Goal: Task Accomplishment & Management: Manage account settings

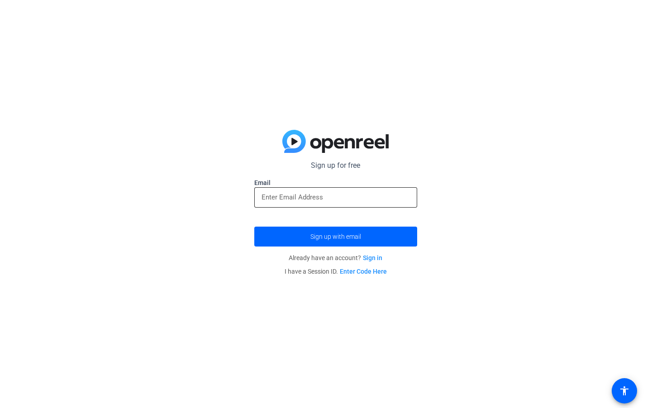
click at [326, 201] on input "email" at bounding box center [335, 197] width 148 height 11
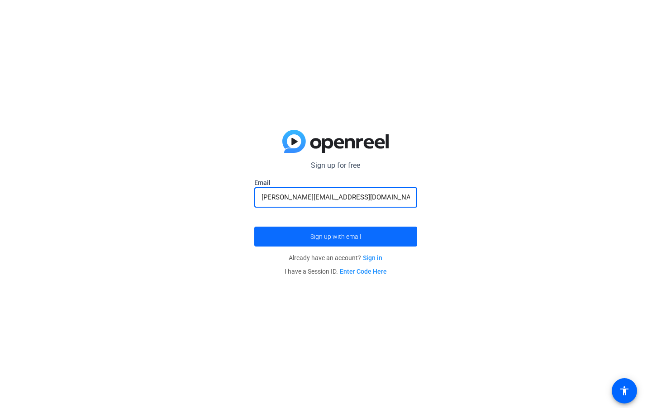
type input "[PERSON_NAME][EMAIL_ADDRESS][DOMAIN_NAME]"
click at [383, 236] on span "submit" at bounding box center [335, 237] width 163 height 22
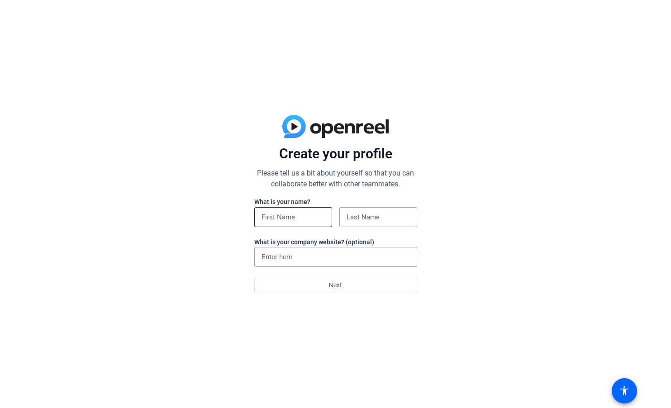
click at [286, 216] on input at bounding box center [292, 217] width 63 height 11
click at [320, 215] on input "John Hopkins III" at bounding box center [292, 217] width 63 height 11
type input "j"
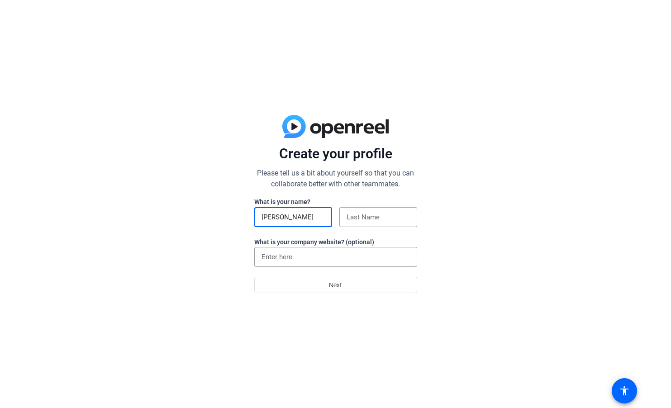
type input "John"
type input "G"
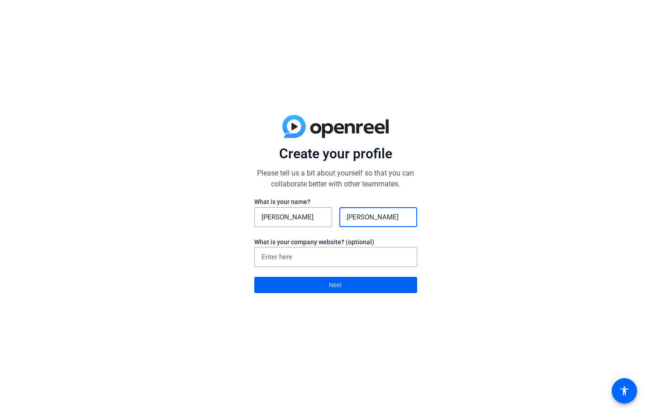
type input "Hopkins"
click at [314, 285] on span at bounding box center [336, 285] width 162 height 22
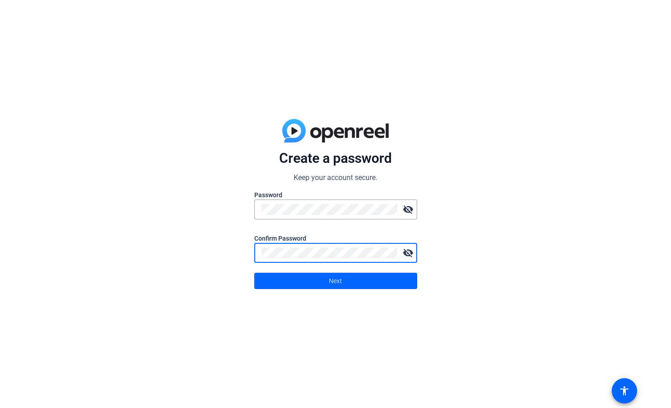
drag, startPoint x: 354, startPoint y: 280, endPoint x: 257, endPoint y: 340, distance: 113.4
click at [257, 340] on div "Create a password Keep your account secure. Password visibility_off Confirm Pas…" at bounding box center [335, 204] width 671 height 408
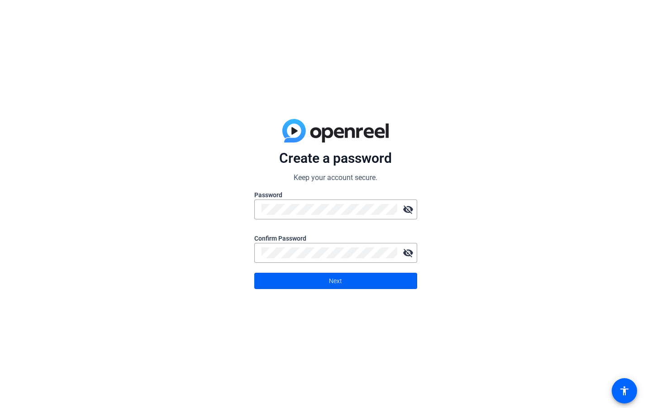
click at [341, 287] on span "Next" at bounding box center [335, 280] width 13 height 17
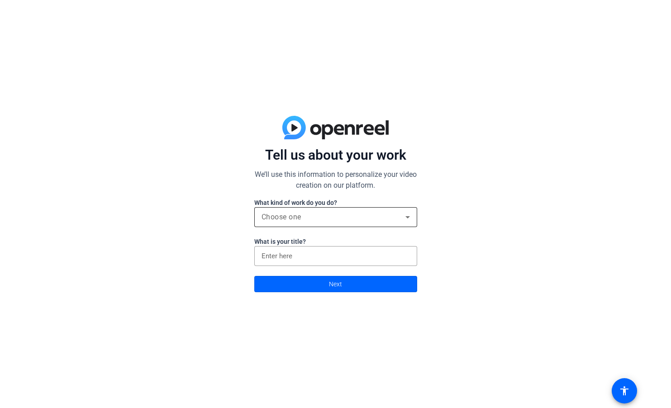
click at [324, 219] on div "Choose one" at bounding box center [333, 217] width 144 height 11
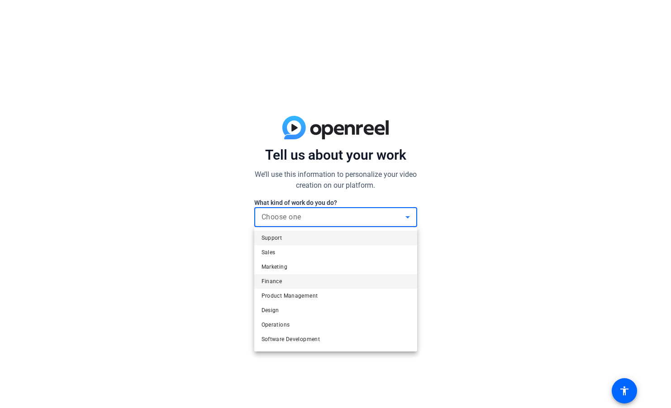
click at [284, 281] on mat-option "Finance" at bounding box center [335, 281] width 163 height 14
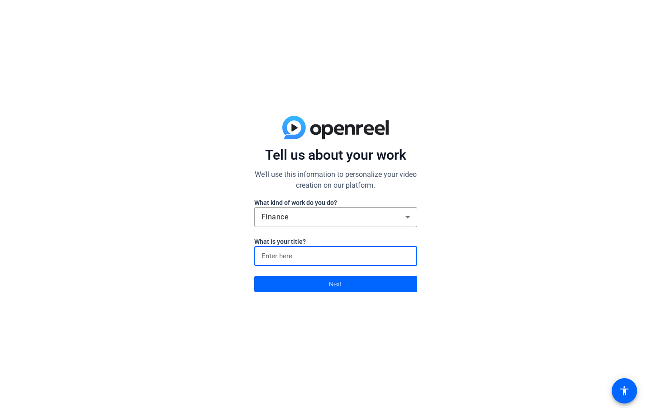
click at [309, 255] on input at bounding box center [335, 256] width 148 height 11
type input "President"
click at [320, 282] on span at bounding box center [336, 284] width 162 height 22
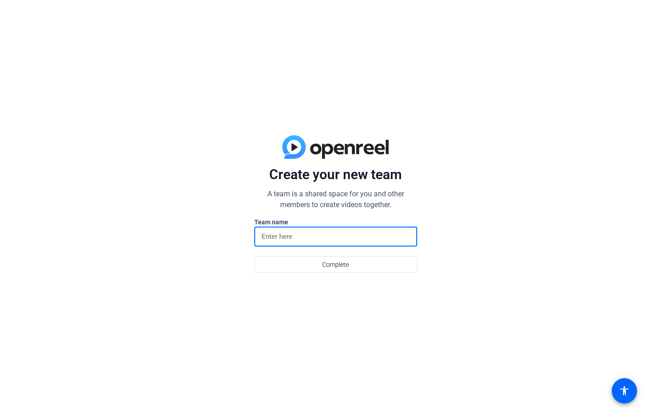
click at [343, 240] on input at bounding box center [335, 236] width 148 height 11
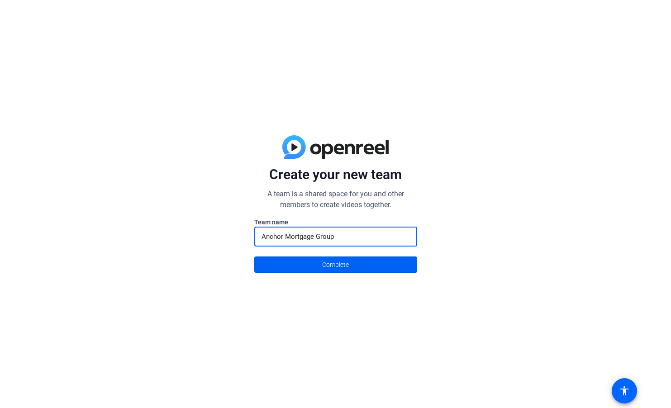
type input "Anchor Mortgage Group"
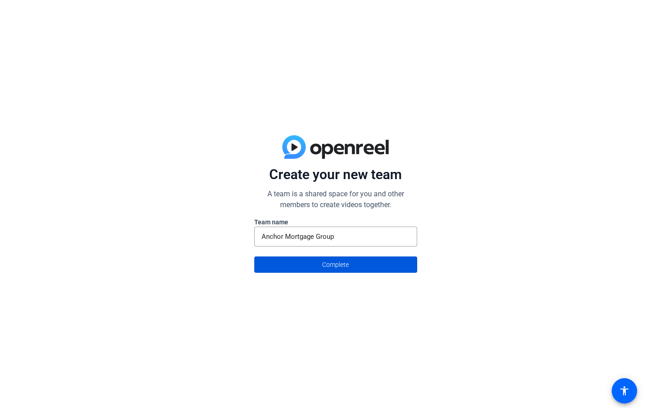
click at [340, 265] on span "Complete" at bounding box center [335, 264] width 27 height 17
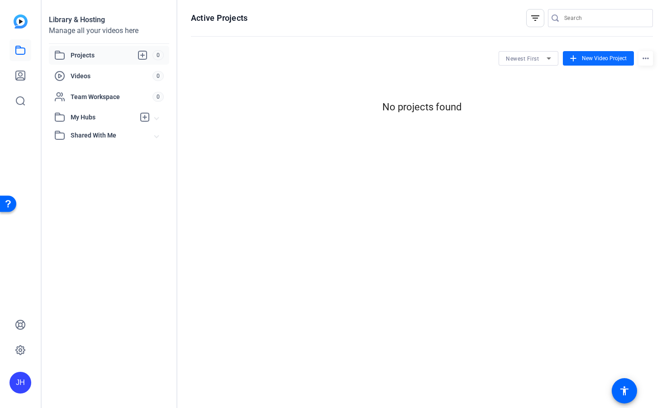
click at [594, 58] on span "New Video Project" at bounding box center [604, 58] width 45 height 8
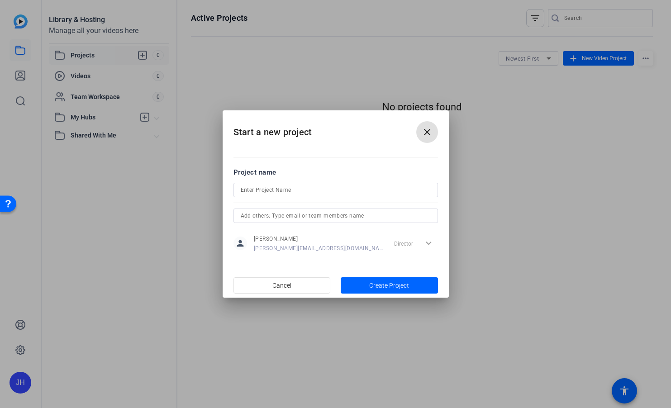
click at [356, 191] on input at bounding box center [336, 190] width 190 height 11
type input "Welcome to Anchor"
click at [399, 286] on span "Create Project" at bounding box center [389, 286] width 40 height 10
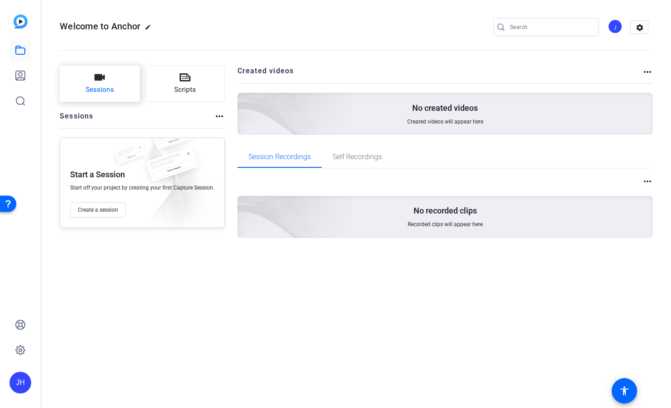
click at [100, 79] on icon "button" at bounding box center [100, 77] width 10 height 6
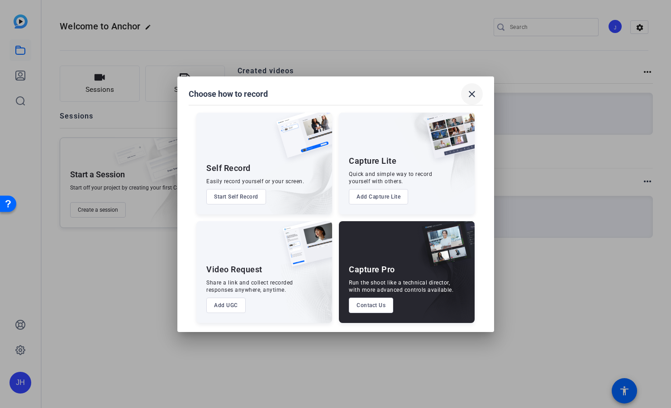
click at [472, 95] on mat-icon "close" at bounding box center [471, 94] width 11 height 11
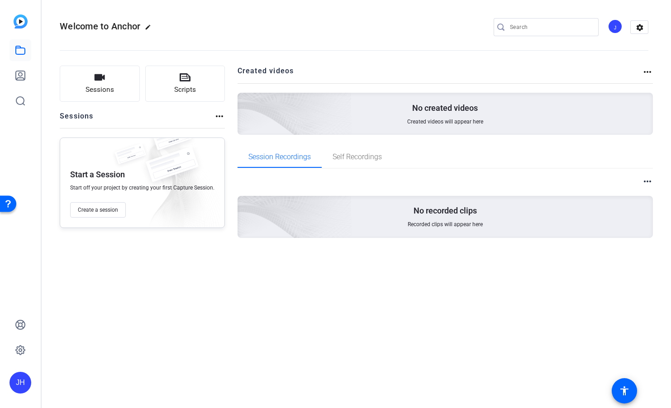
click at [449, 110] on p "No created videos" at bounding box center [445, 108] width 66 height 11
click at [272, 68] on h2 "Created videos" at bounding box center [440, 75] width 405 height 18
click at [365, 158] on span "Self Recordings" at bounding box center [357, 156] width 49 height 7
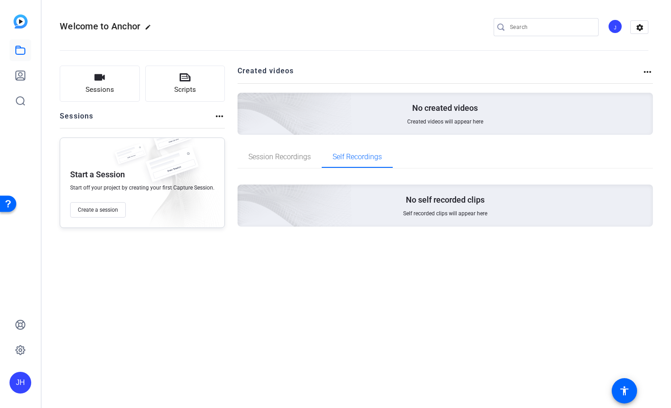
click at [443, 203] on p "No self recorded clips" at bounding box center [445, 200] width 79 height 11
click at [20, 50] on icon at bounding box center [20, 50] width 11 height 11
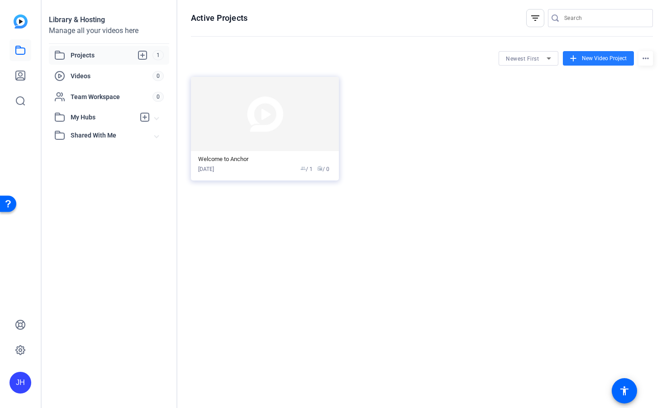
click at [605, 60] on span "New Video Project" at bounding box center [604, 58] width 45 height 8
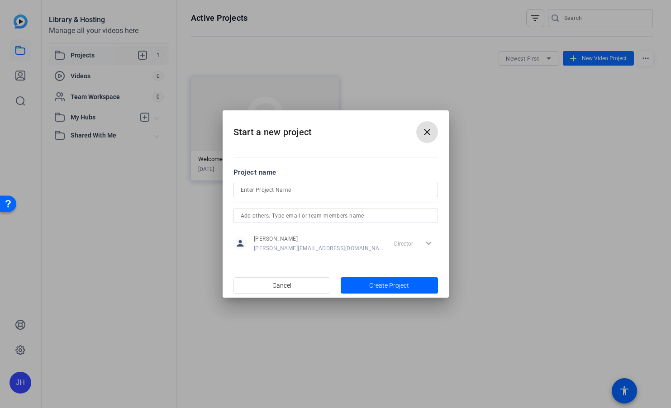
click at [605, 60] on div at bounding box center [335, 204] width 671 height 408
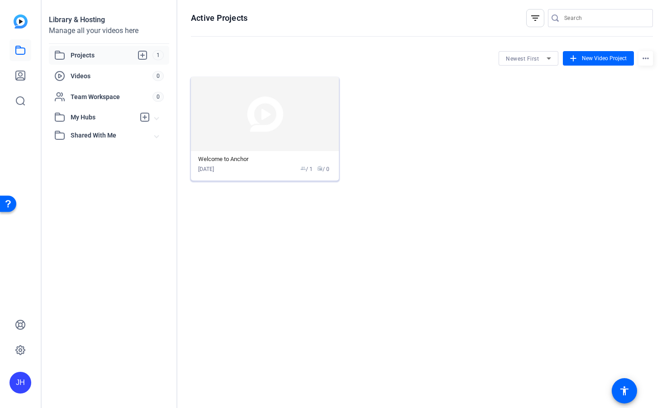
click at [271, 109] on img at bounding box center [265, 114] width 148 height 74
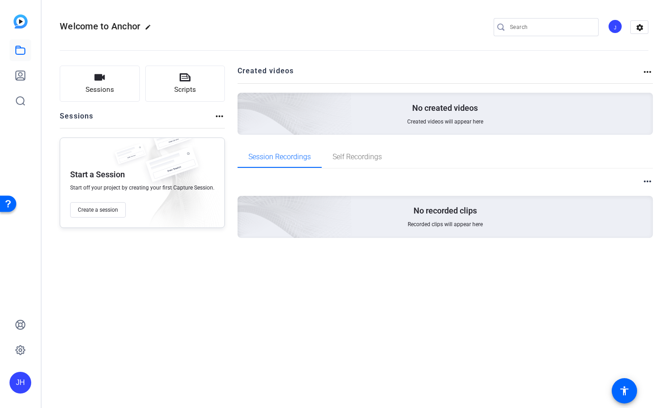
click at [22, 20] on img at bounding box center [21, 21] width 14 height 14
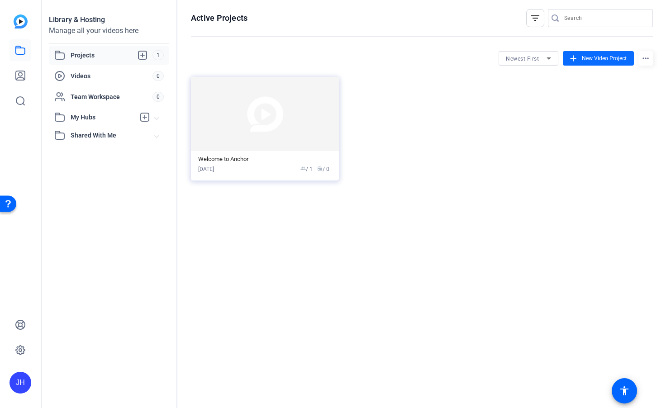
click at [583, 55] on span "New Video Project" at bounding box center [604, 58] width 45 height 8
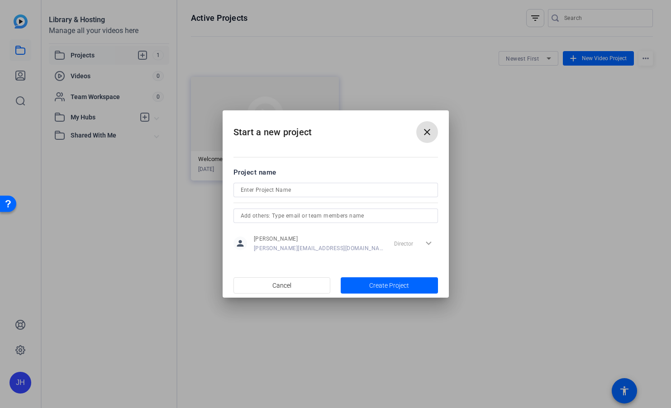
click at [429, 131] on mat-icon "close" at bounding box center [427, 132] width 11 height 11
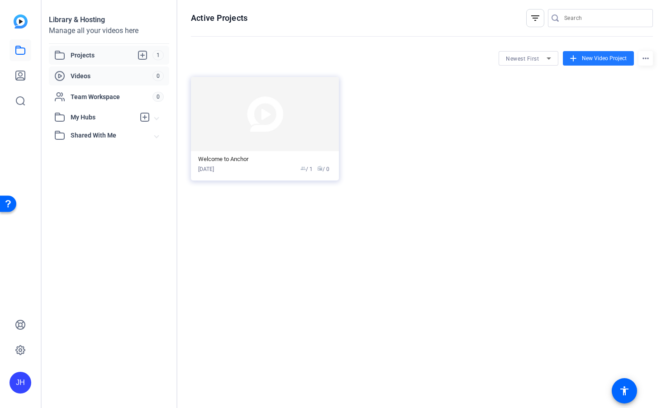
click at [88, 74] on span "Videos" at bounding box center [112, 75] width 82 height 9
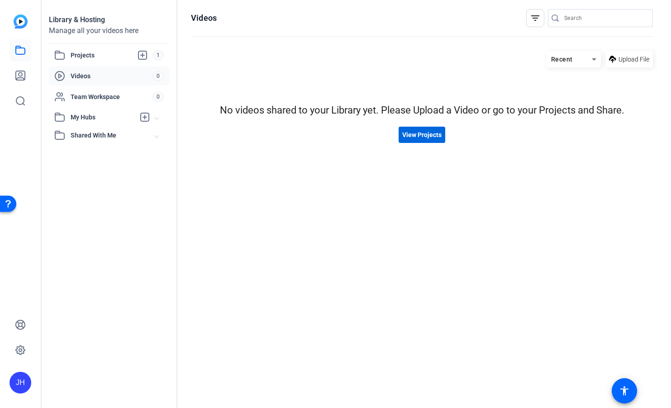
click at [423, 138] on span "View Projects" at bounding box center [421, 135] width 39 height 10
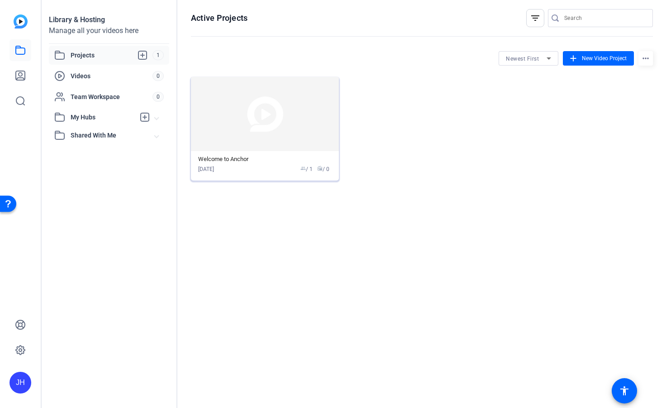
click at [324, 168] on span "radio / 0" at bounding box center [323, 169] width 12 height 8
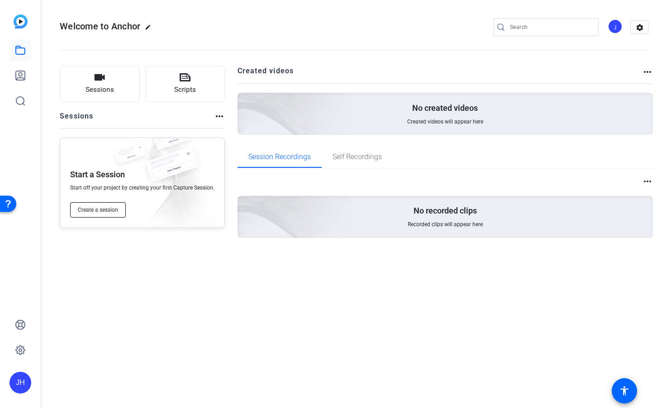
click at [105, 212] on span "Create a session" at bounding box center [98, 209] width 40 height 7
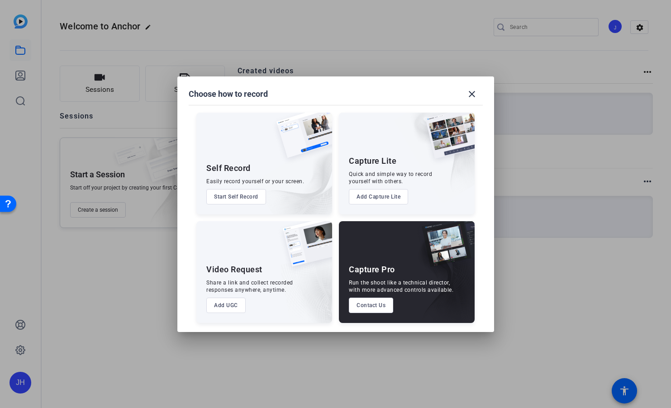
click at [381, 197] on button "Add Capture Lite" at bounding box center [378, 196] width 59 height 15
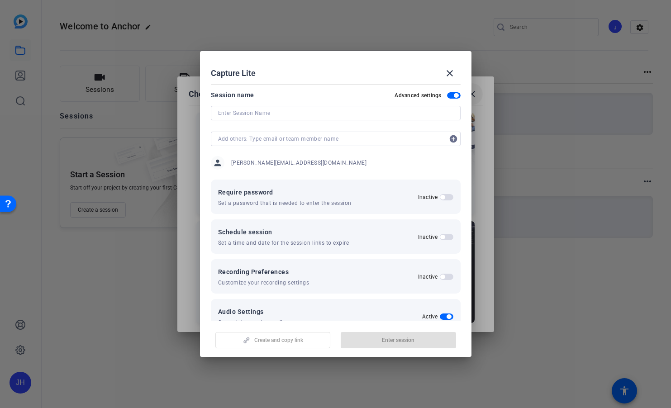
drag, startPoint x: 452, startPoint y: 71, endPoint x: 472, endPoint y: 91, distance: 28.5
click at [452, 71] on mat-icon "close" at bounding box center [449, 73] width 11 height 11
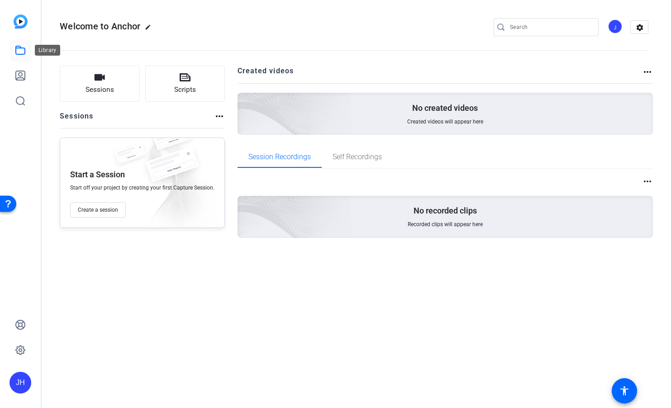
click at [24, 43] on link at bounding box center [21, 50] width 22 height 22
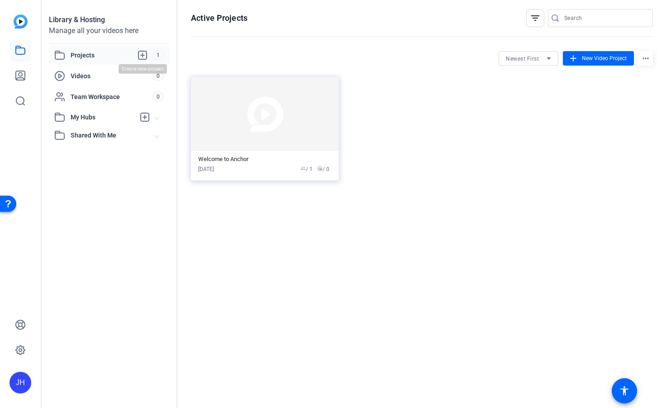
click at [143, 56] on icon at bounding box center [142, 55] width 8 height 8
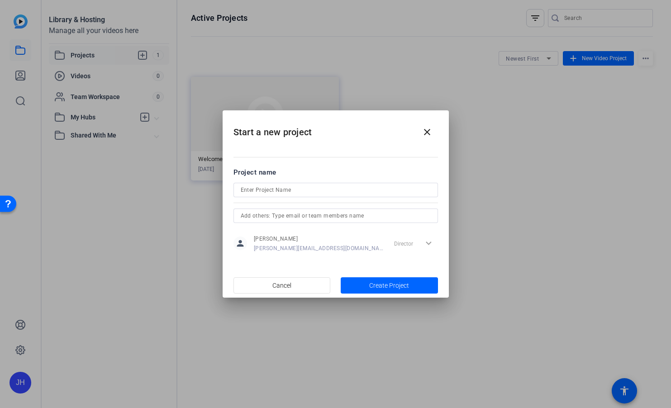
click at [143, 56] on div at bounding box center [335, 204] width 671 height 408
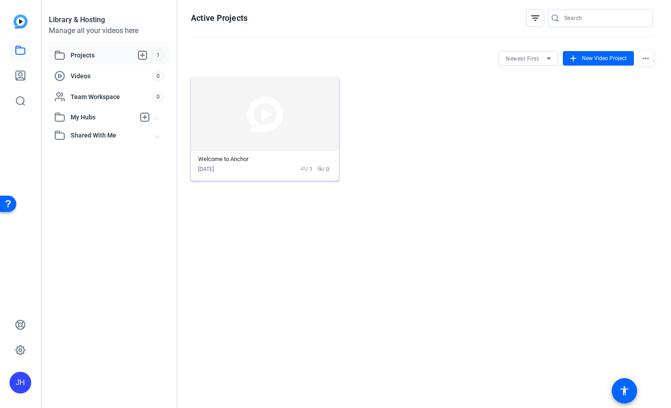
click at [266, 109] on img at bounding box center [265, 114] width 148 height 74
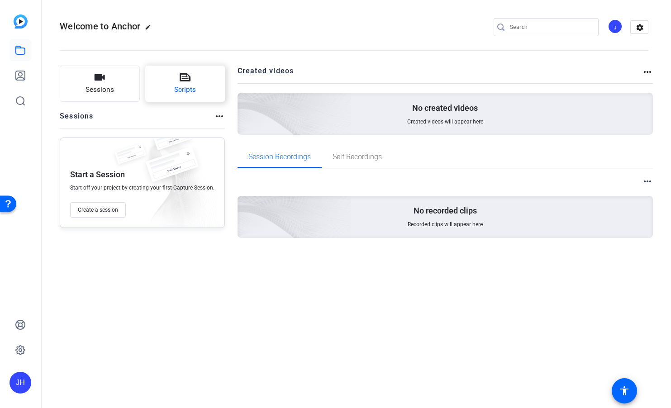
click at [181, 83] on button "Scripts" at bounding box center [185, 84] width 80 height 36
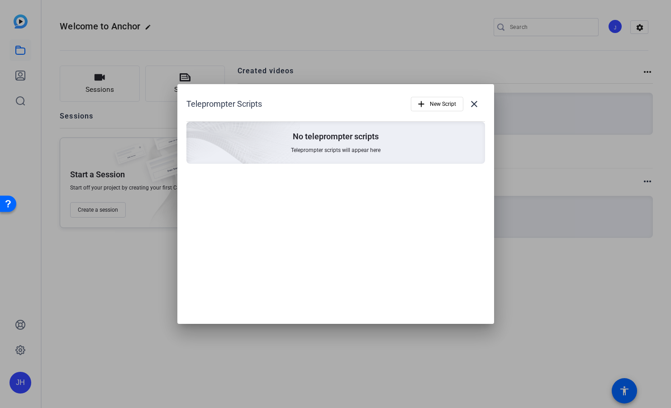
click at [83, 77] on div at bounding box center [335, 204] width 671 height 408
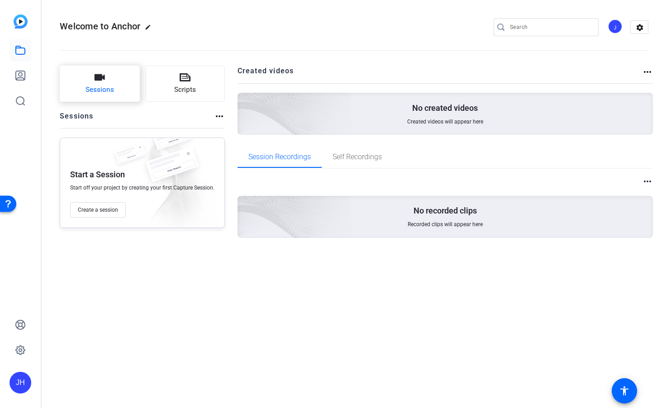
click at [104, 77] on icon "button" at bounding box center [100, 77] width 10 height 6
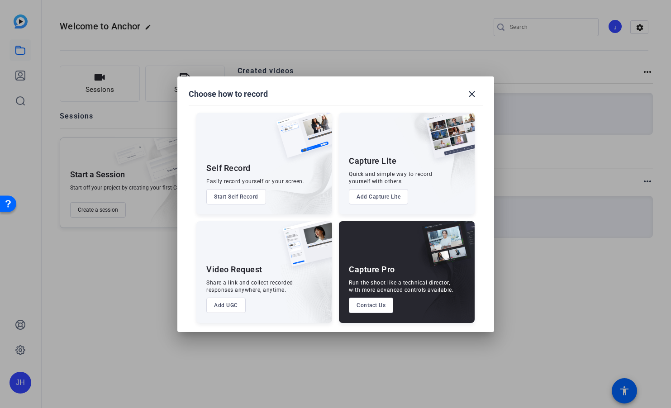
click at [218, 306] on button "Add UGC" at bounding box center [225, 305] width 39 height 15
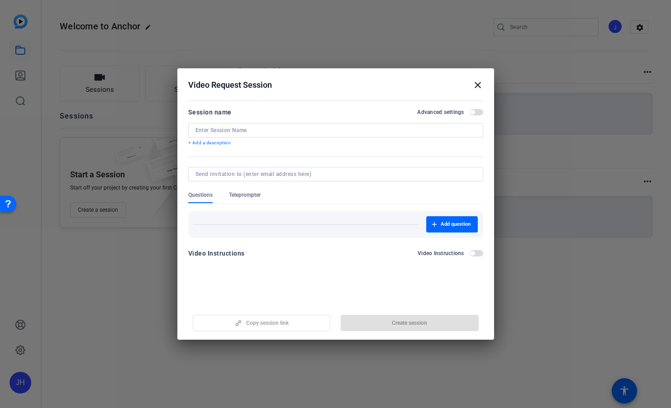
click at [475, 87] on mat-icon "close" at bounding box center [477, 85] width 11 height 11
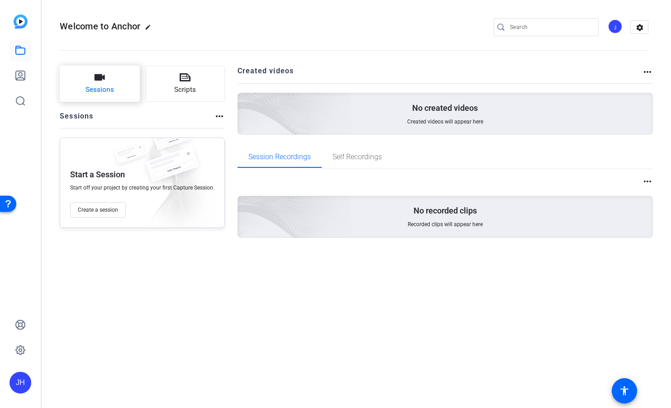
click at [116, 76] on button "Sessions" at bounding box center [100, 84] width 80 height 36
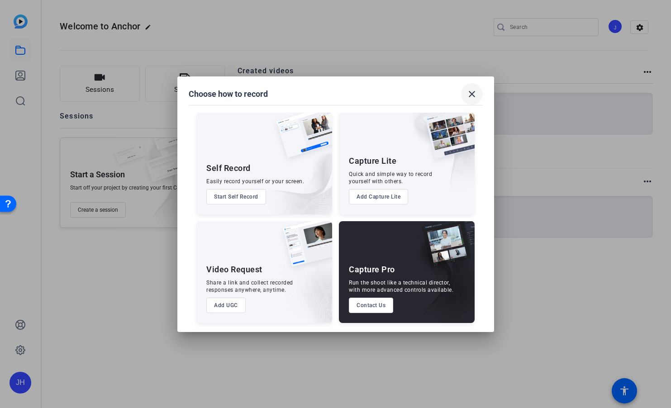
click at [469, 90] on mat-icon "close" at bounding box center [471, 94] width 11 height 11
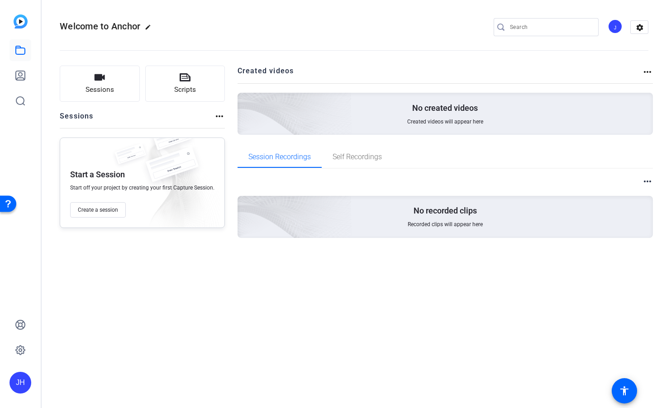
click at [650, 72] on mat-icon "more_horiz" at bounding box center [647, 72] width 11 height 11
click at [648, 71] on div at bounding box center [335, 204] width 671 height 408
click at [638, 27] on mat-icon "settings" at bounding box center [640, 28] width 18 height 14
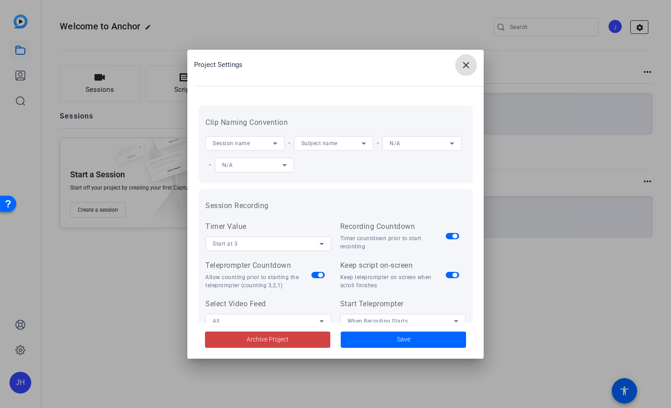
click at [638, 27] on div at bounding box center [335, 204] width 671 height 408
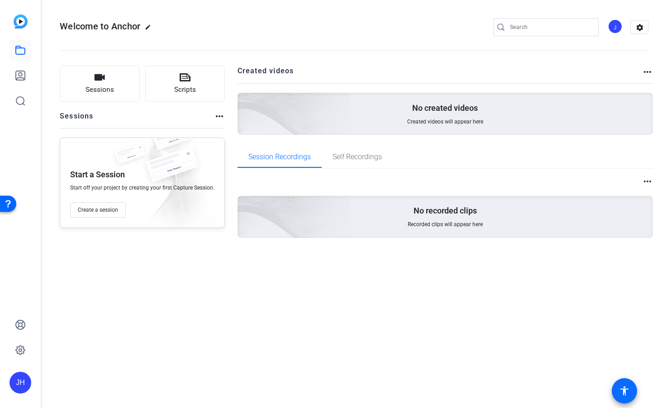
click at [626, 394] on mat-icon "accessibility" at bounding box center [624, 390] width 11 height 11
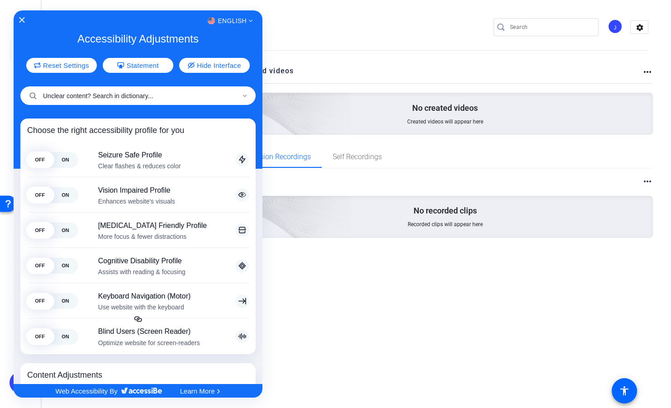
click at [83, 95] on input "Unclear content? Search in dictionary..." at bounding box center [137, 95] width 235 height 19
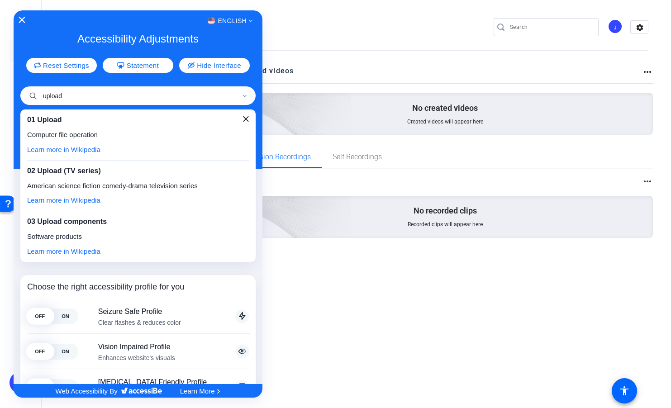
type input "upload"
click at [23, 19] on icon "Close Accessibility Interface" at bounding box center [22, 20] width 6 height 6
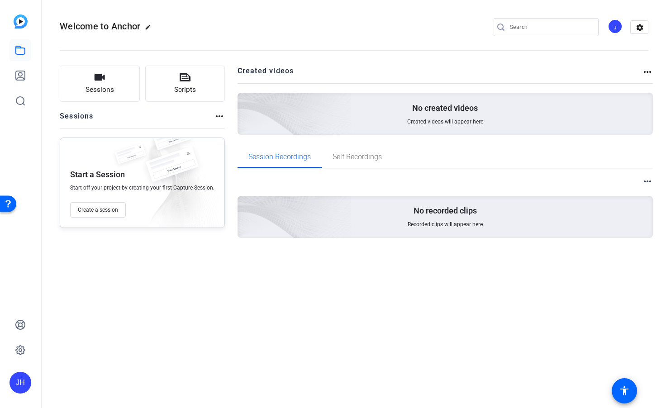
click at [19, 19] on img at bounding box center [21, 21] width 14 height 14
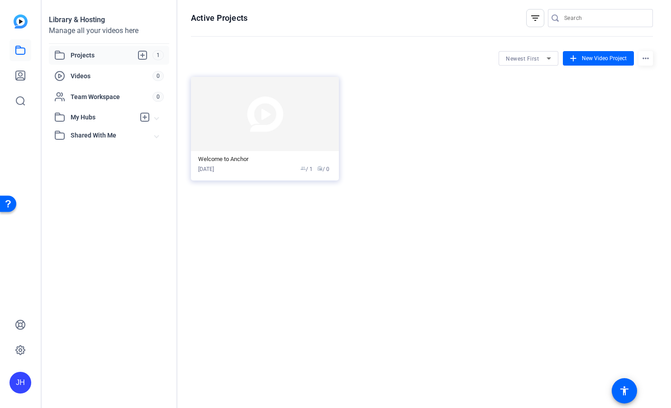
click at [647, 60] on mat-icon "more_horiz" at bounding box center [645, 58] width 14 height 14
click at [647, 60] on div at bounding box center [335, 204] width 671 height 408
click at [81, 120] on span "My Hubs" at bounding box center [103, 118] width 64 height 10
click at [115, 95] on span "Team Workspace" at bounding box center [112, 96] width 82 height 9
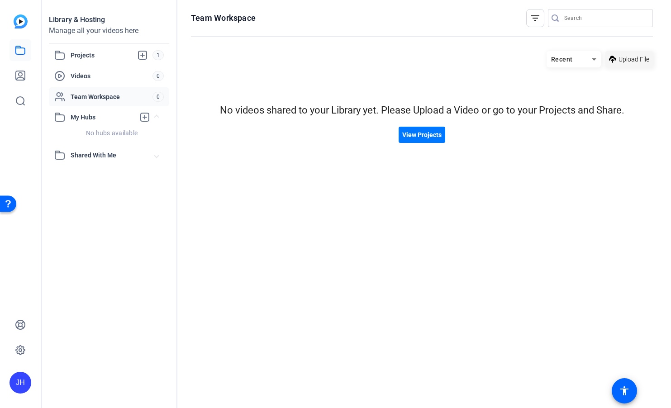
click at [637, 59] on span "Upload File" at bounding box center [633, 60] width 31 height 10
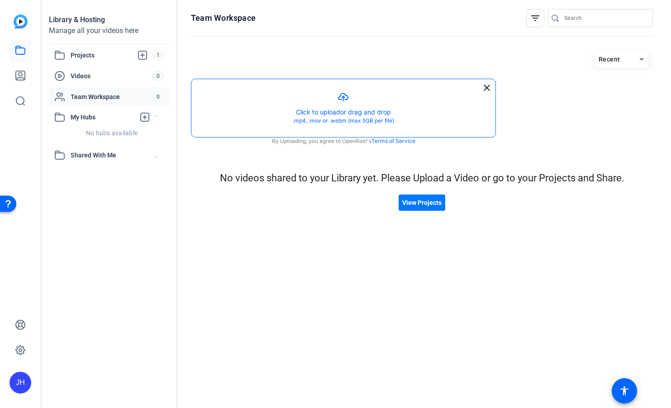
click at [353, 95] on button "button" at bounding box center [343, 108] width 304 height 58
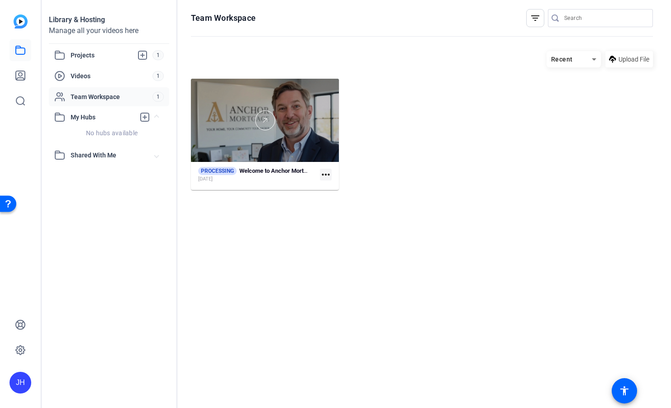
click at [233, 128] on div at bounding box center [265, 120] width 148 height 20
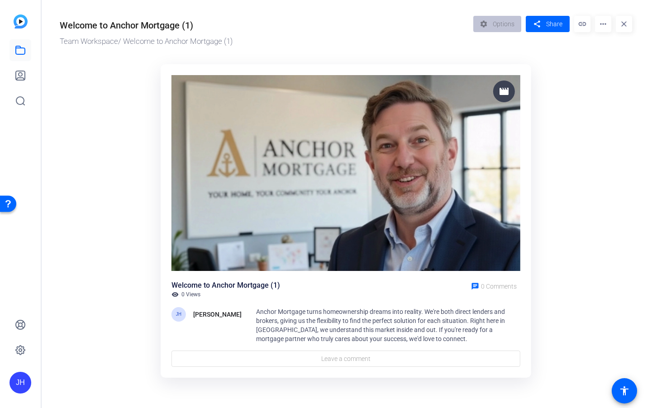
scroll to position [1, 0]
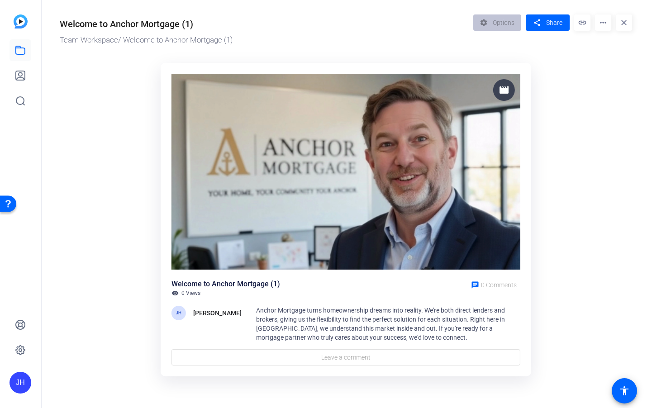
click at [343, 170] on img at bounding box center [345, 172] width 349 height 196
click at [23, 47] on icon at bounding box center [20, 50] width 11 height 11
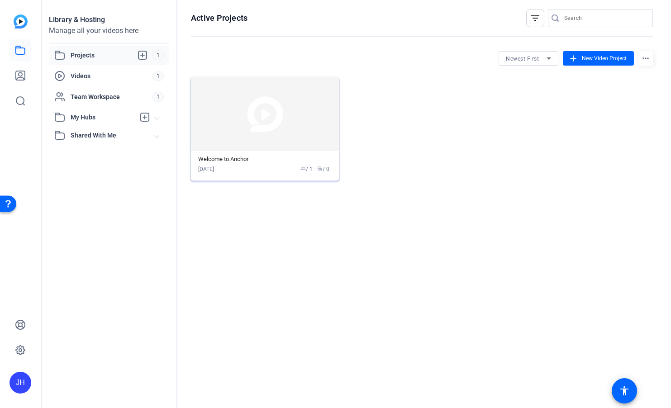
click at [295, 125] on img at bounding box center [265, 114] width 148 height 74
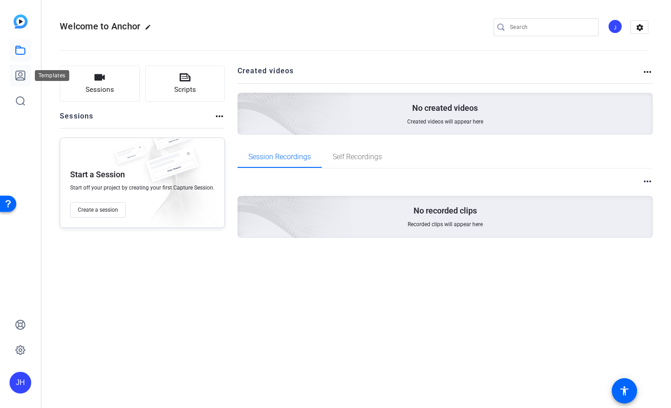
click at [16, 73] on icon at bounding box center [20, 75] width 9 height 9
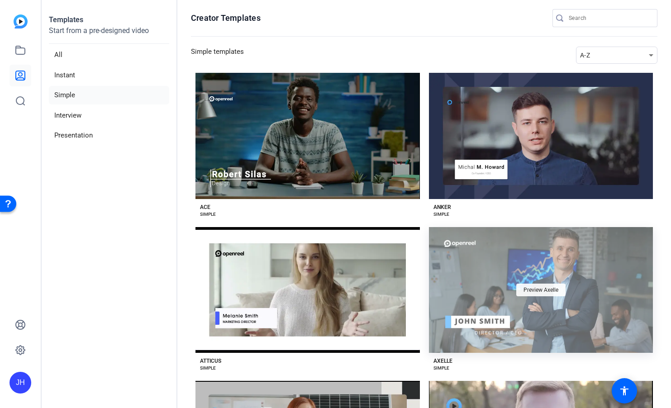
click at [544, 289] on span "Preview Axelle" at bounding box center [540, 289] width 35 height 5
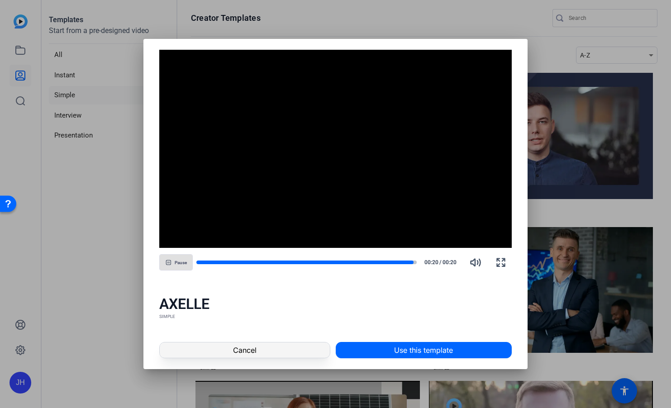
click at [278, 352] on span at bounding box center [245, 350] width 170 height 22
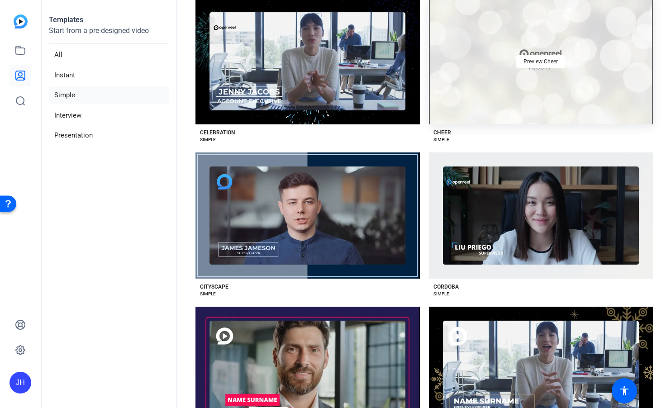
scroll to position [543, 0]
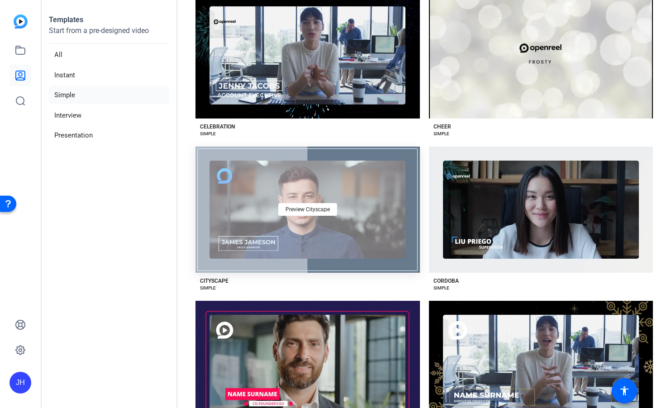
click at [310, 185] on div "Preview Cityscape" at bounding box center [307, 210] width 224 height 126
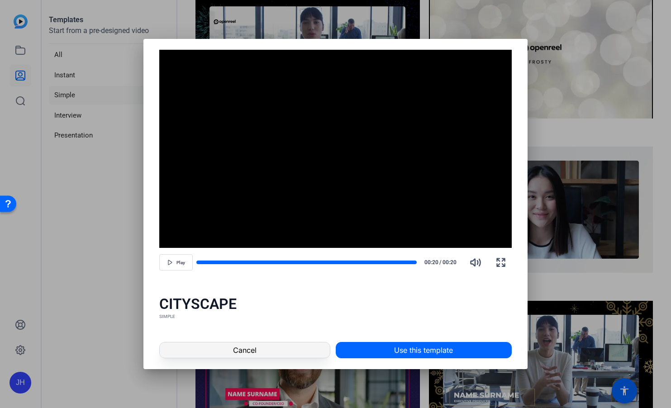
click at [271, 349] on span at bounding box center [245, 350] width 170 height 22
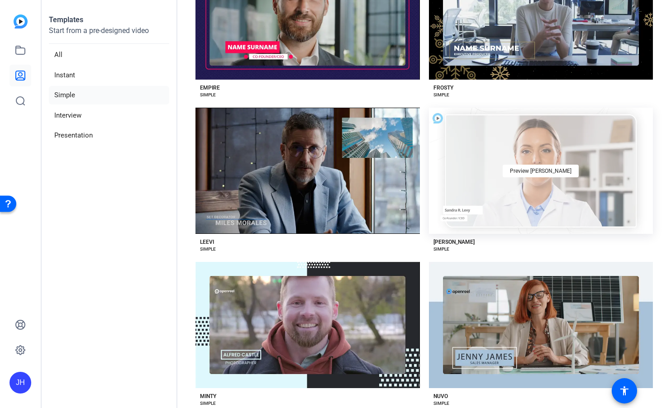
scroll to position [905, 0]
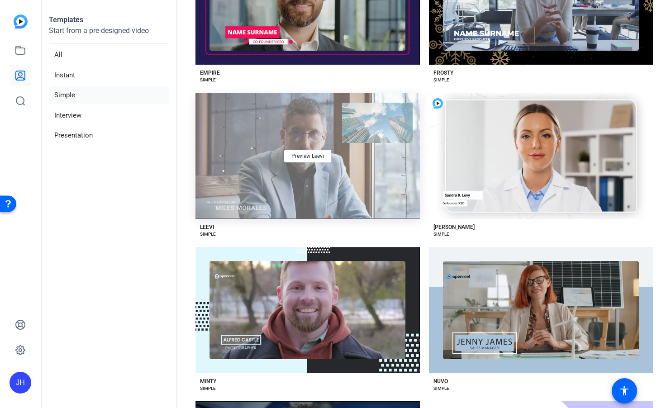
click at [305, 140] on div "Preview Leevi" at bounding box center [307, 156] width 224 height 126
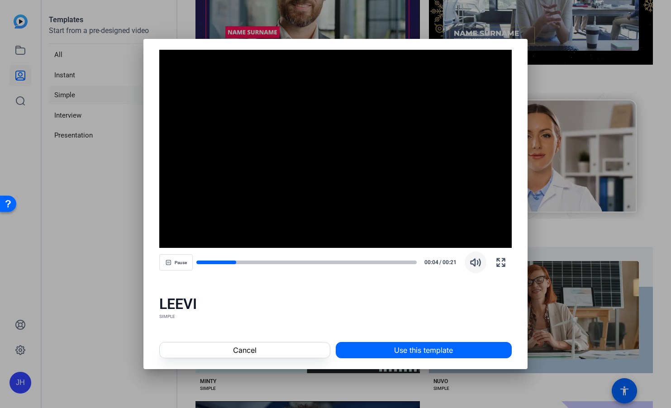
click at [473, 262] on icon "button" at bounding box center [475, 262] width 11 height 11
drag, startPoint x: 228, startPoint y: 345, endPoint x: 234, endPoint y: 338, distance: 8.7
click at [228, 345] on span at bounding box center [245, 350] width 170 height 22
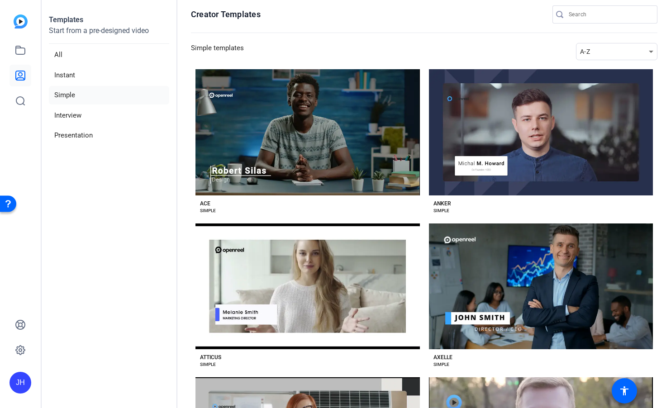
scroll to position [0, 0]
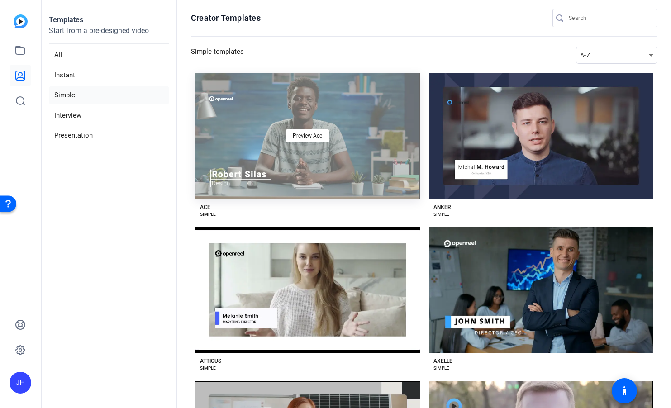
click at [293, 117] on div "Preview Ace" at bounding box center [307, 136] width 224 height 126
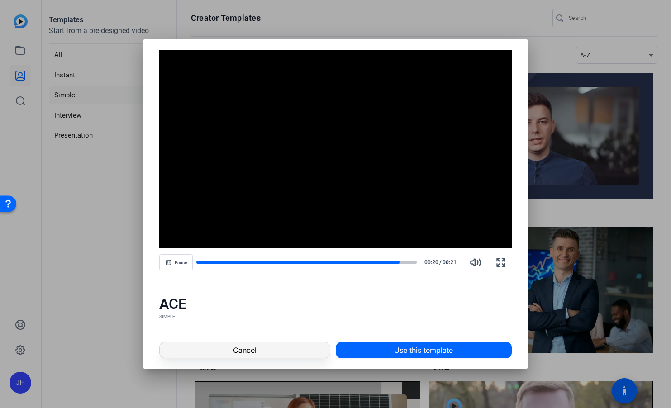
click at [257, 350] on span at bounding box center [245, 350] width 170 height 22
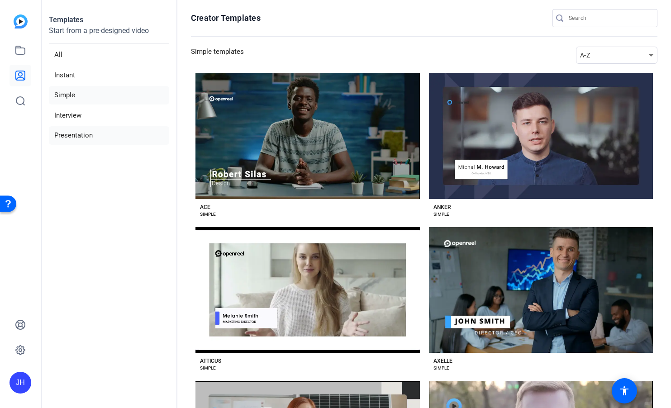
click at [71, 135] on li "Presentation" at bounding box center [109, 135] width 120 height 19
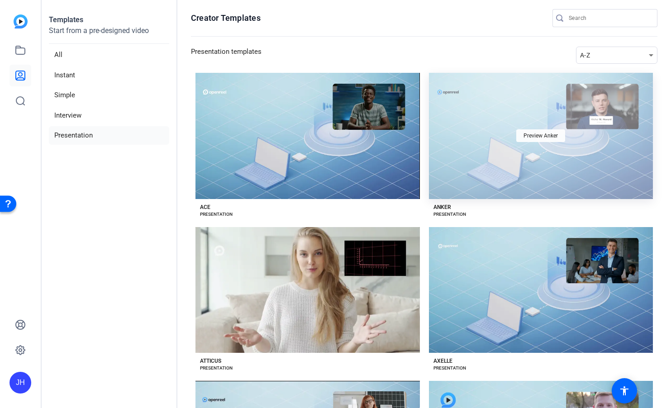
click at [527, 133] on span "Preview Anker" at bounding box center [540, 135] width 34 height 5
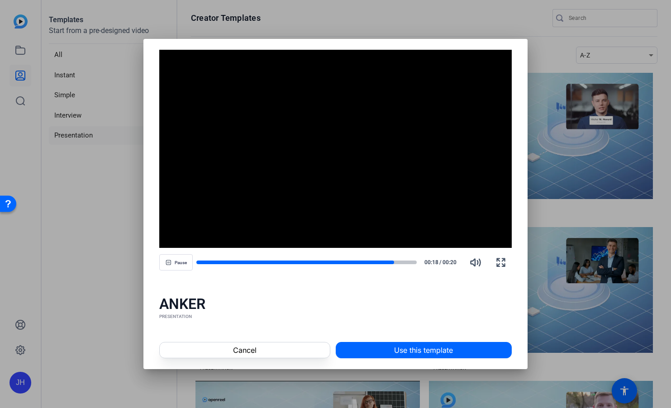
click at [128, 247] on div at bounding box center [335, 204] width 671 height 408
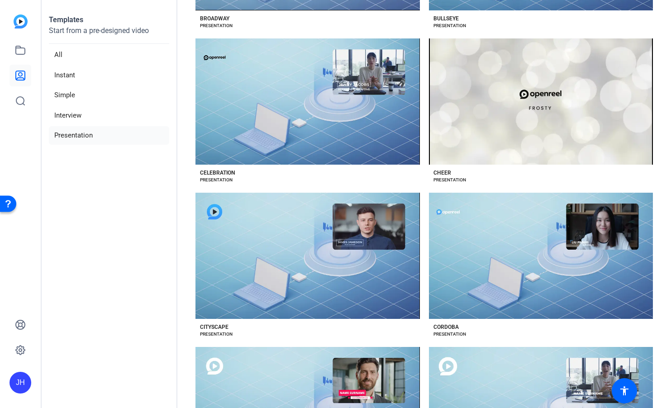
scroll to position [543, 0]
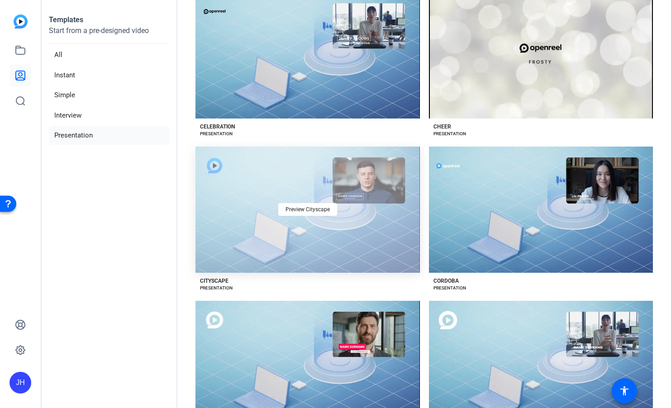
click at [247, 206] on div "Preview Cityscape" at bounding box center [307, 210] width 224 height 126
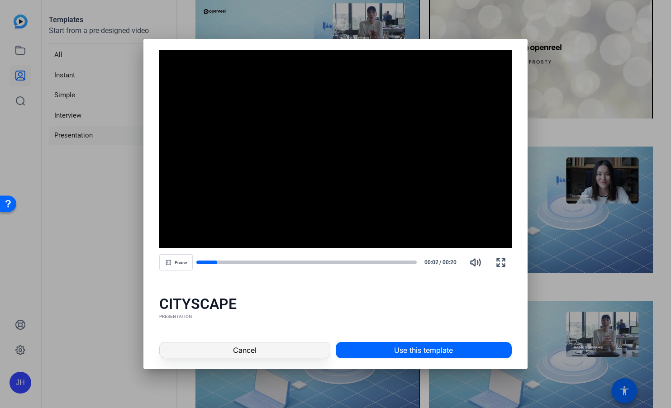
click at [258, 348] on span at bounding box center [245, 350] width 170 height 22
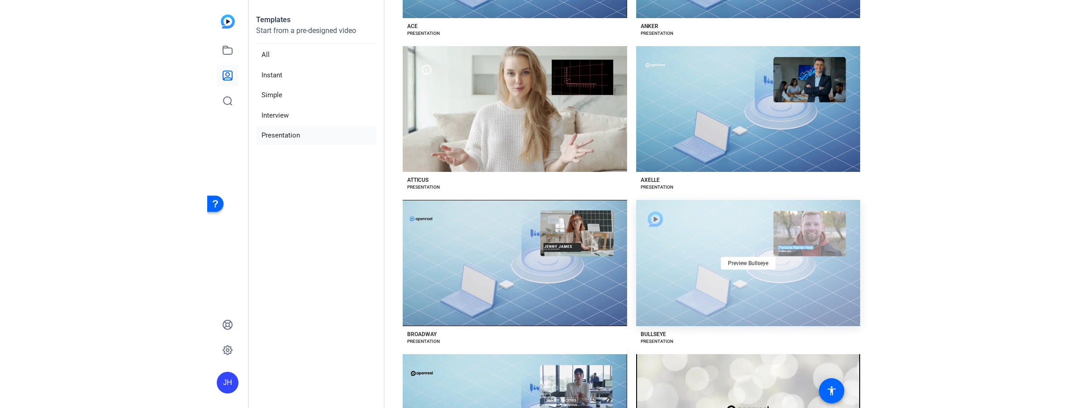
scroll to position [0, 0]
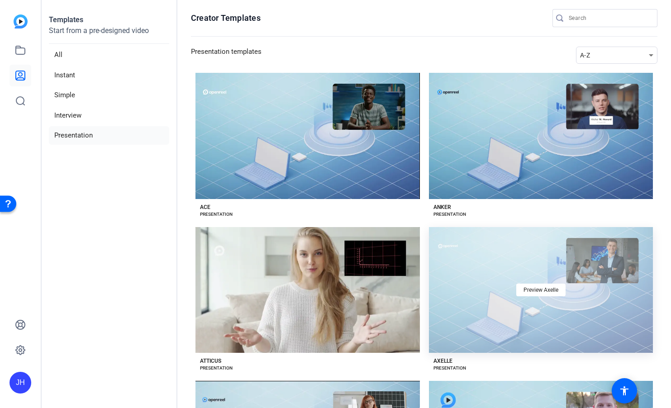
click at [467, 314] on div "Preview Axelle" at bounding box center [541, 290] width 224 height 126
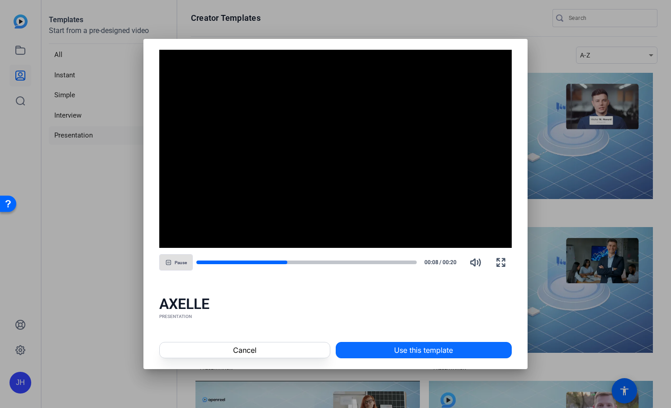
click at [427, 346] on span "Use this template" at bounding box center [423, 350] width 59 height 11
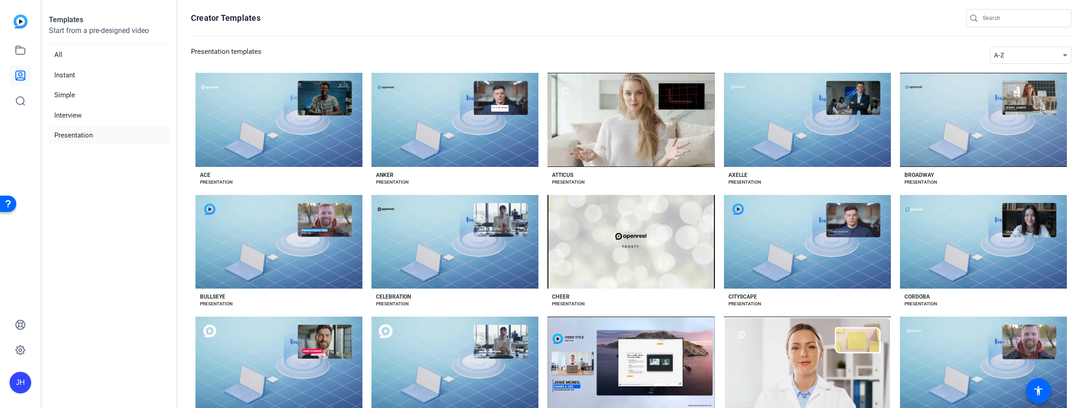
click at [21, 18] on img at bounding box center [21, 21] width 14 height 14
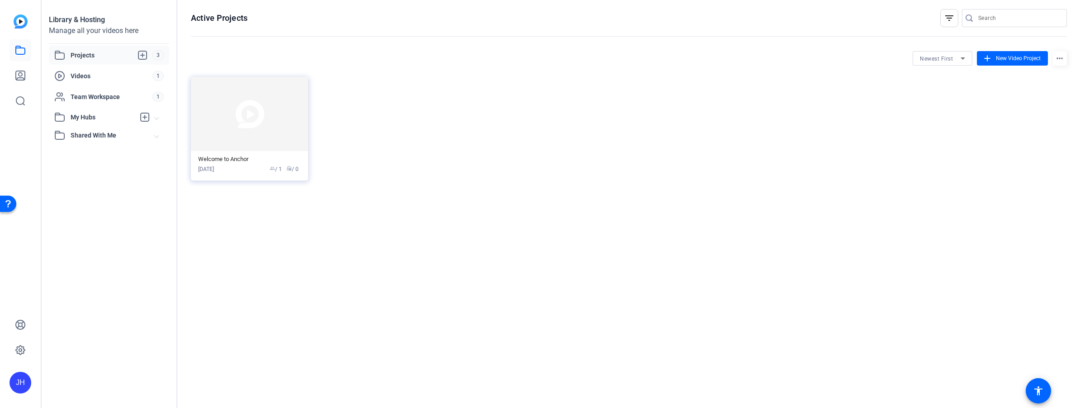
click at [81, 52] on span "Projects" at bounding box center [112, 55] width 82 height 11
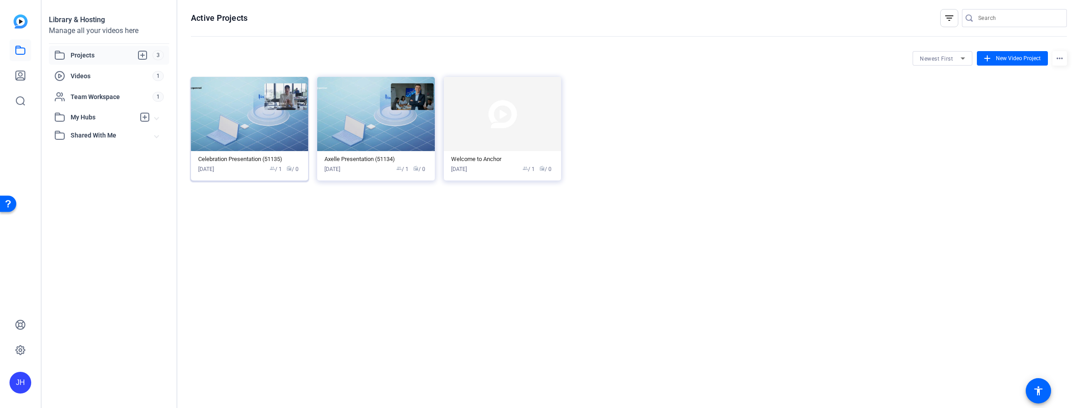
click at [232, 108] on img at bounding box center [249, 114] width 117 height 74
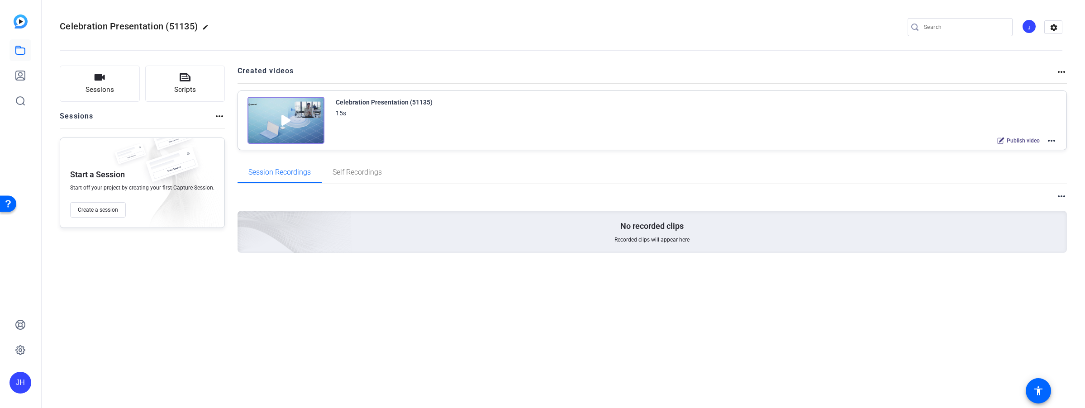
click at [670, 141] on mat-icon "more_horiz" at bounding box center [1051, 140] width 11 height 11
click at [670, 140] on div at bounding box center [542, 204] width 1085 height 408
click at [357, 117] on div "15s" at bounding box center [384, 113] width 97 height 11
click at [287, 115] on img at bounding box center [285, 120] width 77 height 47
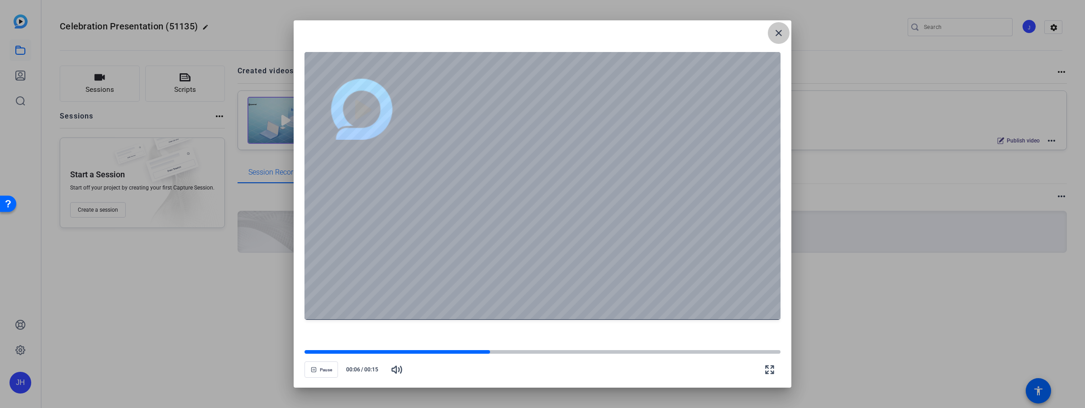
click at [670, 30] on mat-icon "close" at bounding box center [778, 33] width 11 height 11
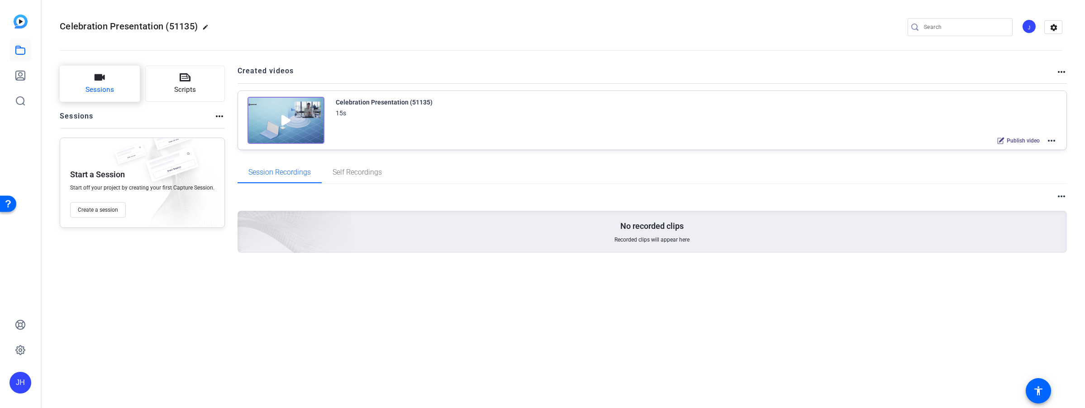
click at [93, 83] on button "Sessions" at bounding box center [100, 84] width 80 height 36
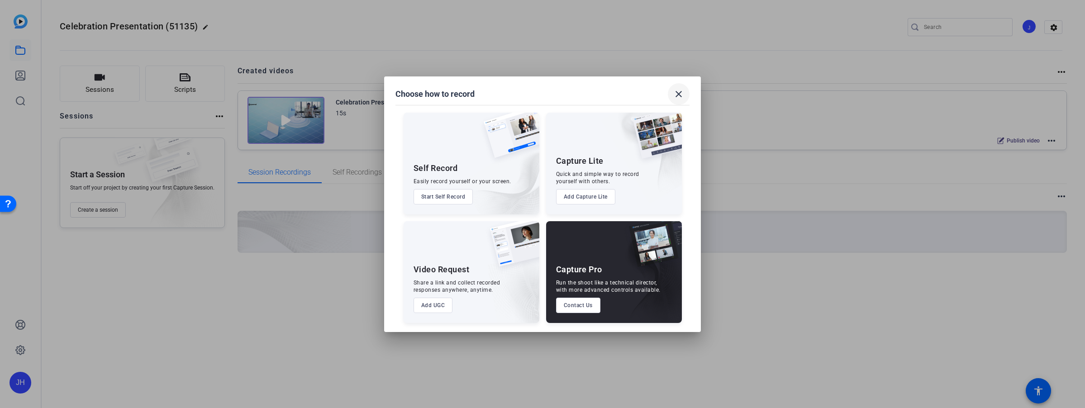
click at [670, 95] on mat-icon "close" at bounding box center [678, 94] width 11 height 11
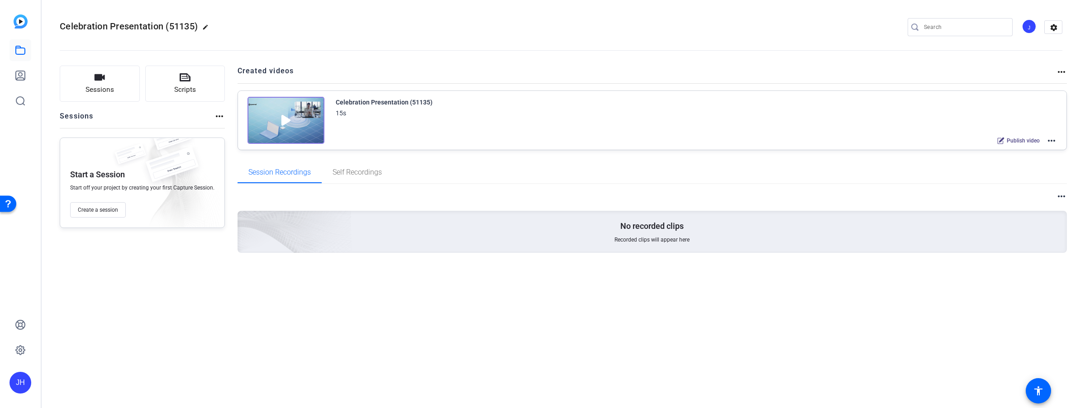
click at [419, 226] on div "No recorded clips Recorded clips will appear here" at bounding box center [653, 232] width 830 height 42
click at [357, 169] on span "Self Recordings" at bounding box center [357, 172] width 49 height 7
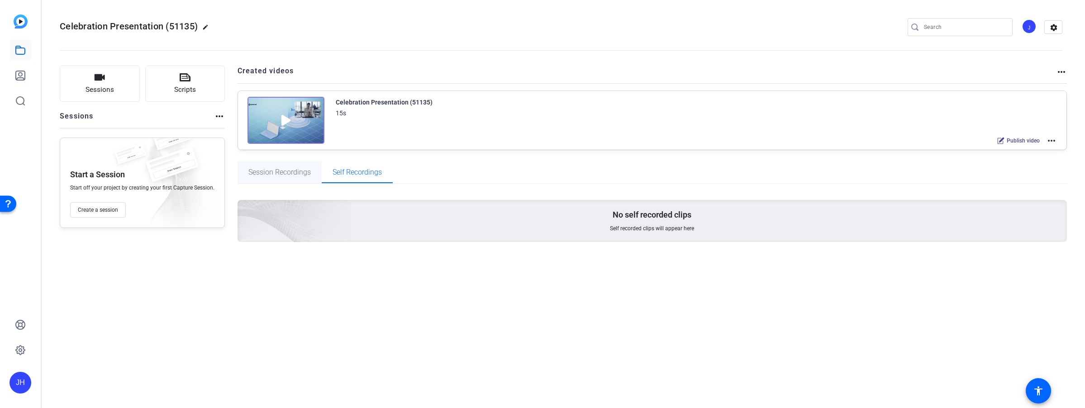
click at [280, 167] on span "Session Recordings" at bounding box center [279, 173] width 62 height 22
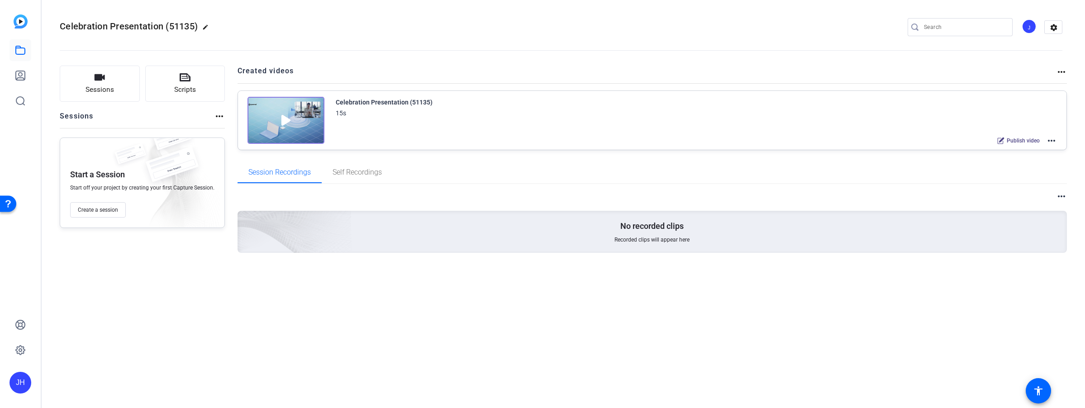
click at [629, 128] on div "Celebration Presentation (51135) 15s Publish video more_horiz" at bounding box center [697, 122] width 722 height 50
click at [17, 99] on icon at bounding box center [20, 101] width 8 height 8
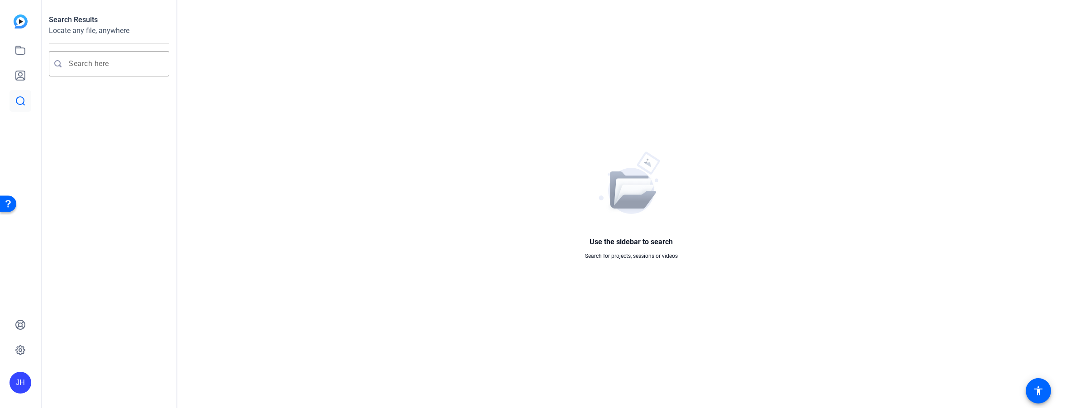
click at [19, 15] on img at bounding box center [21, 21] width 14 height 14
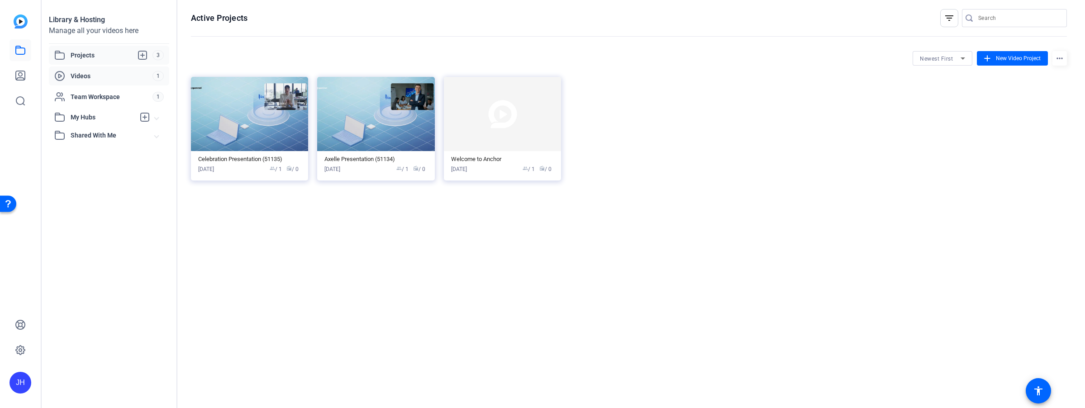
click at [86, 74] on span "Videos" at bounding box center [112, 75] width 82 height 9
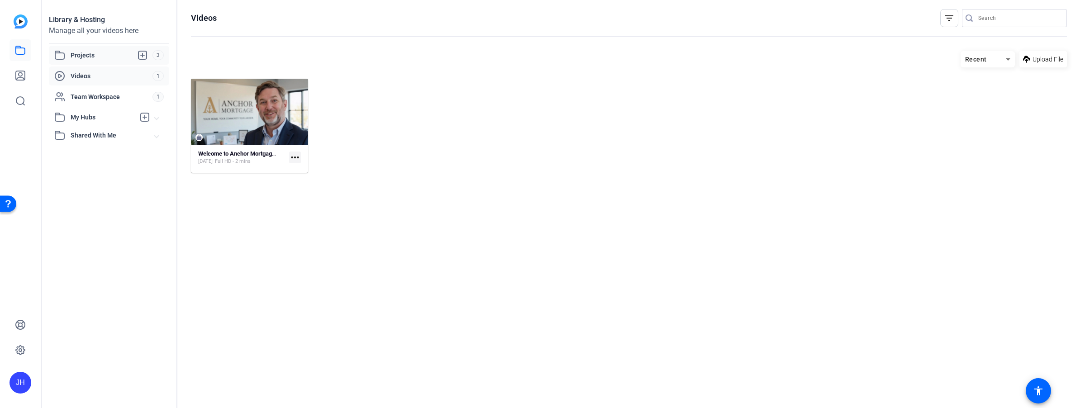
click at [157, 56] on span "3" at bounding box center [157, 55] width 11 height 10
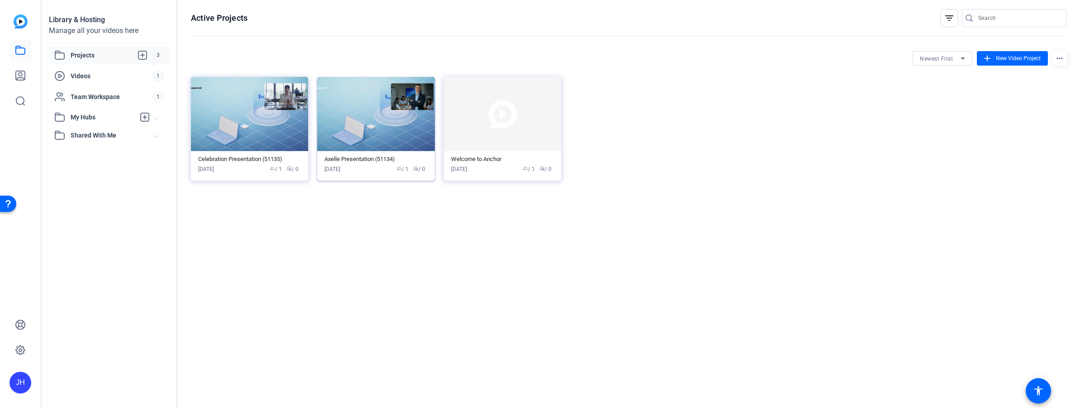
click at [343, 110] on img at bounding box center [375, 114] width 117 height 74
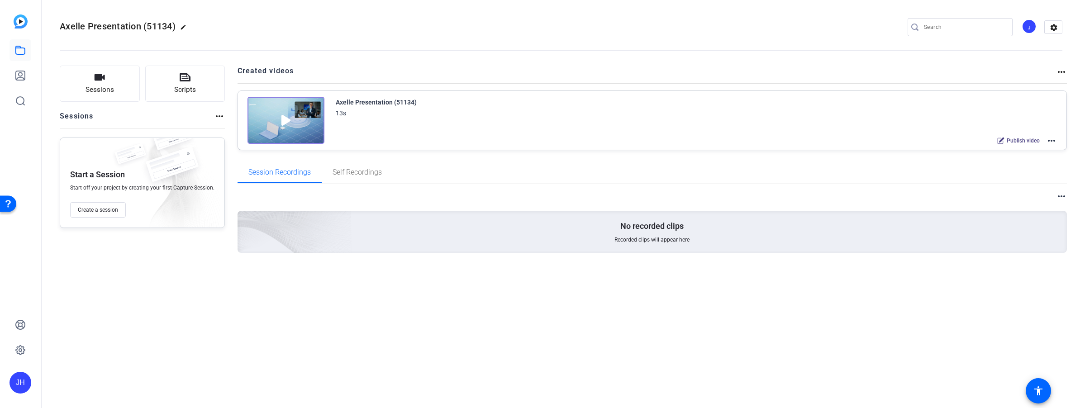
click at [271, 118] on img at bounding box center [285, 120] width 77 height 47
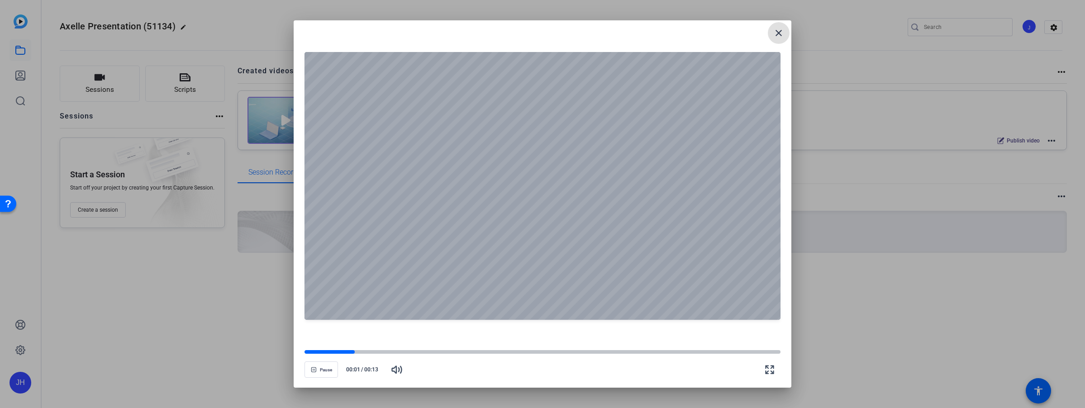
click at [670, 35] on mat-icon "close" at bounding box center [778, 33] width 11 height 11
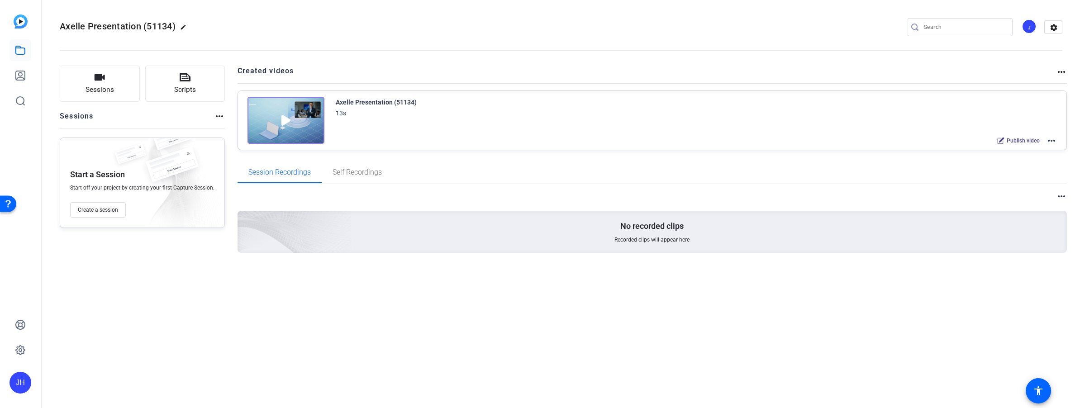
click at [219, 116] on mat-icon "more_horiz" at bounding box center [219, 116] width 11 height 11
click at [219, 116] on div at bounding box center [542, 204] width 1085 height 408
click at [190, 81] on button "Scripts" at bounding box center [185, 84] width 80 height 36
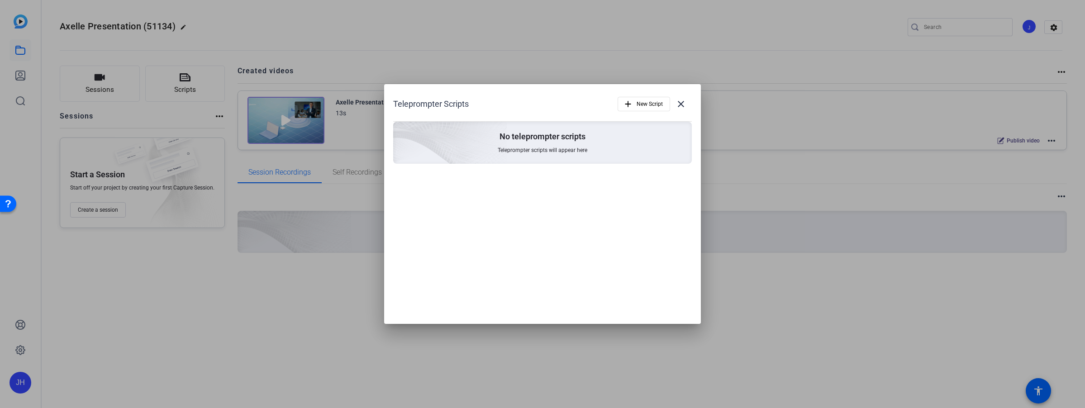
click at [89, 88] on div at bounding box center [542, 204] width 1085 height 408
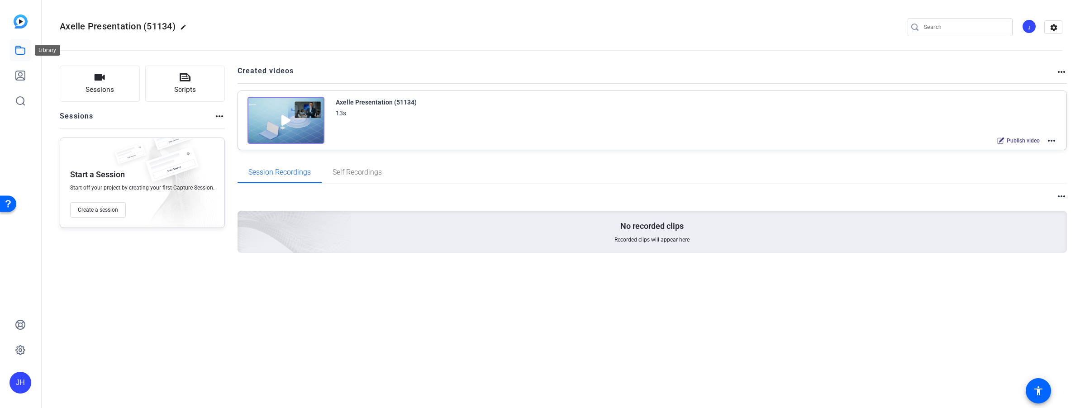
click at [19, 52] on icon at bounding box center [20, 50] width 11 height 11
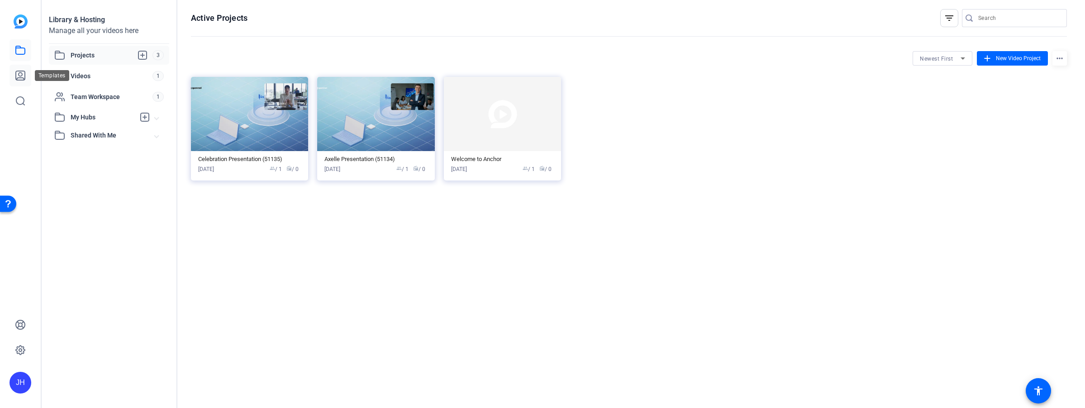
click at [20, 72] on icon at bounding box center [20, 75] width 9 height 9
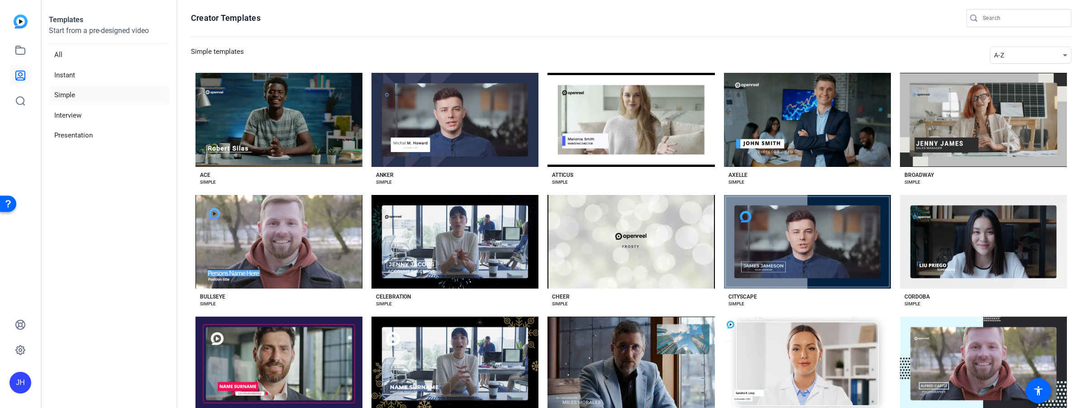
click at [21, 19] on img at bounding box center [21, 21] width 14 height 14
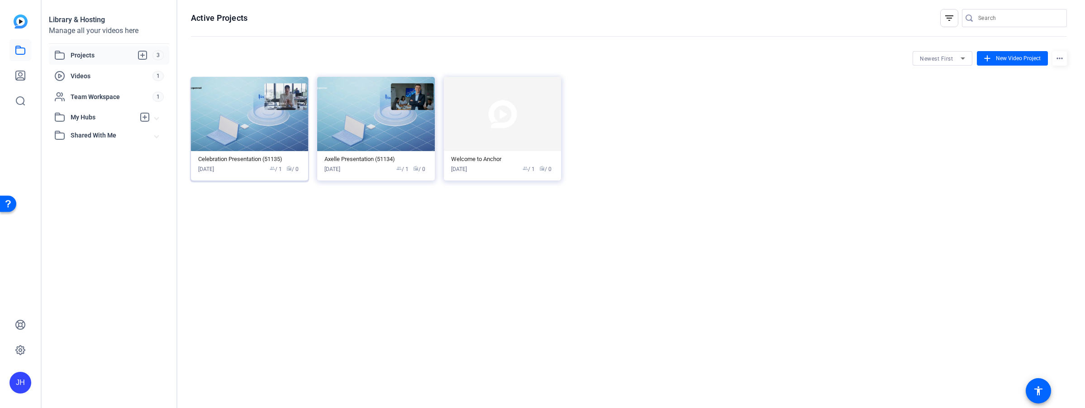
click at [206, 166] on div "[DATE]" at bounding box center [206, 169] width 16 height 8
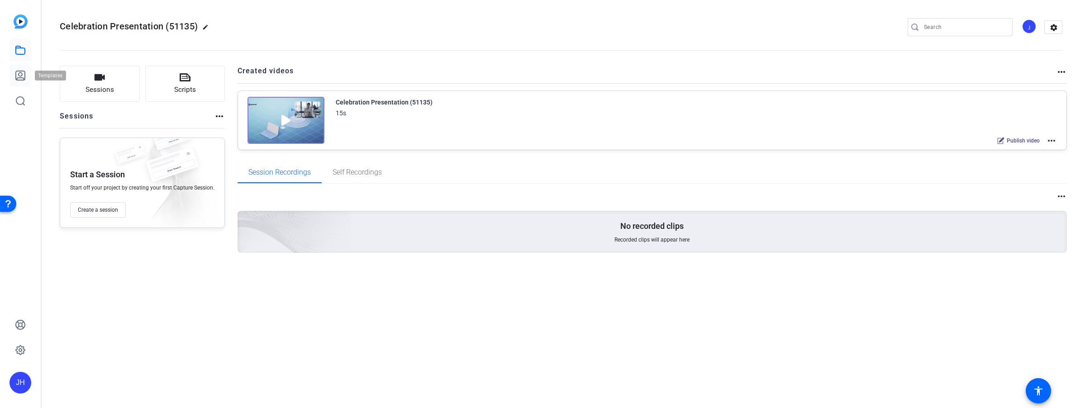
click at [17, 76] on icon at bounding box center [20, 75] width 11 height 11
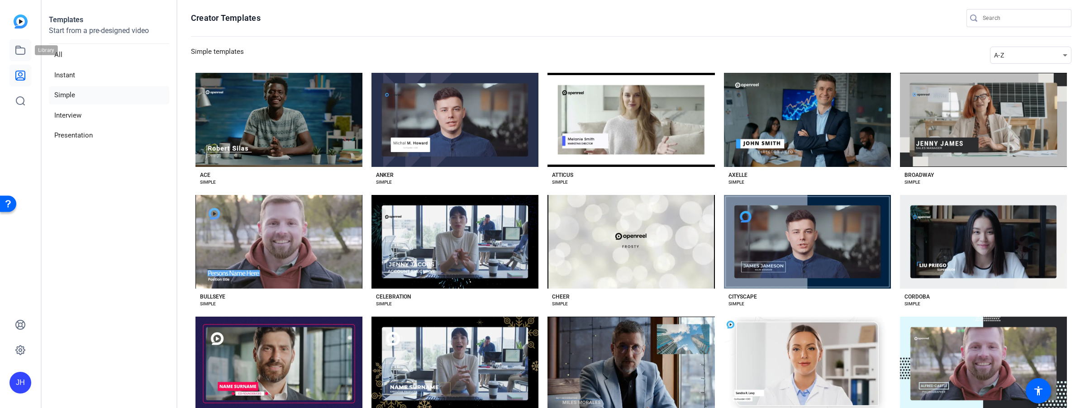
click at [18, 50] on icon at bounding box center [20, 50] width 11 height 11
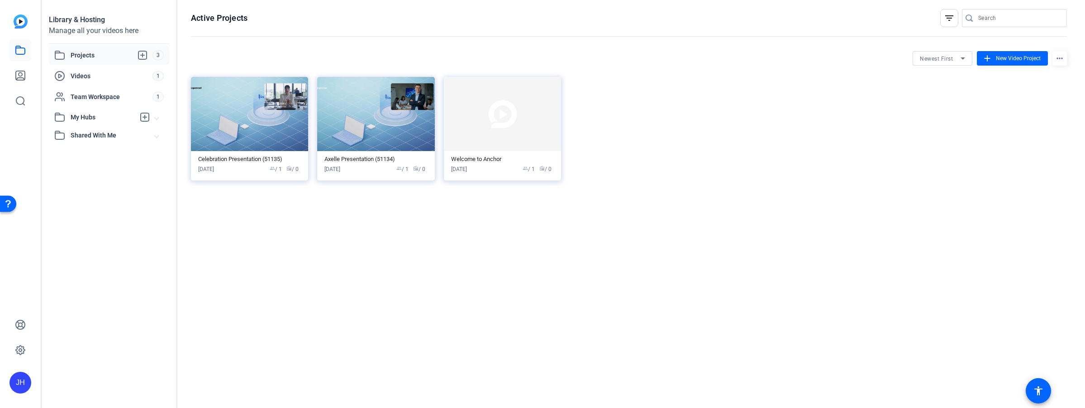
click at [78, 53] on span "Projects" at bounding box center [112, 55] width 82 height 11
click at [78, 95] on span "Team Workspace" at bounding box center [112, 96] width 82 height 9
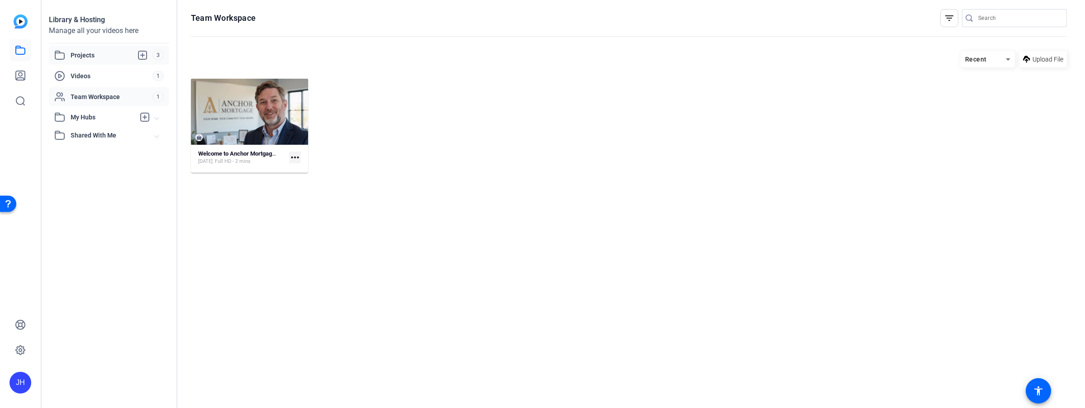
click at [77, 52] on span "Projects" at bounding box center [112, 55] width 82 height 11
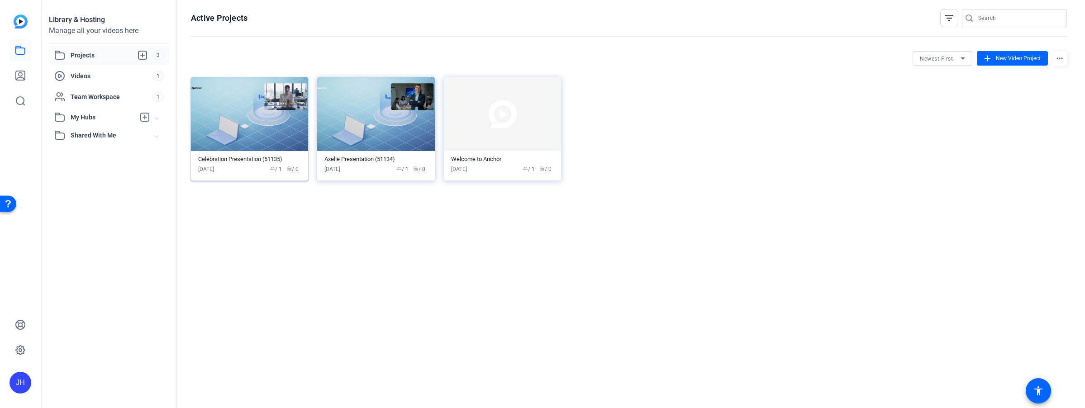
click at [287, 84] on img at bounding box center [249, 114] width 117 height 74
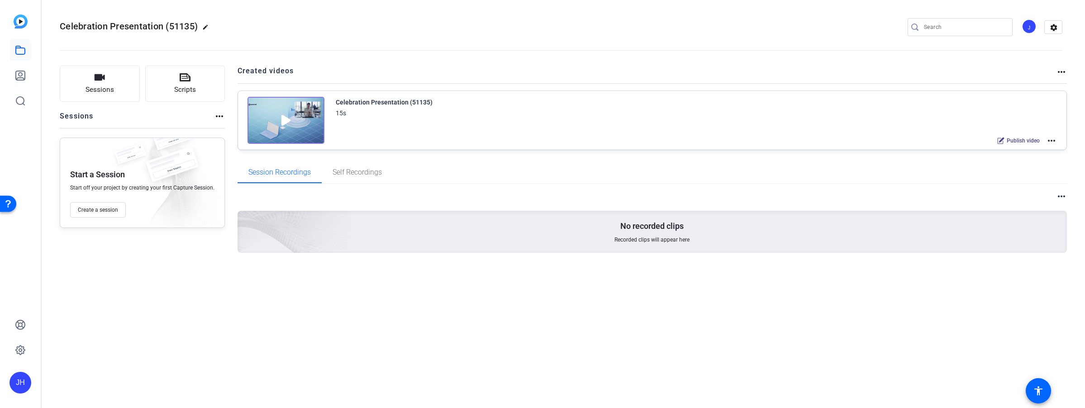
click at [214, 115] on mat-icon "more_horiz" at bounding box center [219, 116] width 11 height 11
click at [214, 115] on div at bounding box center [542, 204] width 1085 height 408
click at [216, 115] on mat-icon "more_horiz" at bounding box center [219, 116] width 11 height 11
click at [238, 127] on span "View Archived Sessions" at bounding box center [249, 129] width 61 height 11
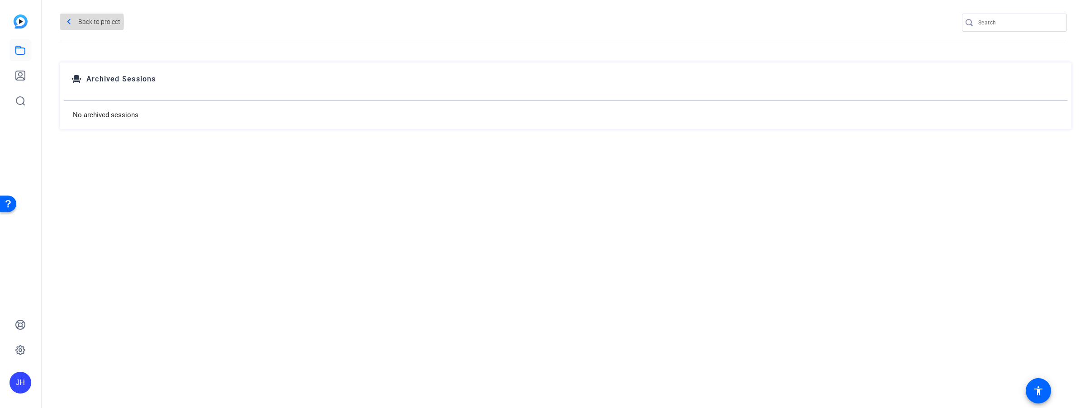
click at [67, 23] on mat-icon "navigate_before" at bounding box center [68, 21] width 11 height 11
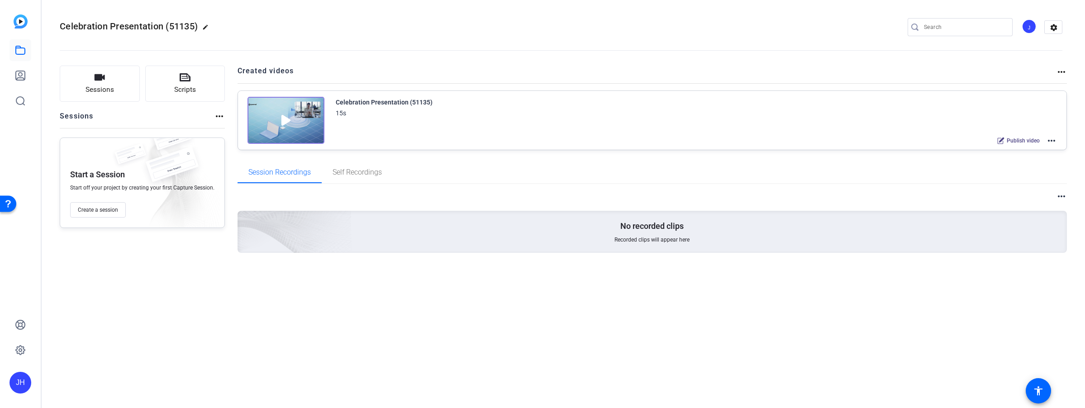
click at [497, 124] on div "Celebration Presentation (51135) 15s Publish video more_horiz" at bounding box center [697, 122] width 722 height 50
click at [670, 26] on mat-icon "settings" at bounding box center [1054, 28] width 18 height 14
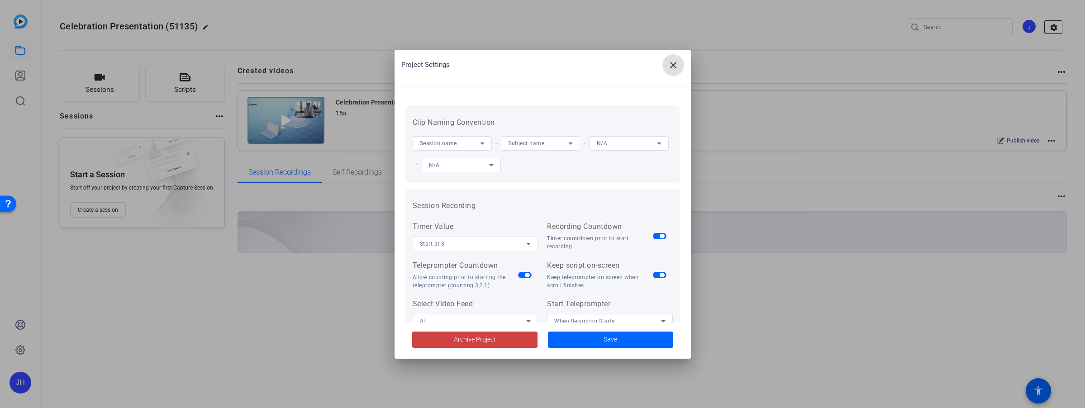
click at [670, 26] on div at bounding box center [542, 204] width 1085 height 408
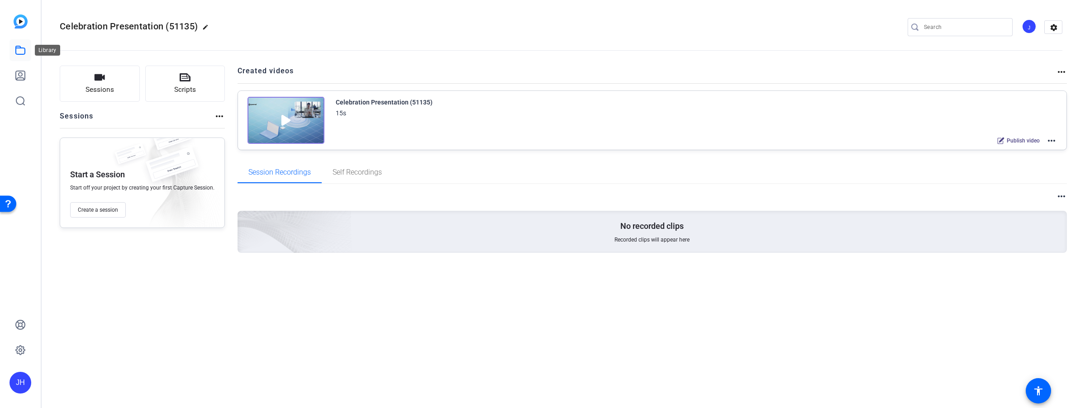
click at [20, 45] on icon at bounding box center [20, 50] width 11 height 11
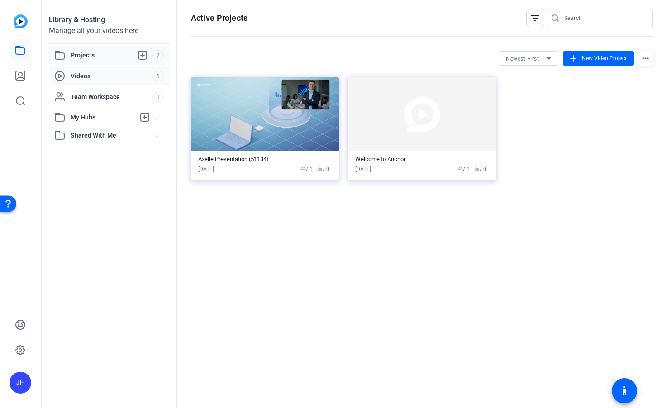
click at [85, 72] on span "Videos" at bounding box center [112, 75] width 82 height 9
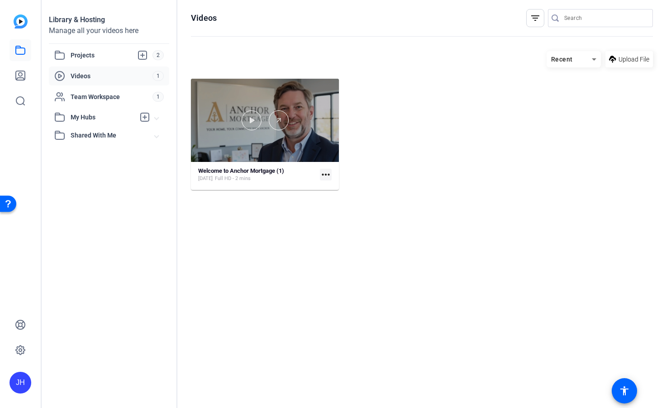
click at [309, 131] on div at bounding box center [265, 120] width 148 height 83
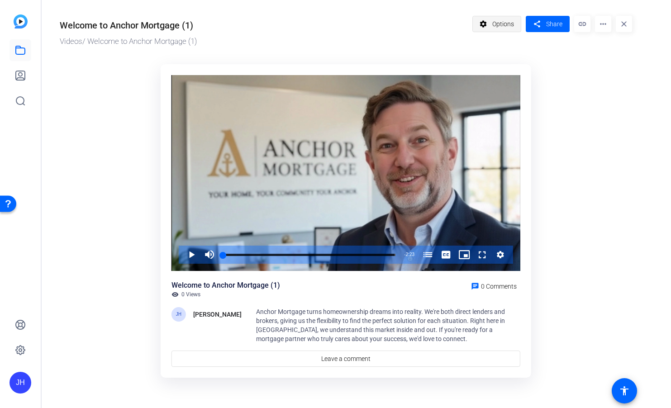
click at [505, 26] on span "Options" at bounding box center [503, 23] width 22 height 17
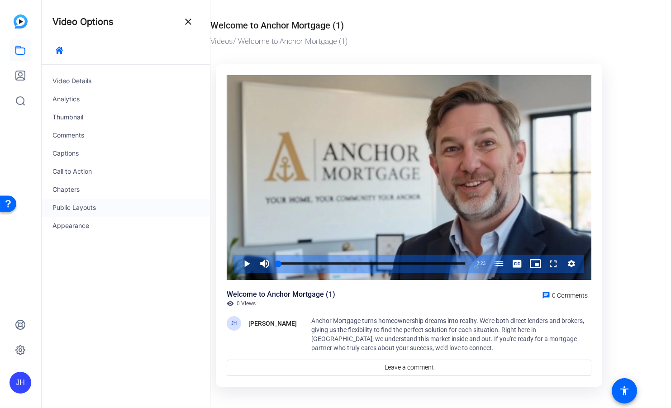
click at [74, 207] on div "Public Layouts" at bounding box center [126, 208] width 168 height 18
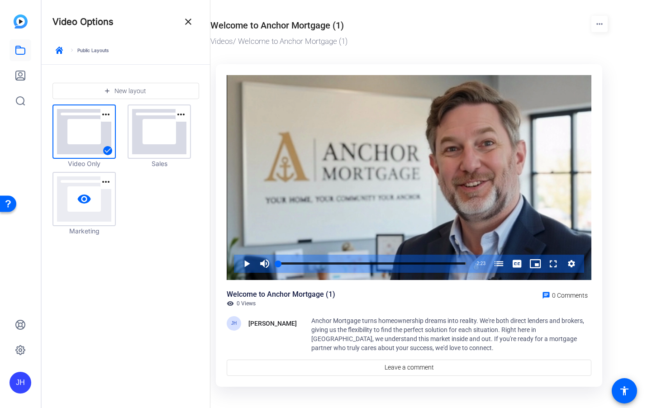
click at [84, 210] on link "visibility" at bounding box center [84, 199] width 62 height 52
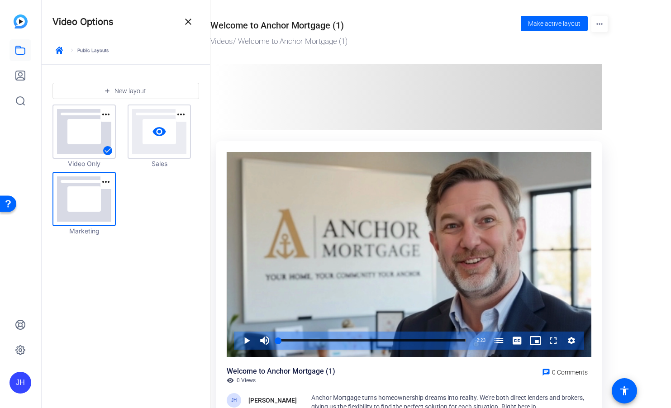
click at [147, 132] on link "visibility" at bounding box center [159, 131] width 62 height 52
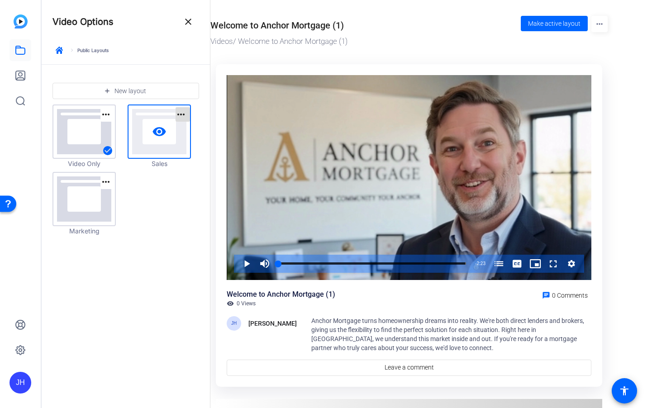
click at [181, 114] on mat-icon "more_horiz" at bounding box center [181, 114] width 11 height 11
click at [181, 114] on div at bounding box center [335, 204] width 671 height 408
click at [158, 129] on mat-icon "visibility" at bounding box center [159, 131] width 14 height 14
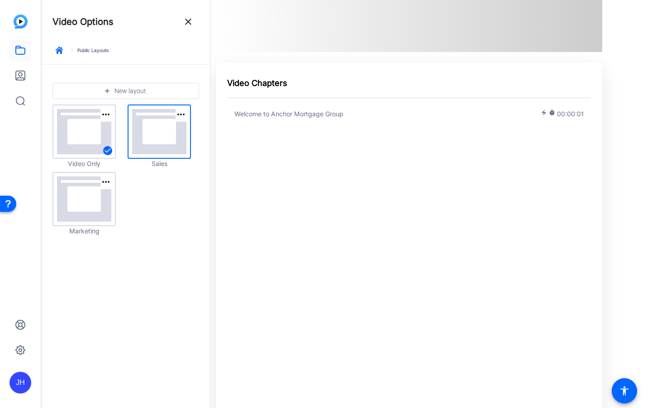
scroll to position [472, 0]
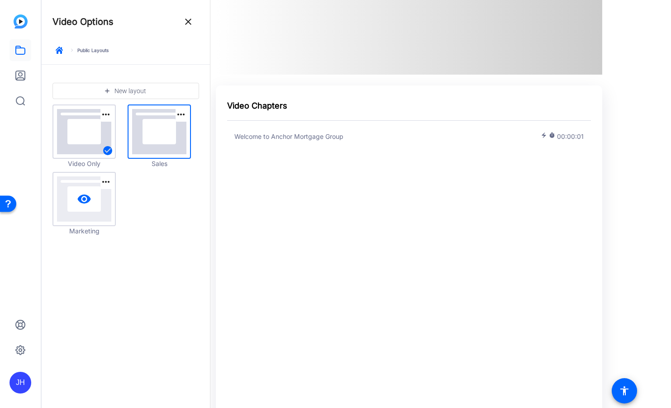
click at [90, 197] on mat-icon "visibility" at bounding box center [84, 199] width 14 height 14
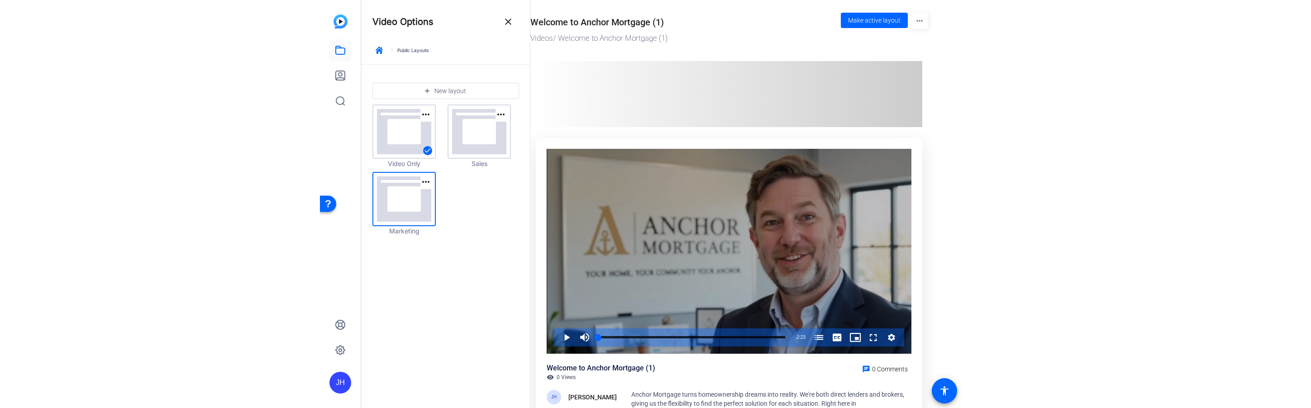
scroll to position [0, 0]
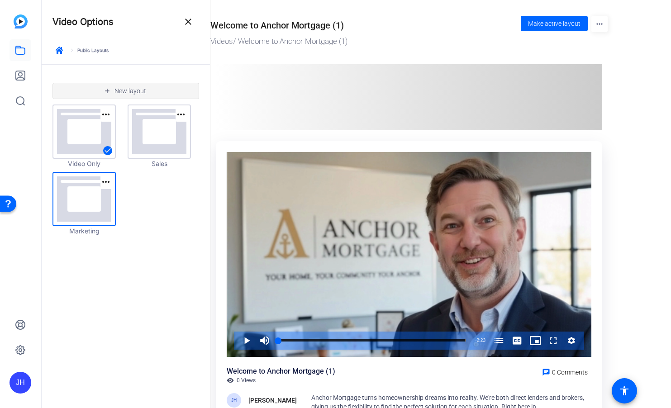
click at [119, 93] on span "New layout" at bounding box center [130, 90] width 32 height 7
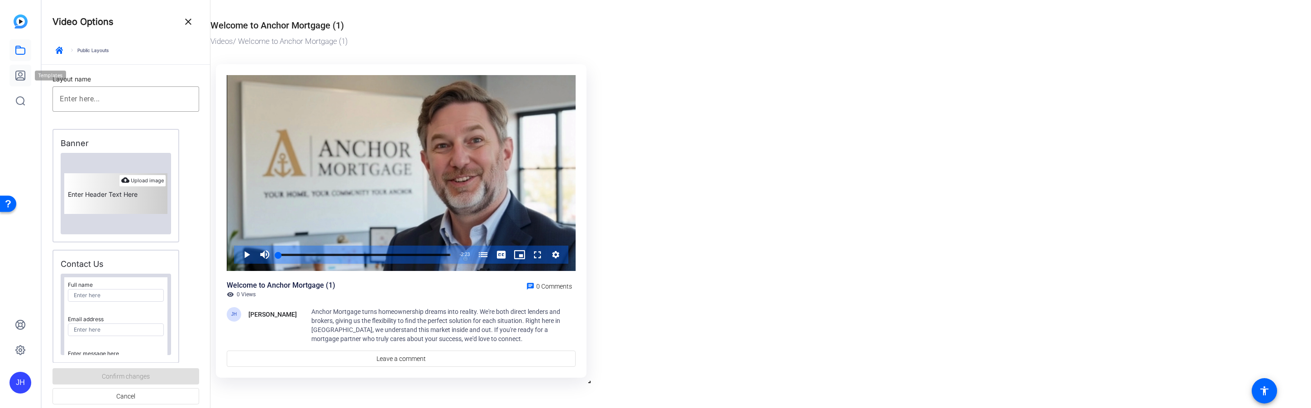
click at [16, 74] on icon at bounding box center [20, 75] width 9 height 9
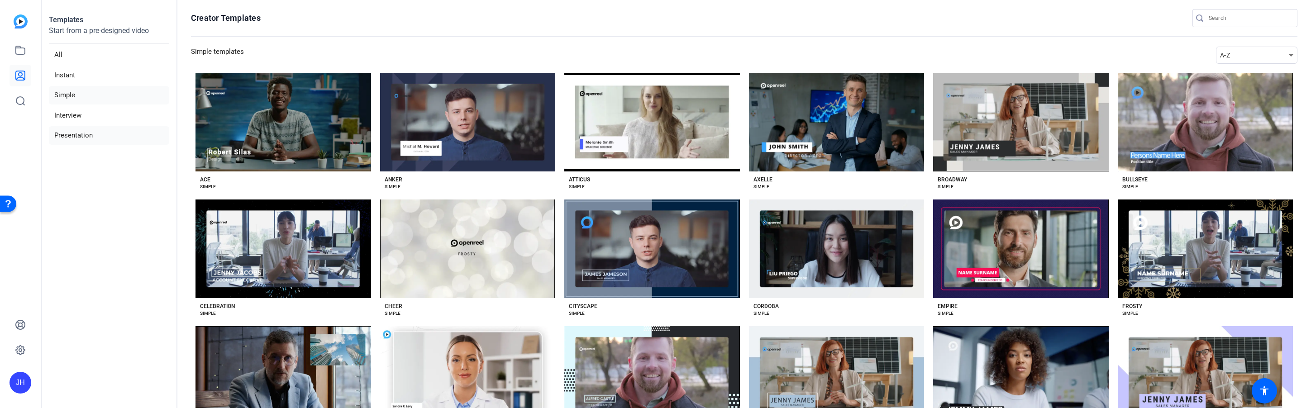
click at [84, 133] on li "Presentation" at bounding box center [109, 135] width 120 height 19
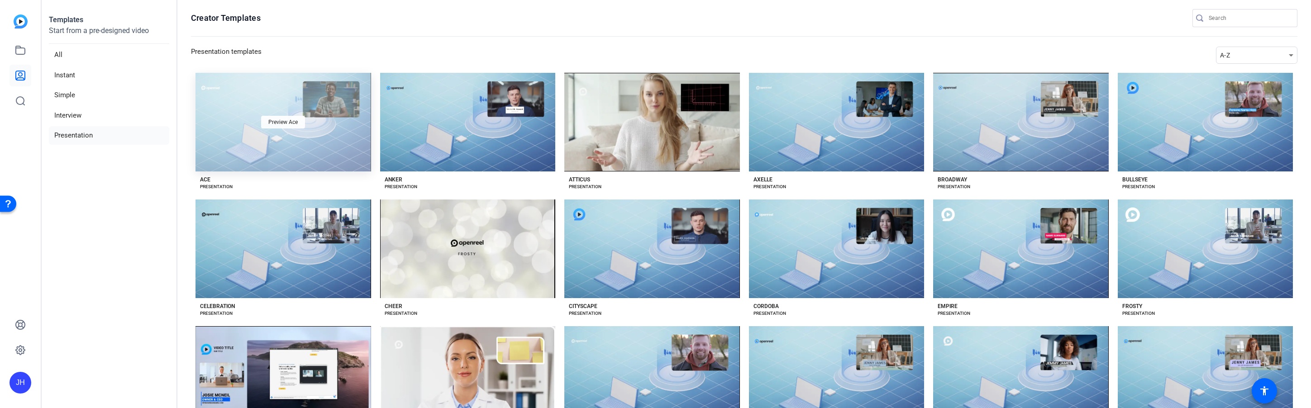
click at [287, 123] on span "Preview Ace" at bounding box center [282, 121] width 29 height 5
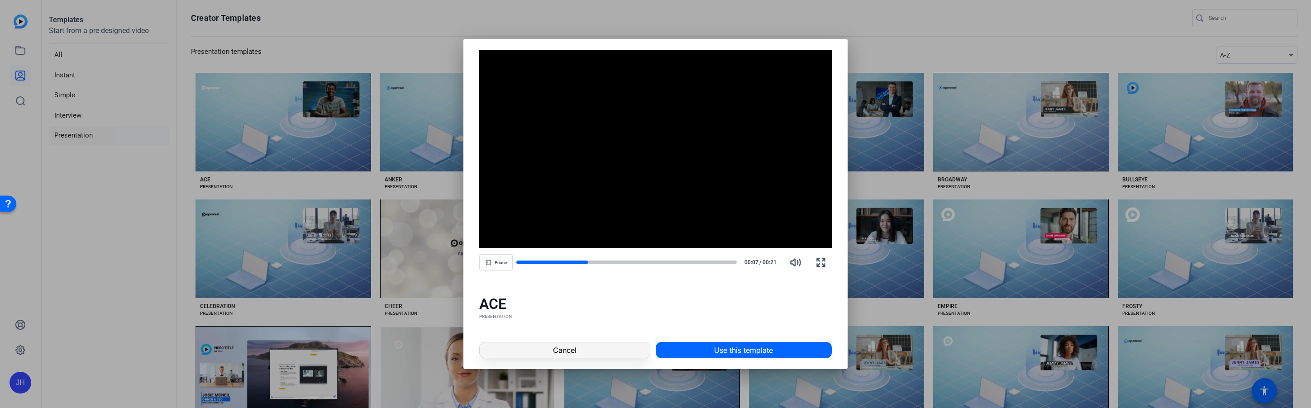
click at [592, 352] on span at bounding box center [565, 350] width 170 height 22
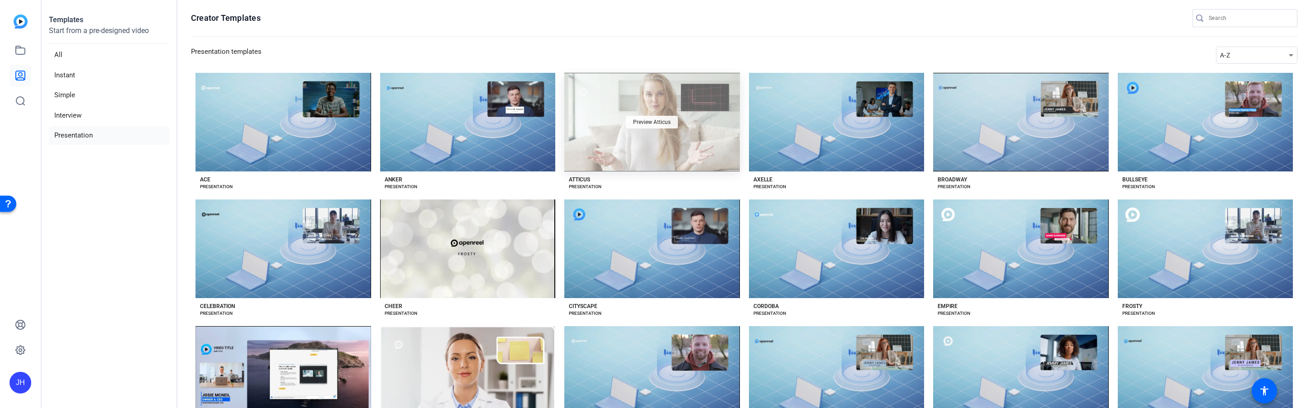
click at [651, 124] on span "Preview Atticus" at bounding box center [652, 121] width 38 height 5
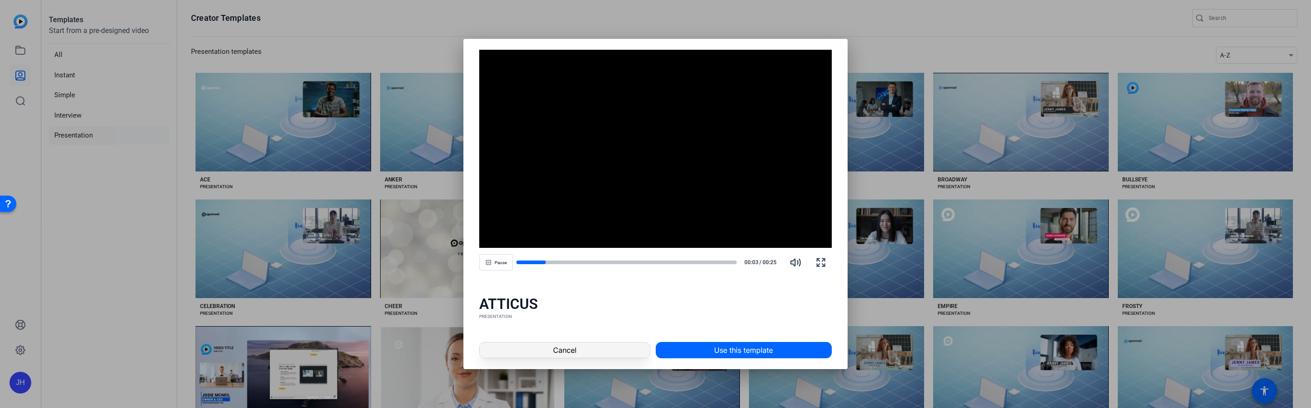
click at [594, 349] on span at bounding box center [565, 350] width 170 height 22
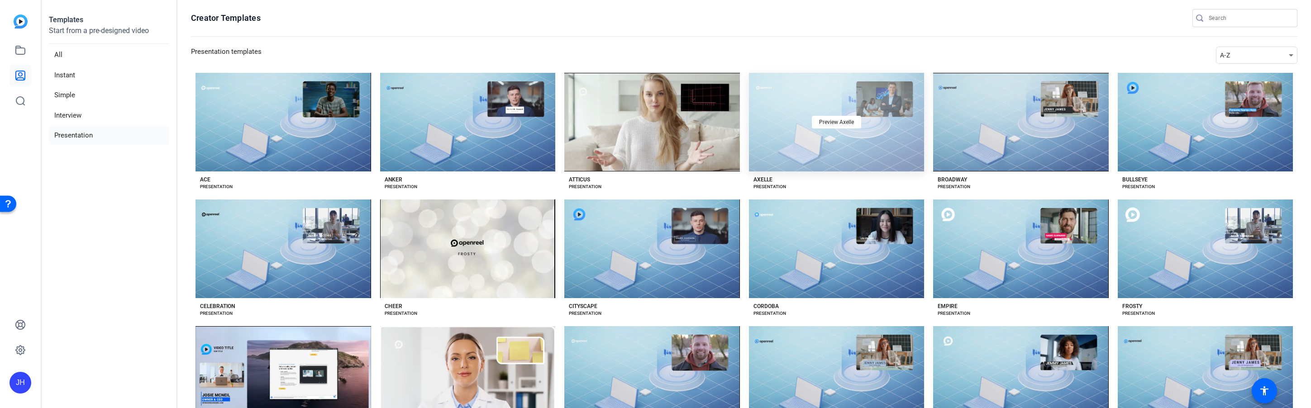
click at [670, 138] on div "Preview Axelle" at bounding box center [837, 122] width 176 height 99
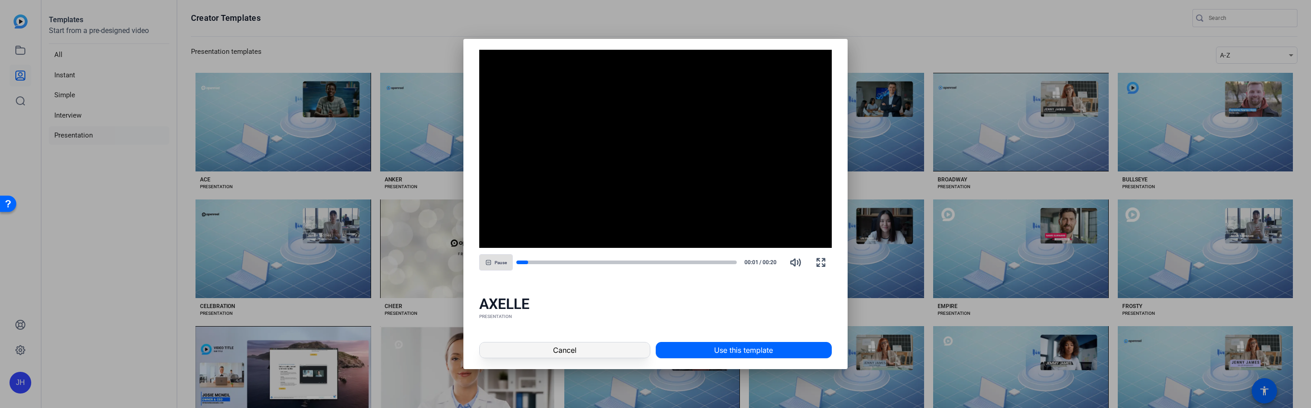
click at [555, 354] on span "Cancel" at bounding box center [565, 350] width 24 height 11
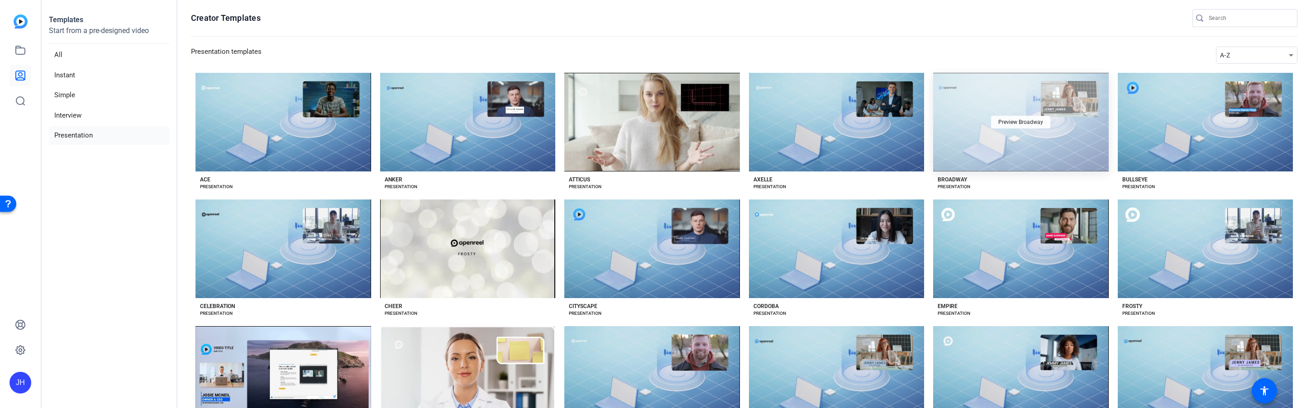
click at [670, 123] on span "Preview Broadway" at bounding box center [1020, 121] width 45 height 5
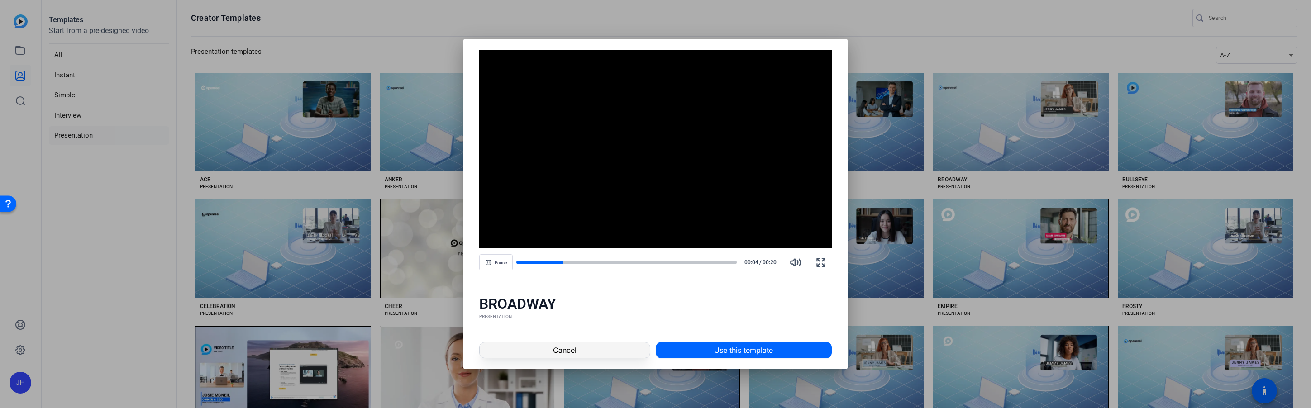
click at [602, 344] on span at bounding box center [565, 350] width 170 height 22
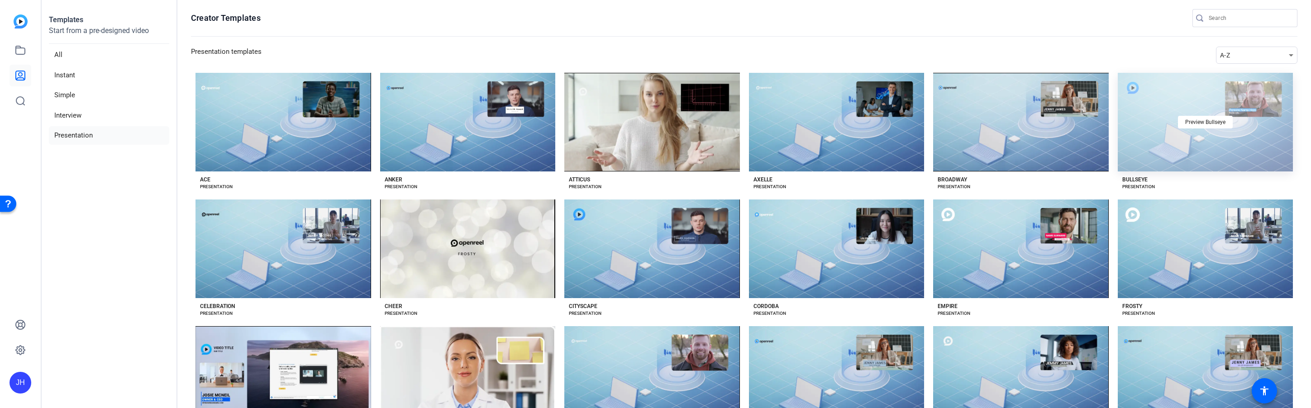
click at [670, 128] on div "Preview Bullseye" at bounding box center [1205, 122] width 176 height 99
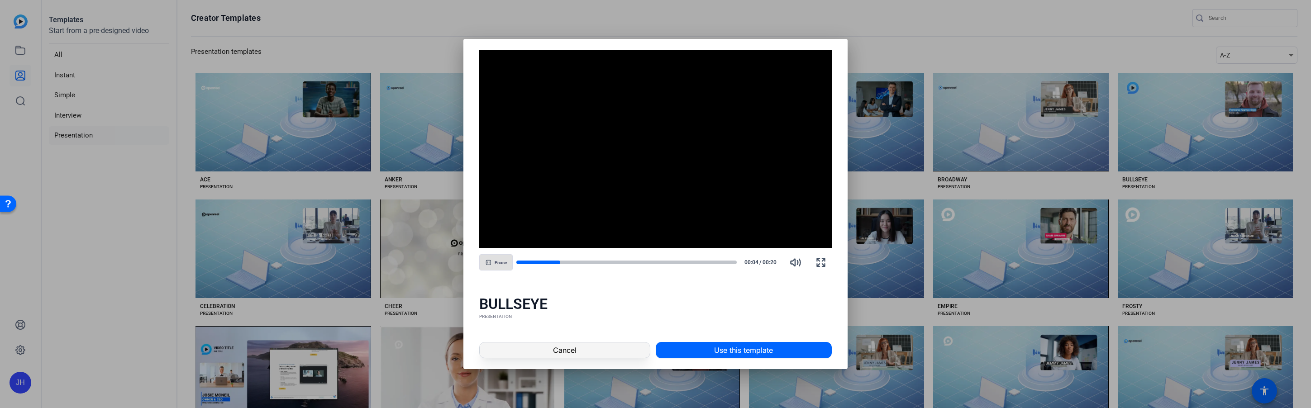
click at [555, 345] on span "Cancel" at bounding box center [565, 350] width 24 height 11
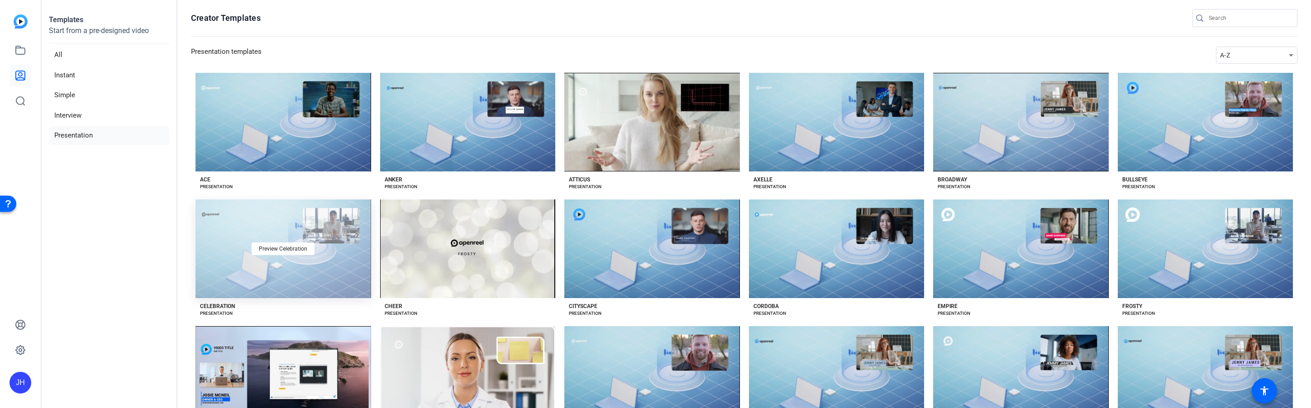
click at [245, 232] on div "Preview Celebration" at bounding box center [283, 249] width 176 height 99
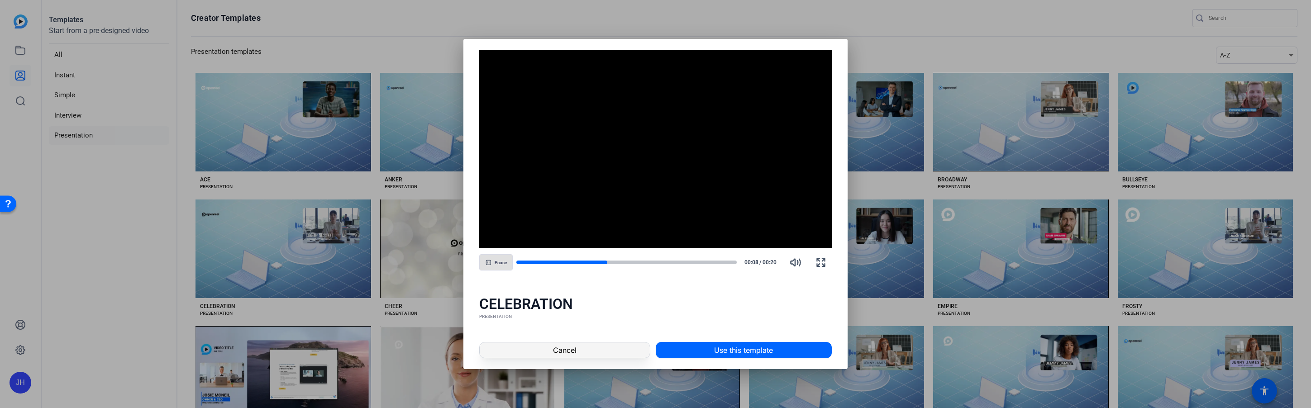
click at [565, 347] on span "Cancel" at bounding box center [565, 350] width 24 height 11
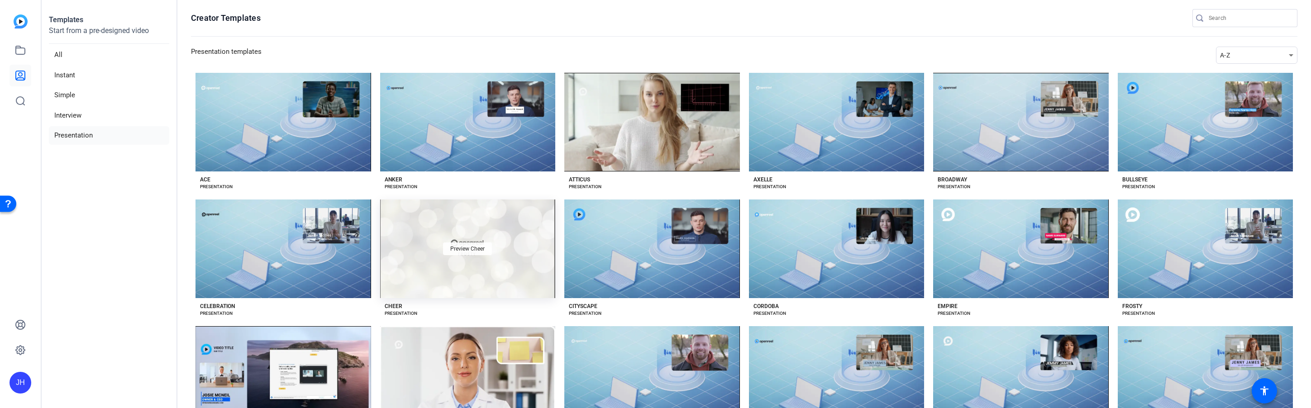
click at [443, 249] on div "Preview Cheer" at bounding box center [467, 248] width 49 height 13
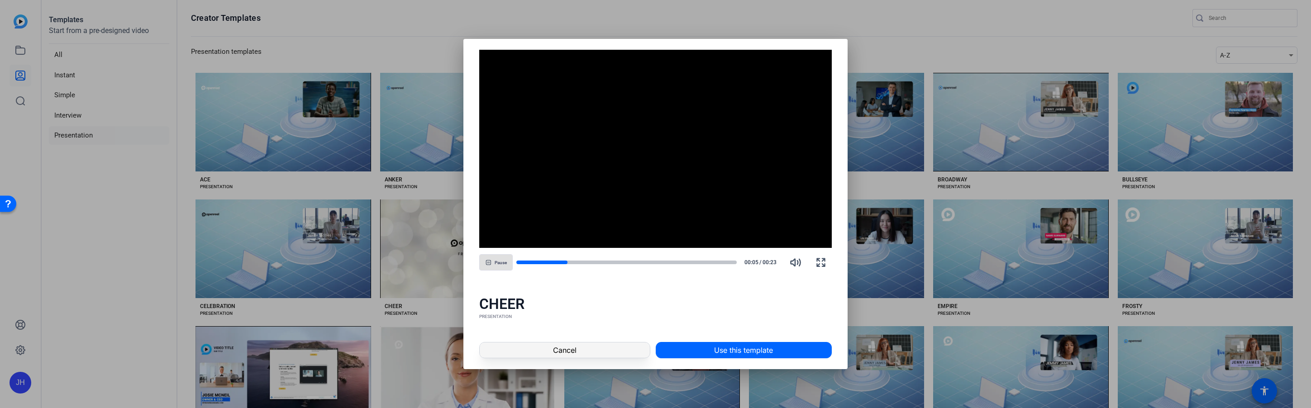
click at [588, 351] on span at bounding box center [565, 350] width 170 height 22
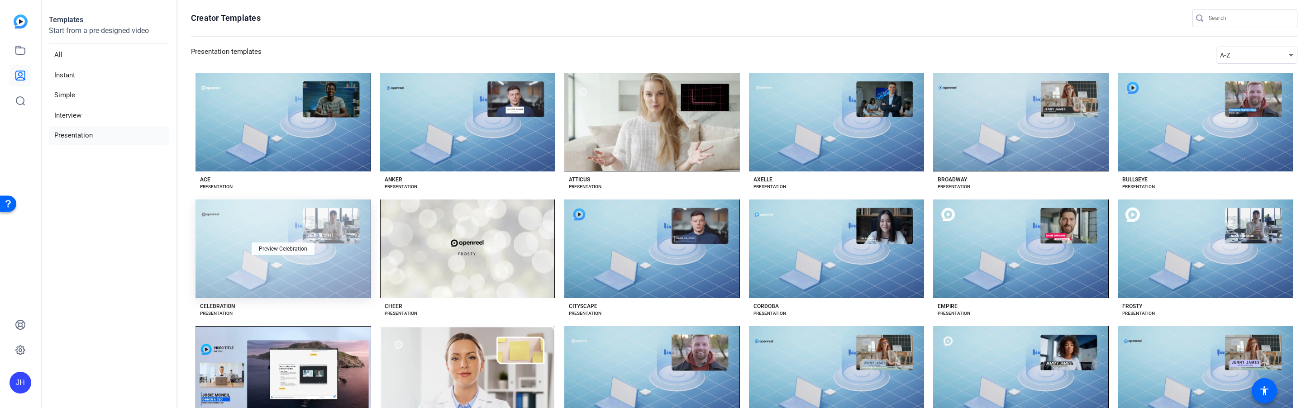
click at [293, 246] on span "Preview Celebration" at bounding box center [283, 248] width 48 height 5
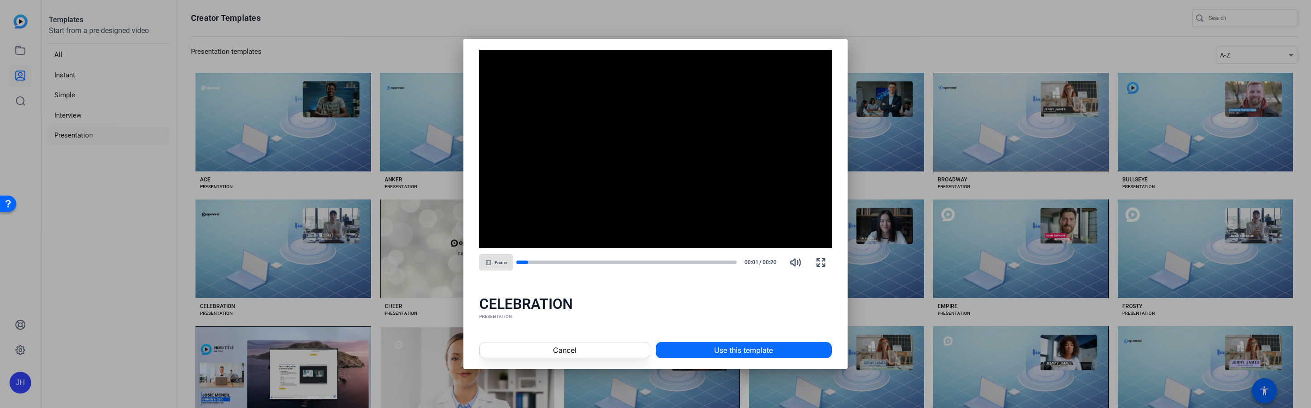
click at [670, 349] on span "Use this template" at bounding box center [743, 350] width 59 height 11
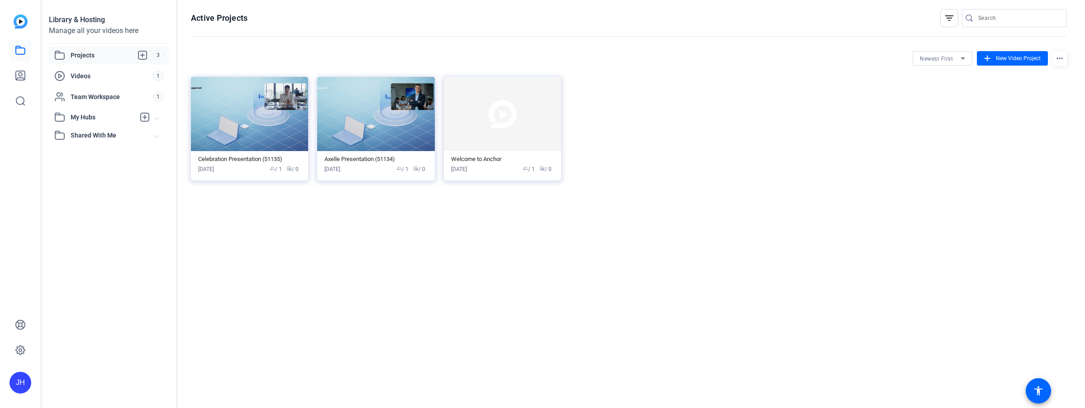
click at [90, 53] on span "Projects" at bounding box center [112, 55] width 82 height 11
drag, startPoint x: 251, startPoint y: 103, endPoint x: 230, endPoint y: 111, distance: 22.3
click at [230, 111] on img at bounding box center [249, 114] width 117 height 74
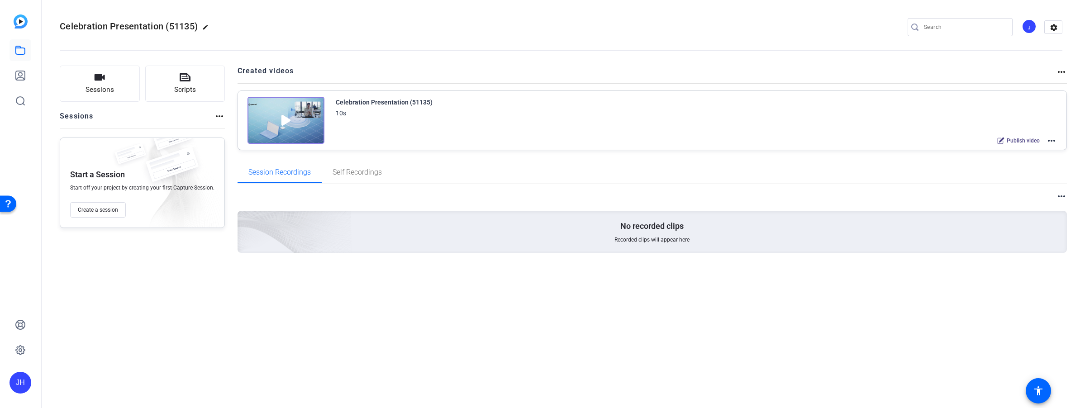
click at [1064, 70] on mat-icon "more_horiz" at bounding box center [1061, 72] width 11 height 11
click at [1062, 71] on div at bounding box center [542, 204] width 1085 height 408
click at [21, 49] on icon at bounding box center [20, 50] width 11 height 11
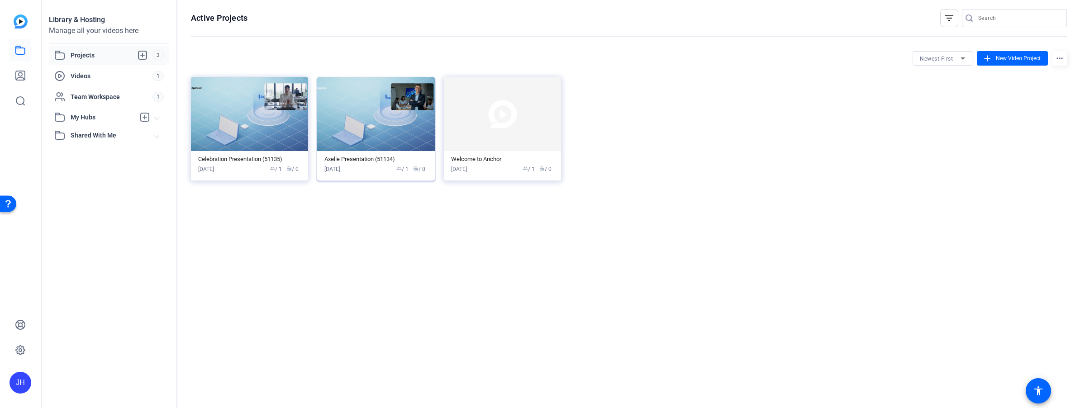
click at [378, 131] on img at bounding box center [375, 114] width 117 height 74
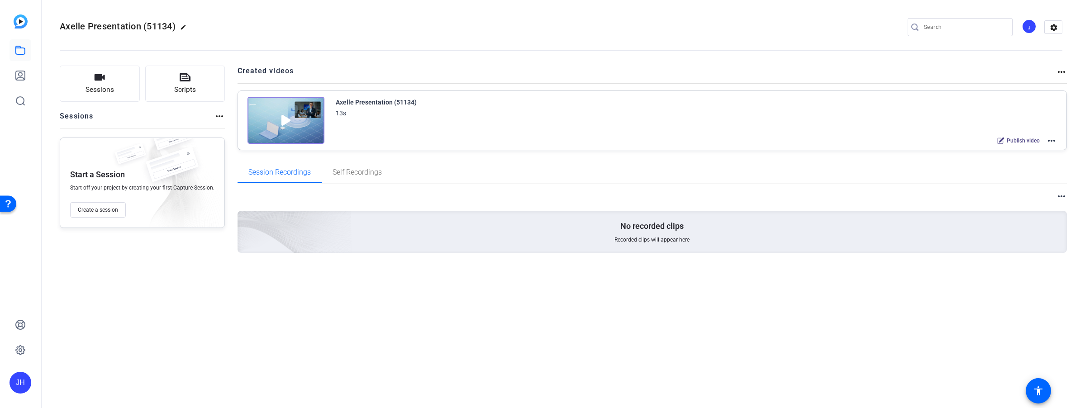
click at [19, 22] on img at bounding box center [21, 21] width 14 height 14
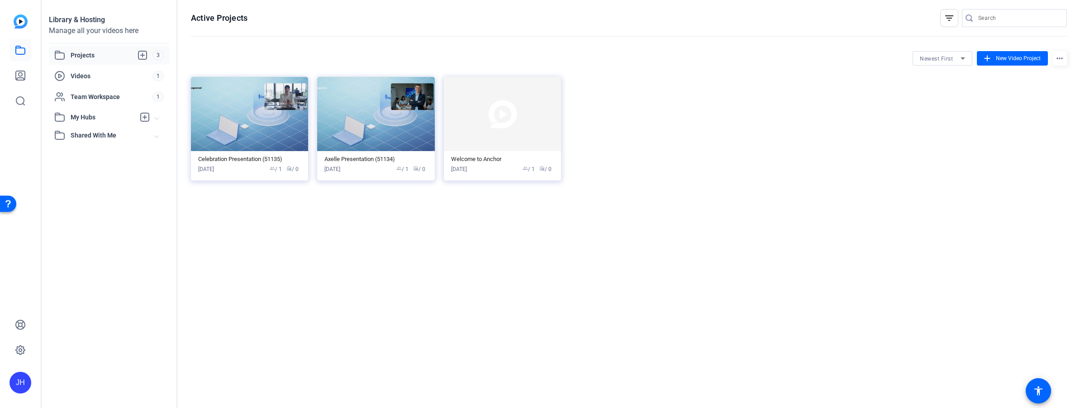
click at [726, 221] on div "Active Projects filter_list Newest First add New Video Project more_horiz Celeb…" at bounding box center [628, 204] width 903 height 408
click at [22, 351] on icon at bounding box center [20, 350] width 3 height 3
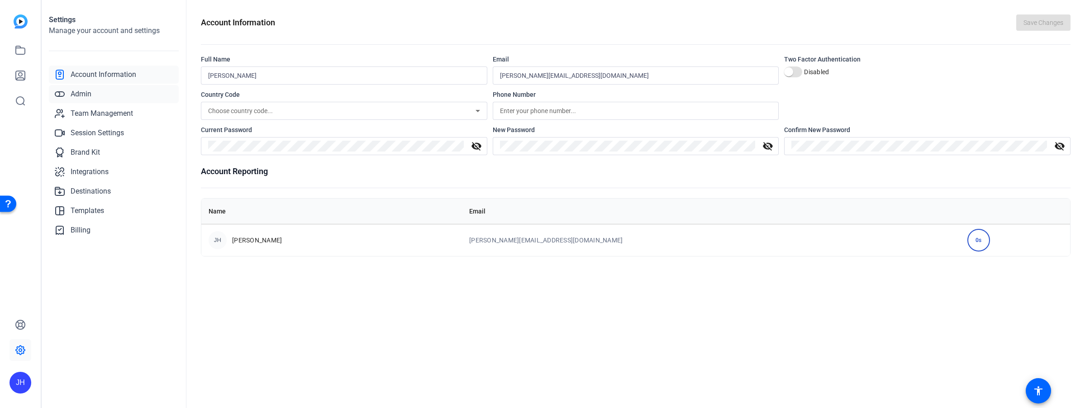
click at [57, 94] on icon at bounding box center [59, 94] width 11 height 11
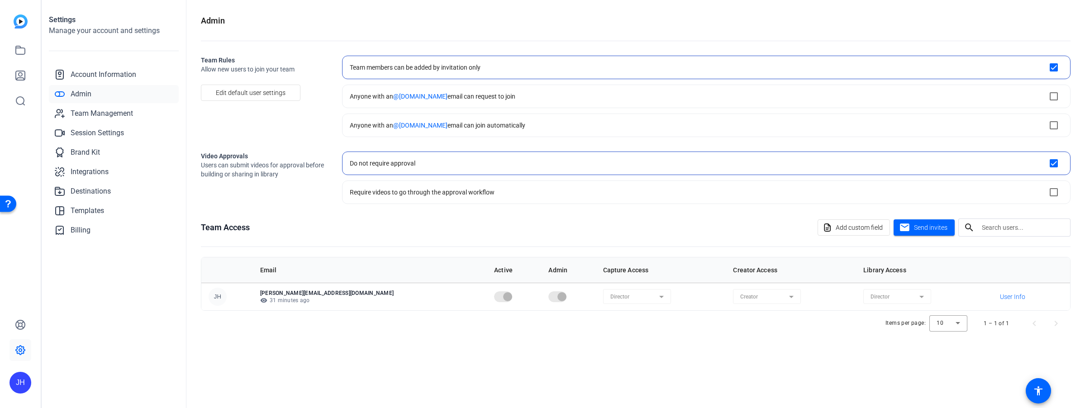
click at [87, 142] on div "Account Information Admin Team Management Session Settings Brand Kit Integratio…" at bounding box center [114, 153] width 130 height 174
click at [84, 151] on span "Brand Kit" at bounding box center [85, 152] width 29 height 11
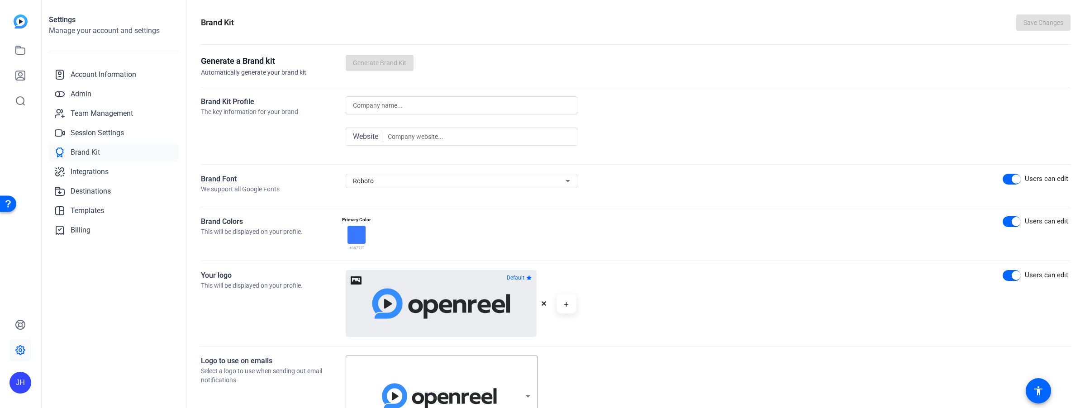
click at [358, 235] on div at bounding box center [356, 235] width 18 height 18
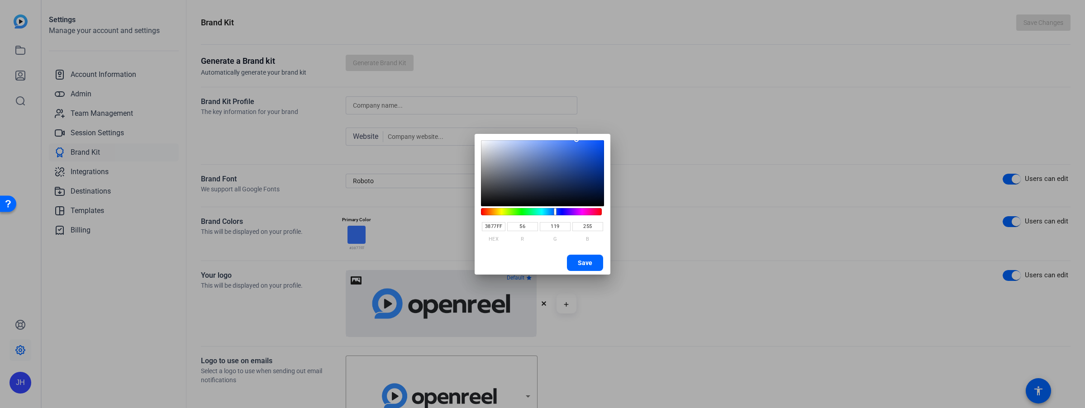
click at [358, 233] on div at bounding box center [542, 204] width 1085 height 408
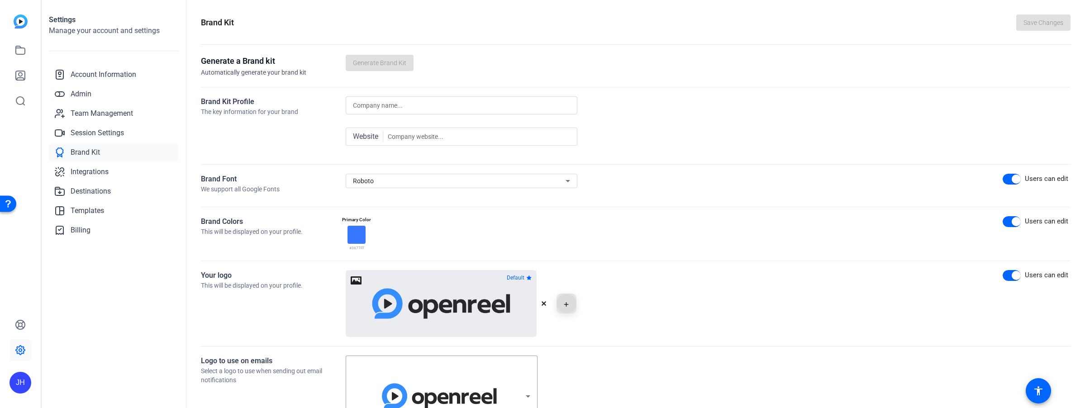
click at [567, 303] on icon "button" at bounding box center [566, 304] width 5 height 11
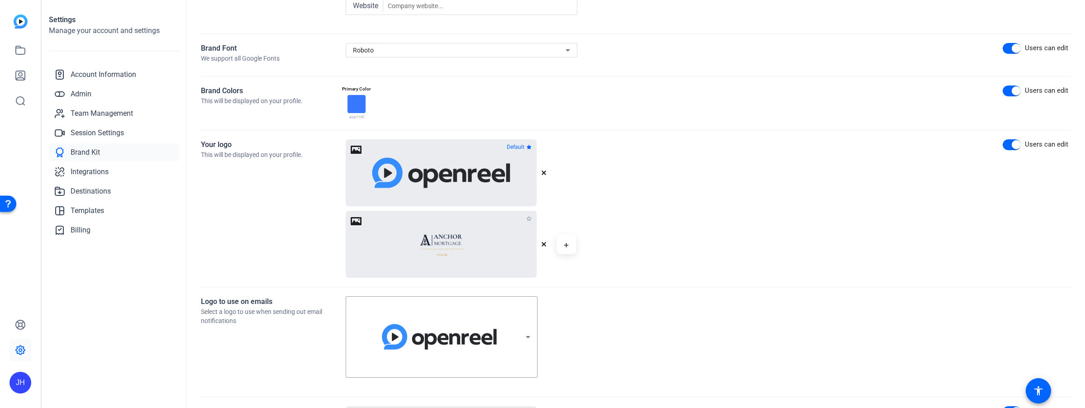
scroll to position [136, 0]
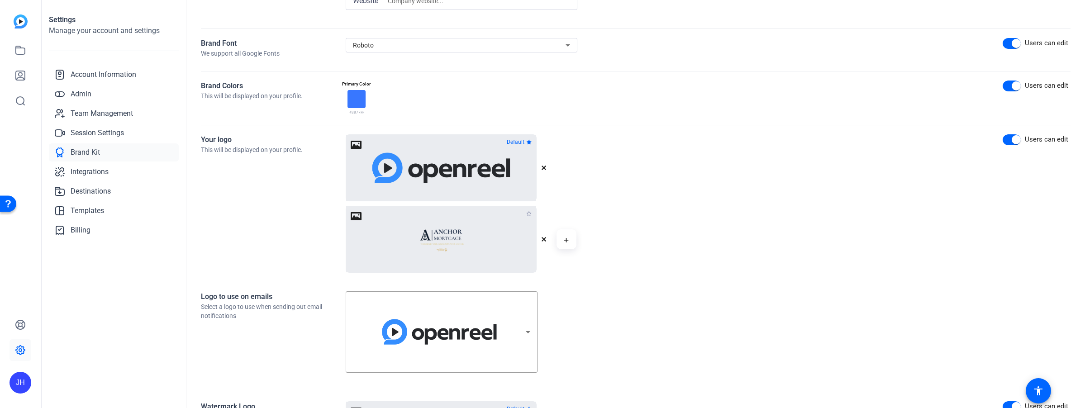
click at [480, 230] on div at bounding box center [441, 239] width 190 height 66
click at [359, 215] on div at bounding box center [441, 239] width 190 height 66
click at [457, 237] on img at bounding box center [441, 239] width 48 height 48
click at [450, 168] on img at bounding box center [441, 168] width 146 height 48
click at [458, 242] on img at bounding box center [441, 239] width 48 height 48
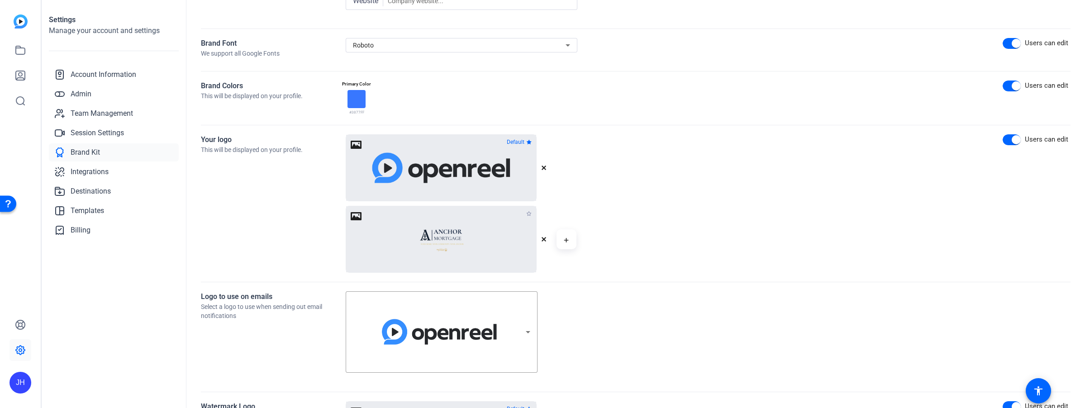
click at [451, 240] on img at bounding box center [441, 239] width 48 height 48
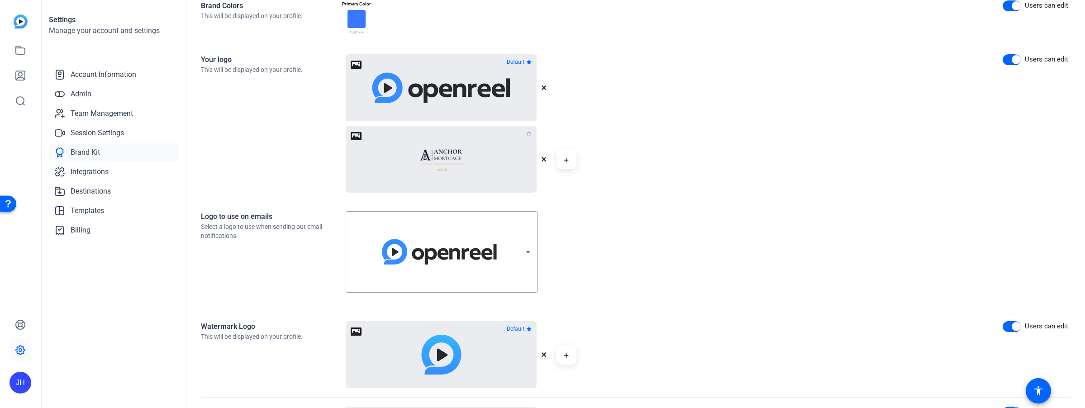
scroll to position [192, 0]
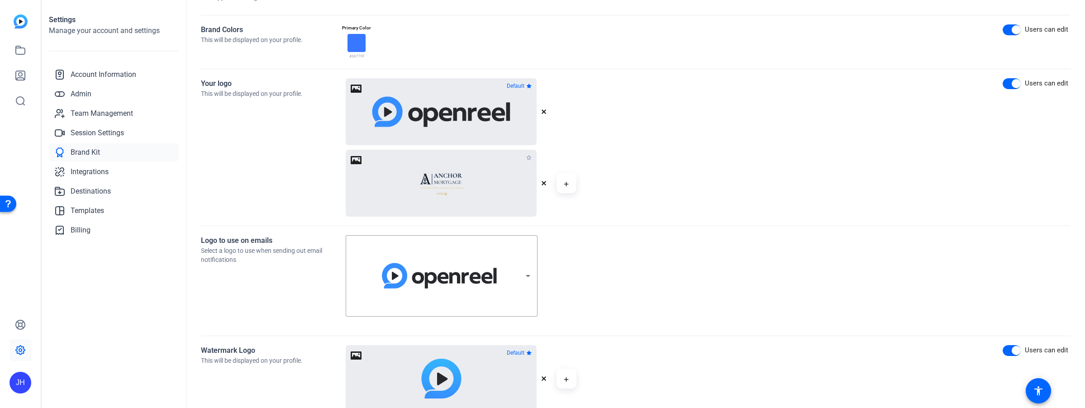
click at [359, 87] on div at bounding box center [441, 112] width 190 height 66
click at [528, 157] on icon "button" at bounding box center [528, 157] width 5 height 5
click at [439, 179] on img at bounding box center [441, 183] width 48 height 48
click at [544, 110] on icon "button" at bounding box center [544, 111] width 5 height 5
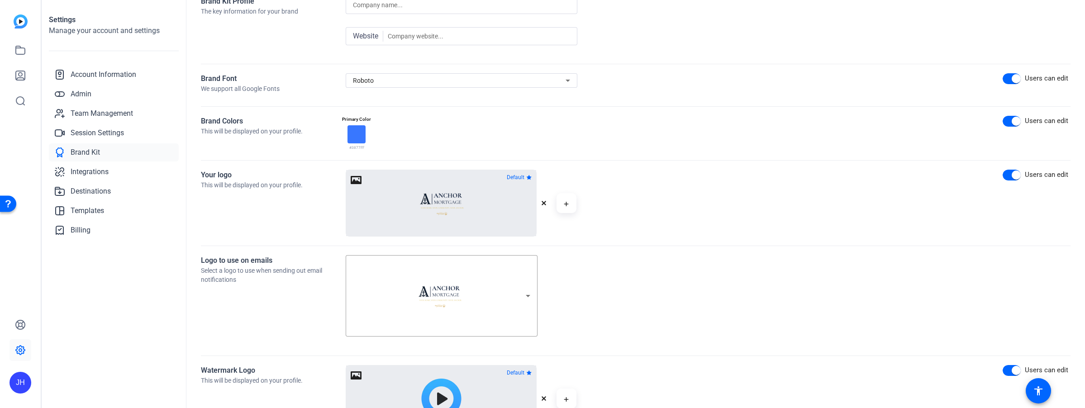
scroll to position [101, 0]
click at [565, 79] on icon at bounding box center [567, 79] width 11 height 11
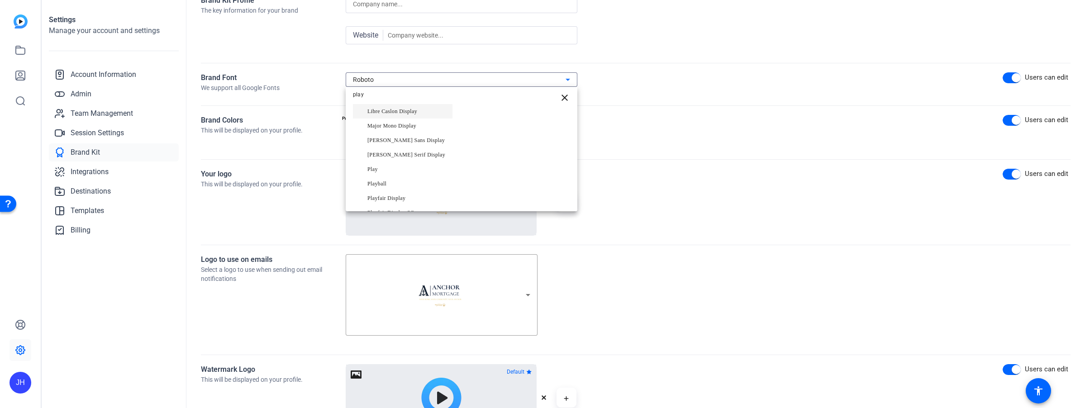
scroll to position [136, 0]
type input "play"
click at [394, 174] on span "Playfair Display" at bounding box center [386, 173] width 38 height 11
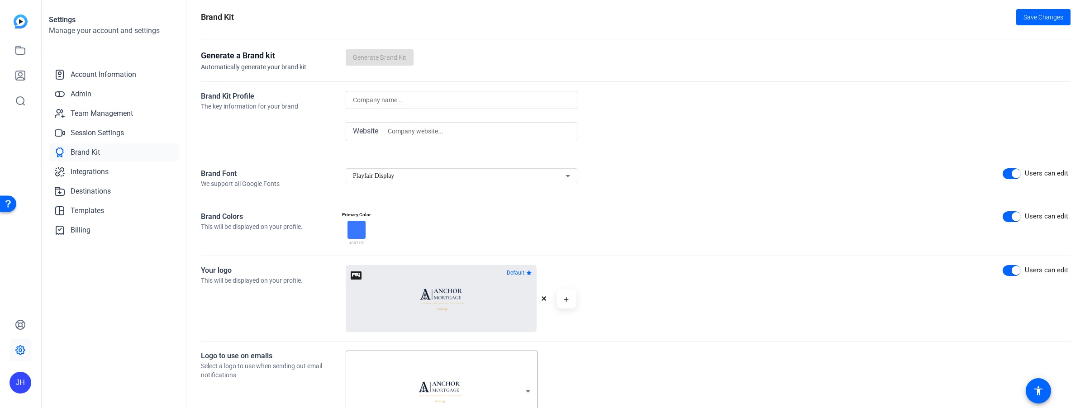
scroll to position [0, 0]
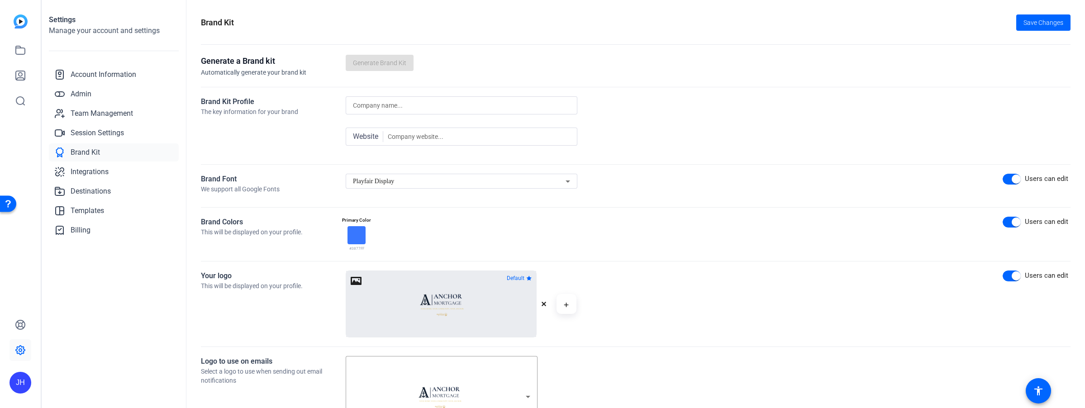
click at [426, 106] on input at bounding box center [461, 105] width 217 height 11
type input "Anchor Mortgage"
click at [438, 300] on img at bounding box center [441, 304] width 48 height 48
click at [357, 280] on div at bounding box center [441, 304] width 190 height 66
click at [543, 303] on icon "button" at bounding box center [544, 304] width 5 height 5
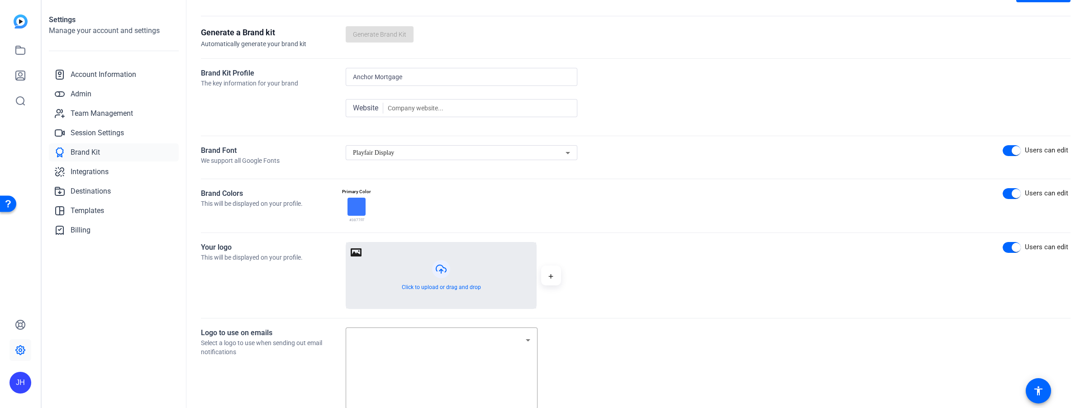
scroll to position [90, 0]
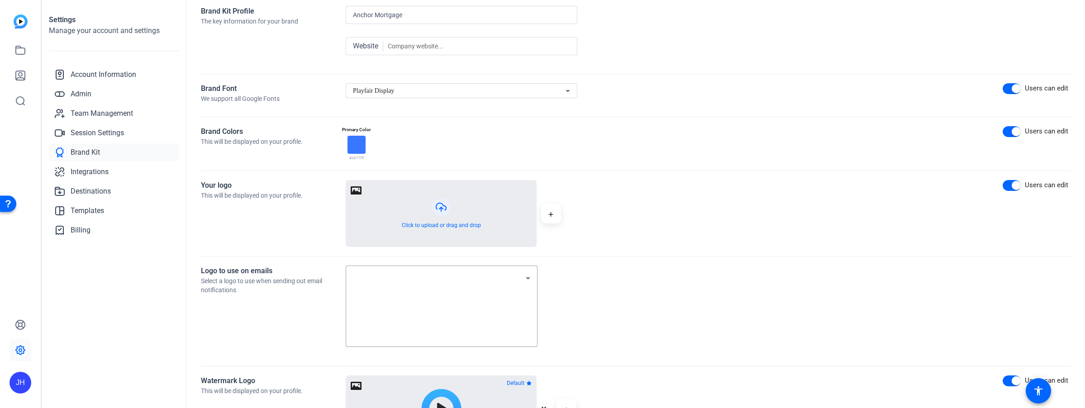
drag, startPoint x: 411, startPoint y: 205, endPoint x: 405, endPoint y: 205, distance: 5.9
click at [405, 205] on button "button" at bounding box center [441, 214] width 190 height 66
click at [354, 147] on div at bounding box center [356, 145] width 18 height 18
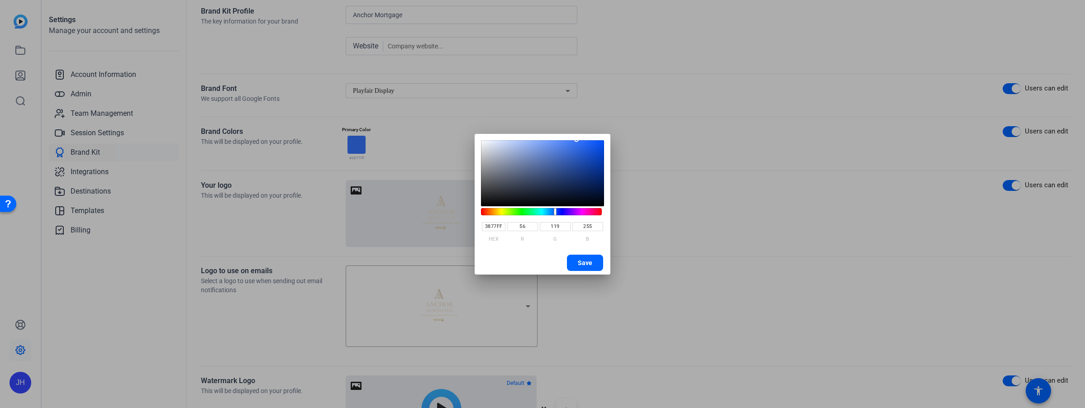
click at [504, 231] on input "3877FF" at bounding box center [494, 226] width 24 height 9
type input "1A2842"
type input "26"
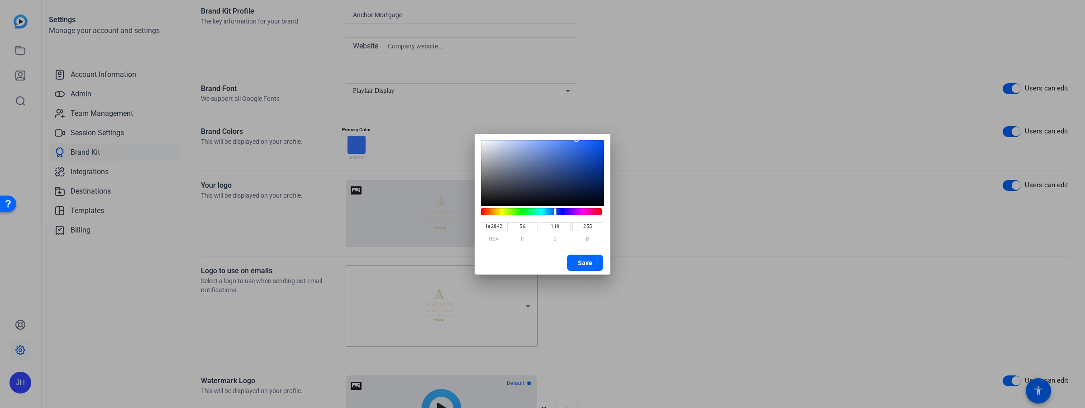
type input "40"
type input "66"
type input "1A2842"
click at [582, 261] on span "Save" at bounding box center [585, 263] width 14 height 14
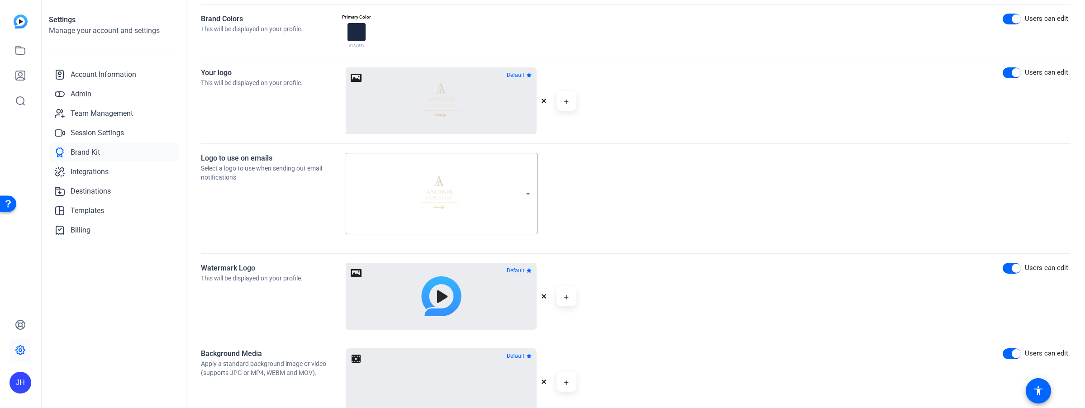
scroll to position [0, 0]
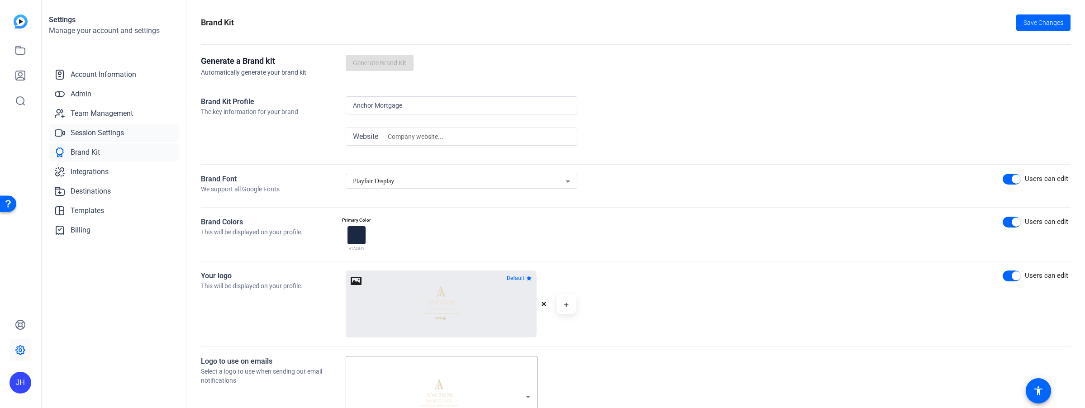
click at [99, 133] on span "Session Settings" at bounding box center [97, 133] width 53 height 11
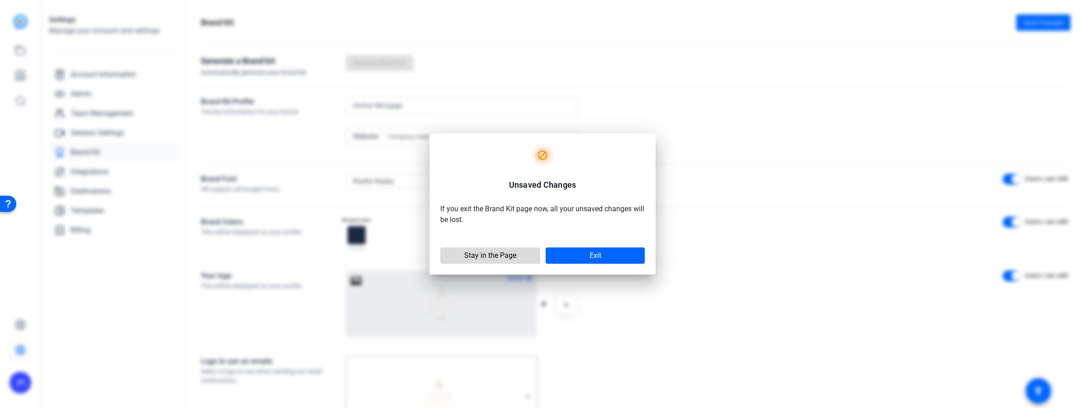
click at [471, 258] on span "Stay in the Page" at bounding box center [490, 255] width 52 height 9
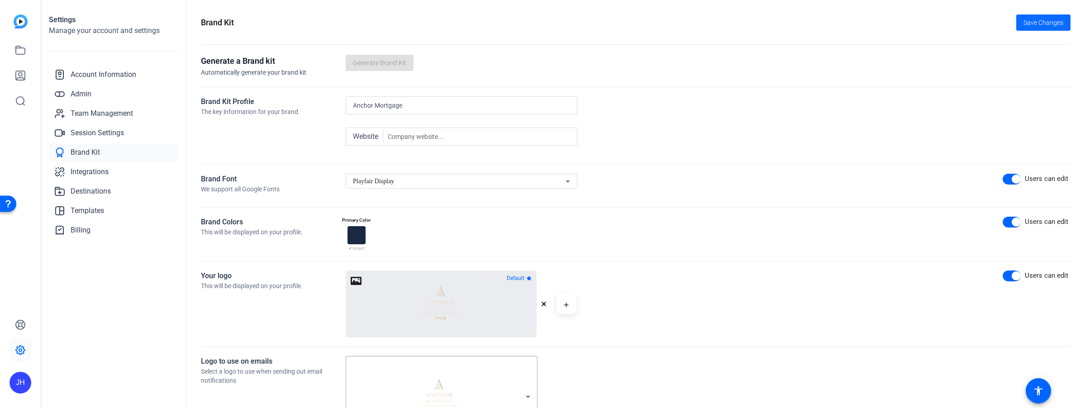
click at [1030, 23] on span "Save Changes" at bounding box center [1043, 23] width 40 height 10
click at [372, 62] on div "Generate a Brand kit Automatically generate your brand kit Generate Brand Kit" at bounding box center [635, 66] width 869 height 23
click at [92, 129] on span "Session Settings" at bounding box center [97, 133] width 53 height 11
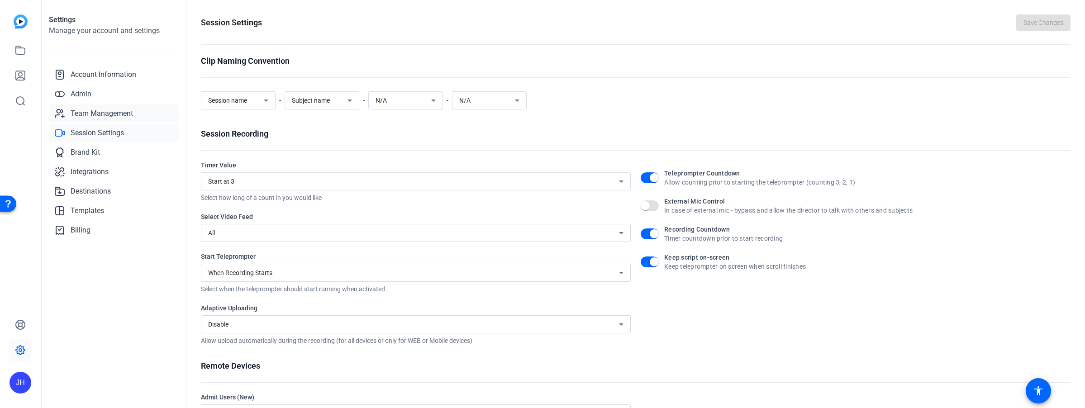
click at [91, 111] on span "Team Management" at bounding box center [102, 113] width 62 height 11
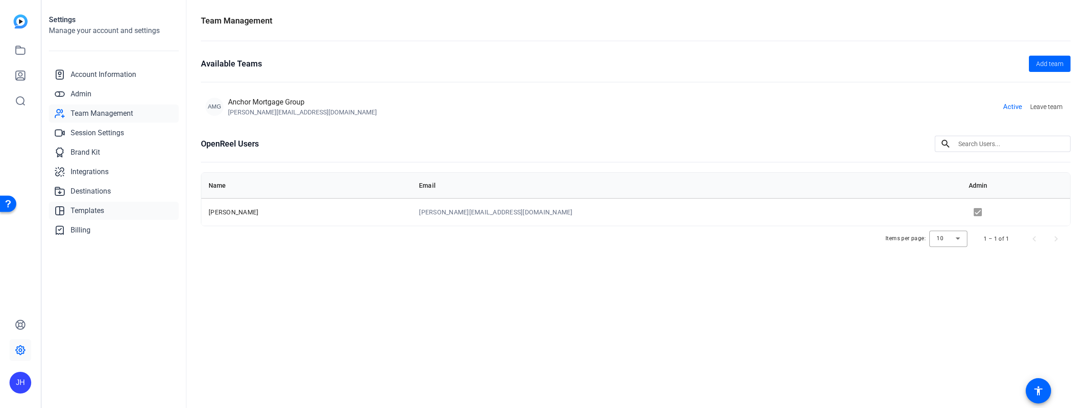
click at [91, 210] on span "Templates" at bounding box center [87, 210] width 33 height 11
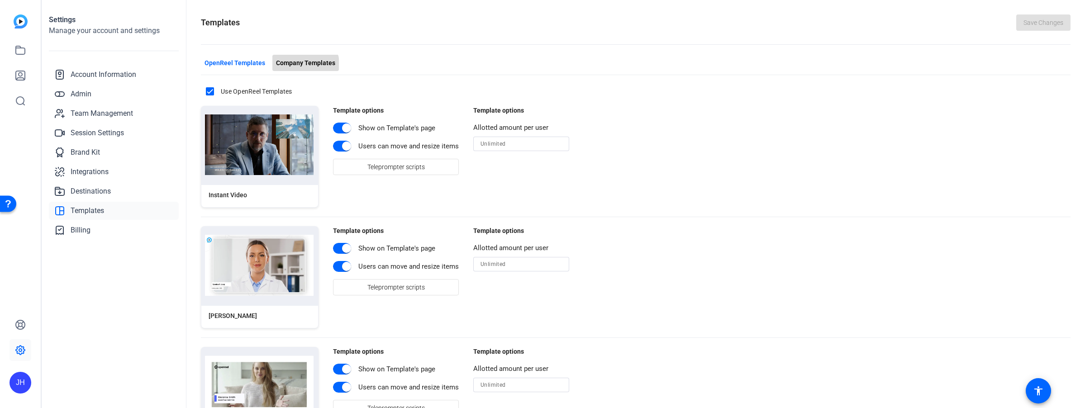
click at [302, 64] on span "Company Templates" at bounding box center [305, 63] width 59 height 10
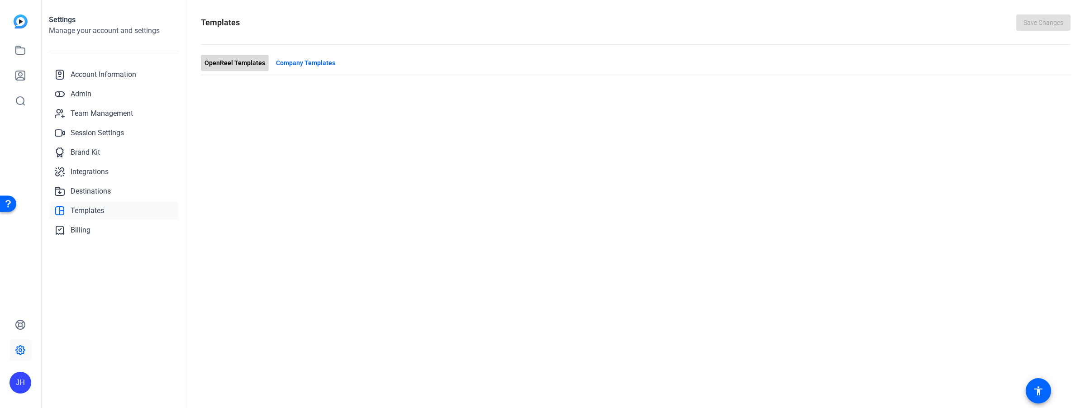
click at [240, 60] on span "OpenReel Templates" at bounding box center [234, 63] width 61 height 10
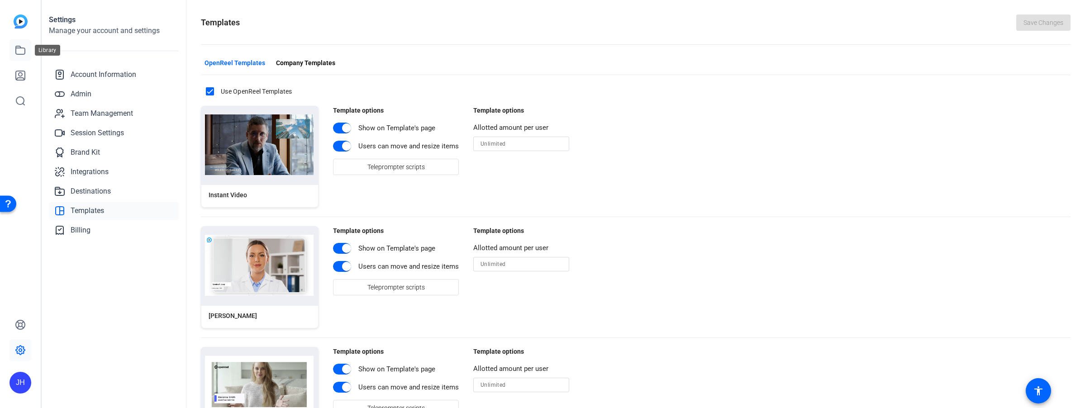
click at [23, 51] on icon at bounding box center [20, 50] width 11 height 11
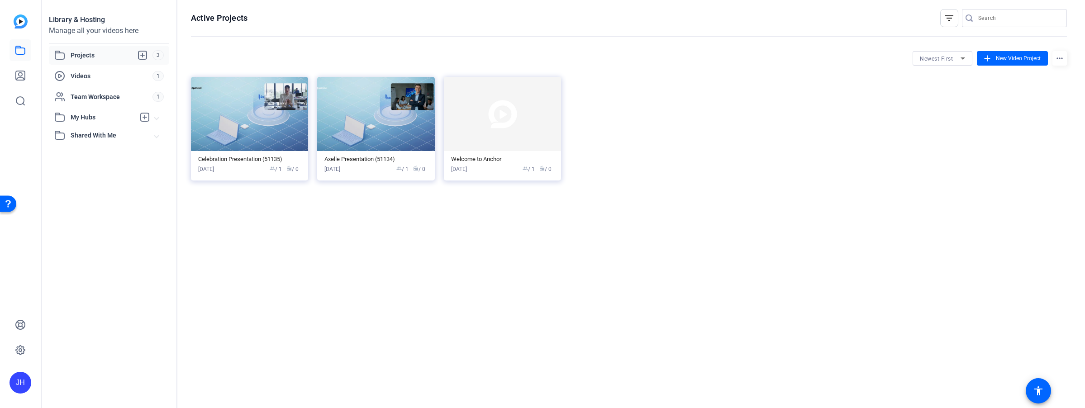
click at [78, 114] on span "My Hubs" at bounding box center [103, 118] width 64 height 10
click at [11, 202] on div "Open Resource Center" at bounding box center [8, 203] width 7 height 7
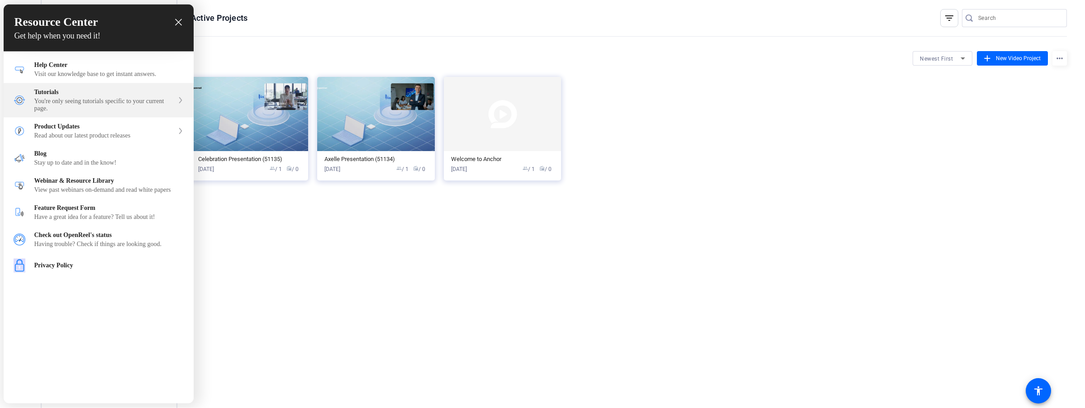
click at [92, 106] on div "You're only seeing tutorials specific to your current page." at bounding box center [103, 105] width 139 height 14
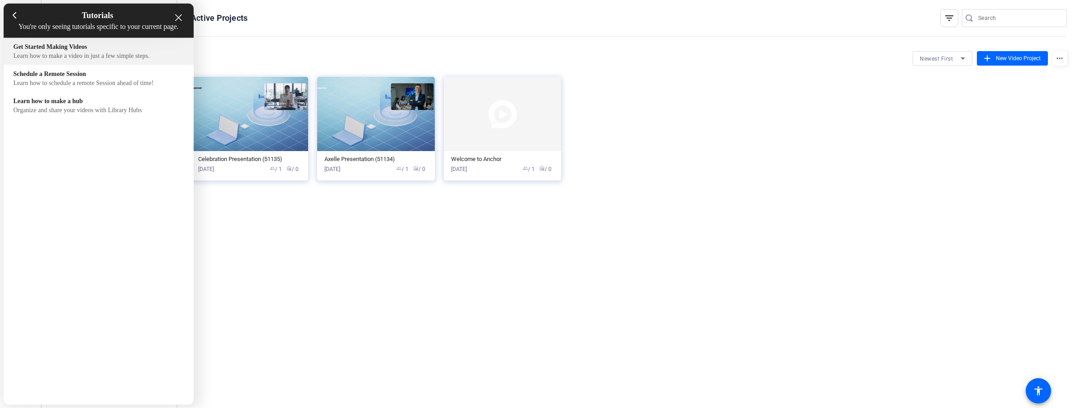
click at [57, 51] on div "Get Started Making Videos" at bounding box center [99, 46] width 170 height 7
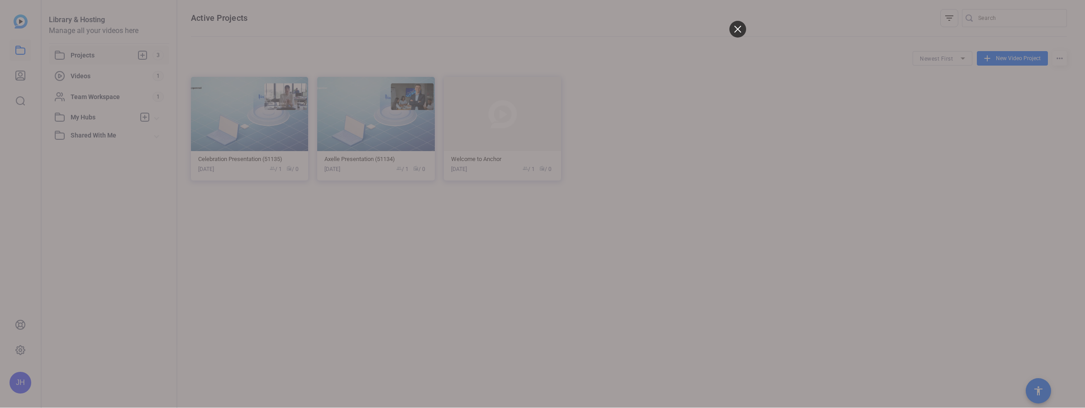
click at [931, 192] on div at bounding box center [542, 204] width 1085 height 408
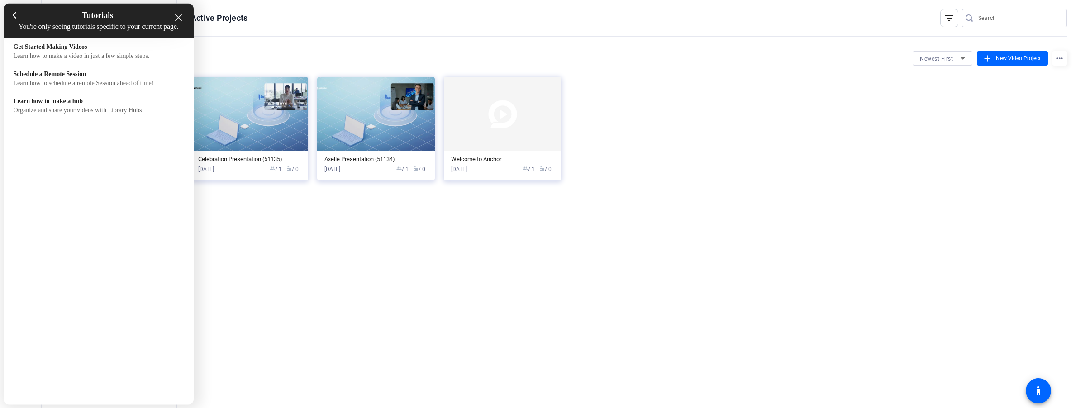
click at [178, 17] on icon "close resource center" at bounding box center [178, 17] width 7 height 7
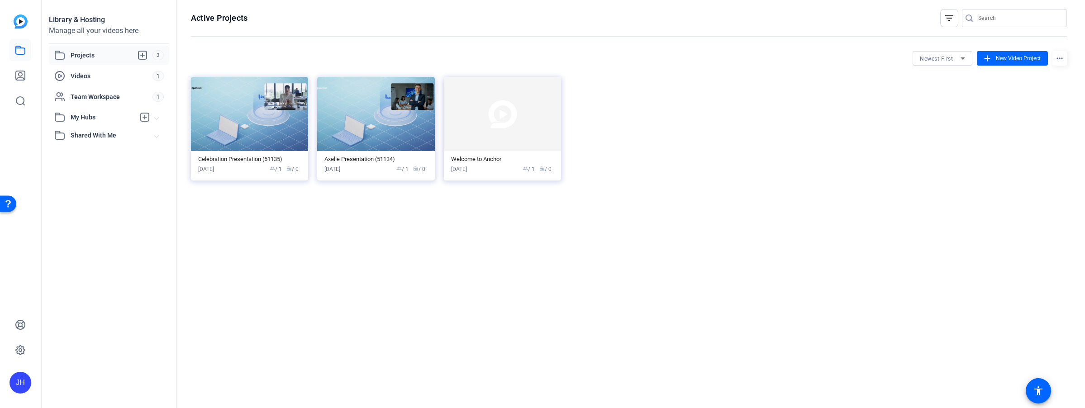
click at [92, 29] on div "Manage all your videos here" at bounding box center [109, 30] width 120 height 11
click at [85, 55] on span "Projects" at bounding box center [112, 55] width 82 height 11
click at [260, 120] on img at bounding box center [249, 114] width 117 height 74
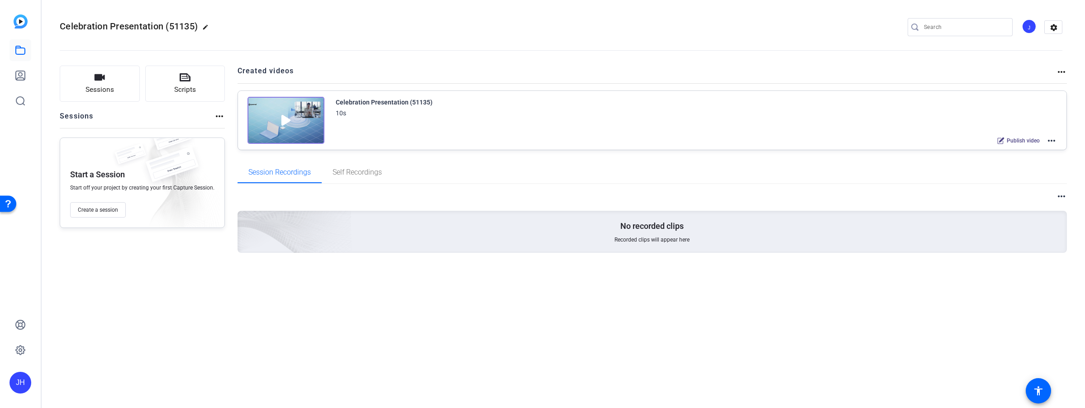
click at [285, 119] on img at bounding box center [285, 120] width 77 height 47
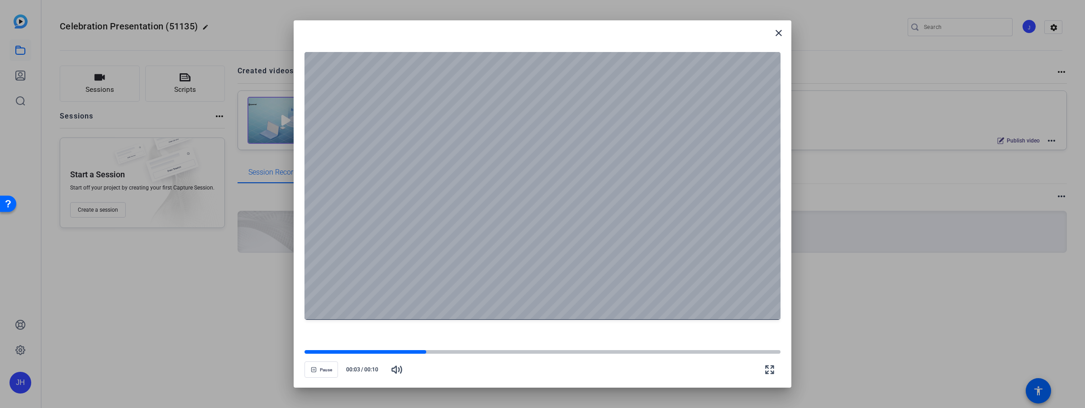
click at [528, 168] on div at bounding box center [542, 186] width 476 height 268
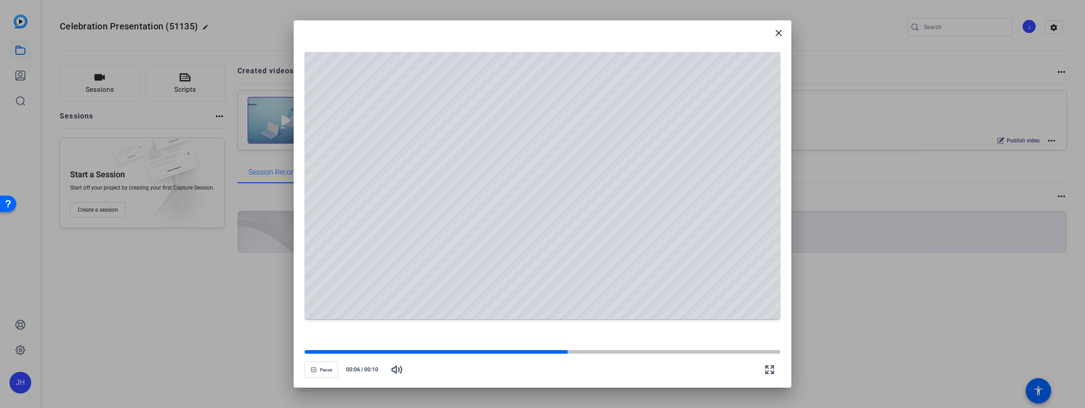
click at [641, 158] on div at bounding box center [542, 186] width 476 height 268
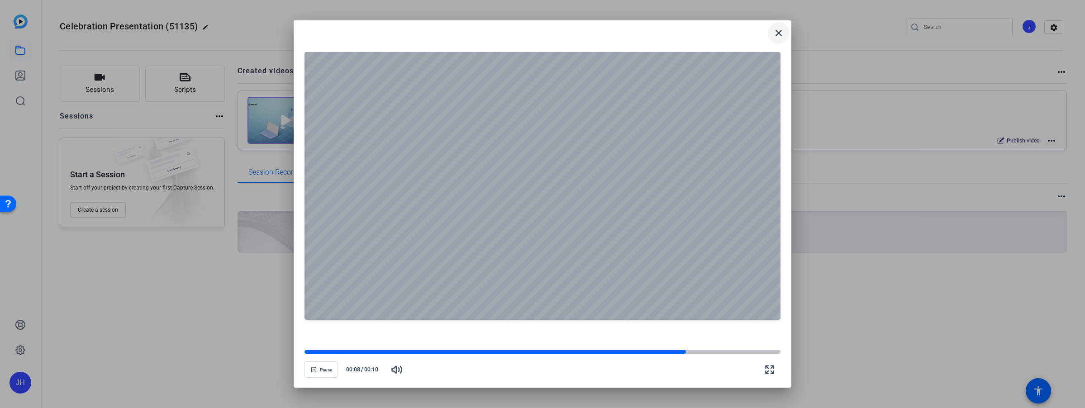
click at [776, 32] on mat-icon "close" at bounding box center [778, 33] width 11 height 11
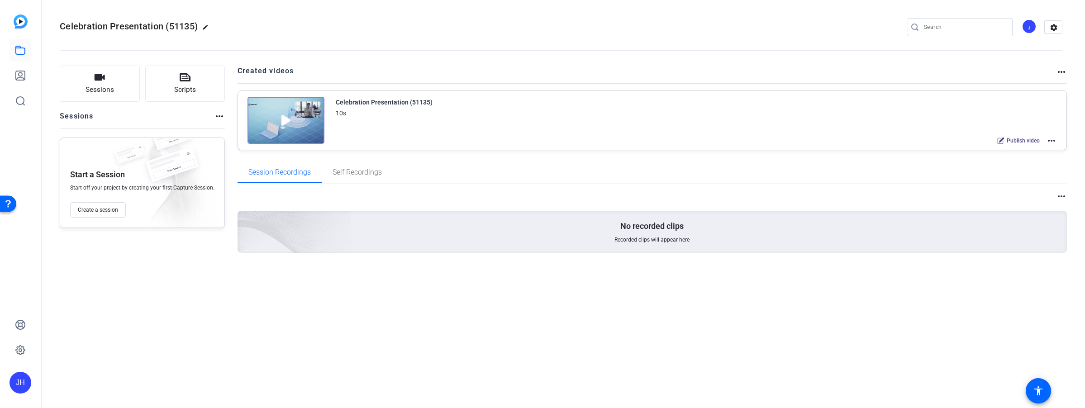
click at [1001, 141] on icon at bounding box center [1001, 141] width 7 height 7
click at [1011, 141] on icon at bounding box center [1009, 140] width 7 height 7
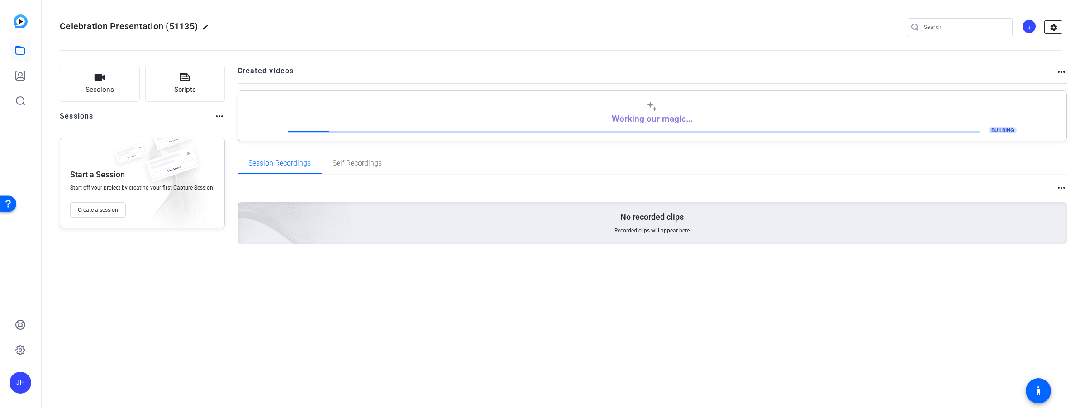
click at [1053, 27] on mat-icon "settings" at bounding box center [1054, 28] width 18 height 14
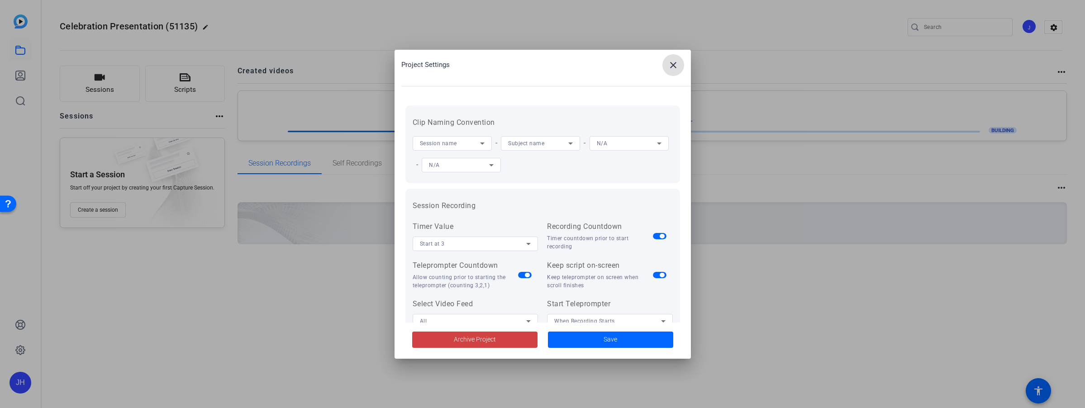
click at [1054, 26] on div at bounding box center [542, 204] width 1085 height 408
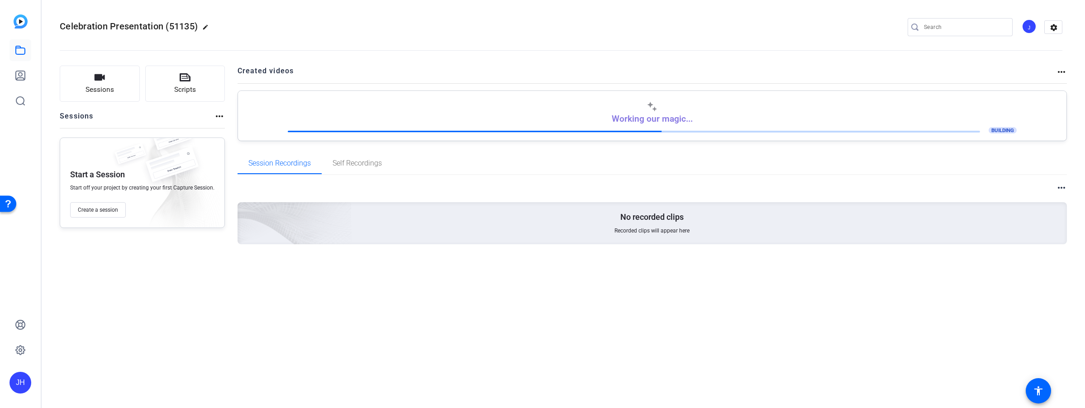
click at [702, 133] on div "BUILDING" at bounding box center [652, 130] width 729 height 9
click at [487, 22] on div "Celebration Presentation (51135) edit J settings" at bounding box center [561, 27] width 1002 height 14
click at [204, 27] on mat-icon "edit" at bounding box center [207, 29] width 11 height 11
click at [156, 26] on span "clear" at bounding box center [154, 27] width 11 height 11
click at [110, 80] on button "Sessions" at bounding box center [100, 84] width 80 height 36
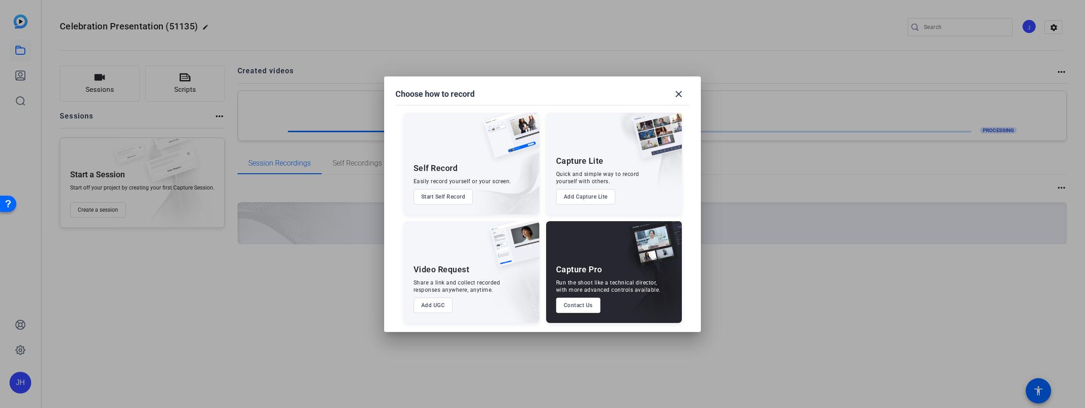
click at [604, 137] on img at bounding box center [641, 158] width 81 height 90
click at [441, 195] on button "Start Self Record" at bounding box center [443, 196] width 60 height 15
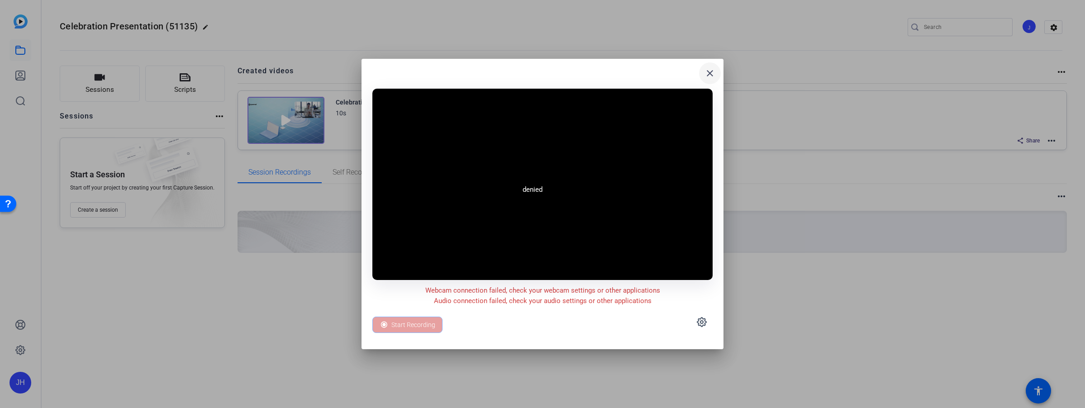
click at [713, 76] on mat-icon "close" at bounding box center [709, 73] width 11 height 11
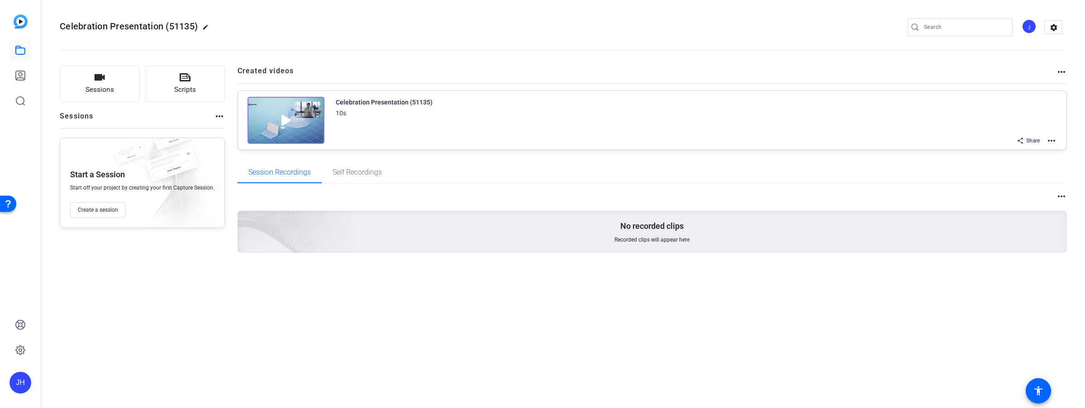
click at [627, 36] on openreel-divider-bar at bounding box center [561, 48] width 1002 height 28
click at [19, 52] on icon at bounding box center [20, 50] width 11 height 11
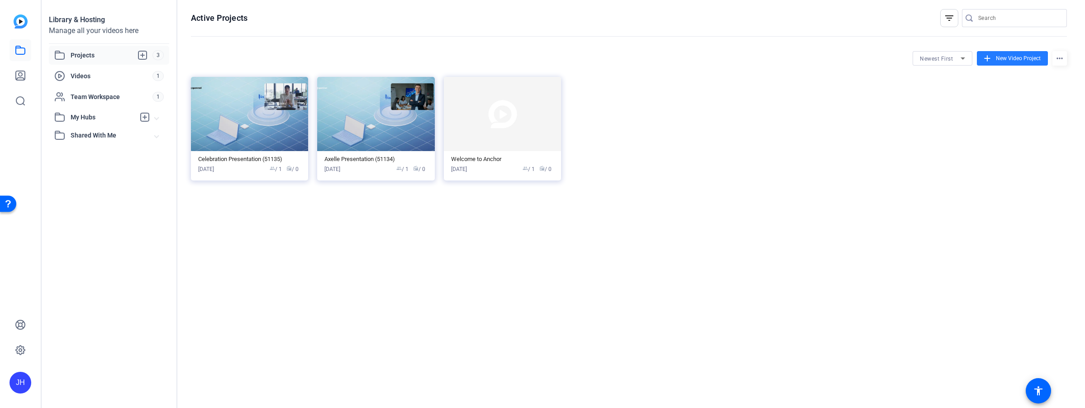
click at [1008, 60] on span "New Video Project" at bounding box center [1018, 58] width 45 height 8
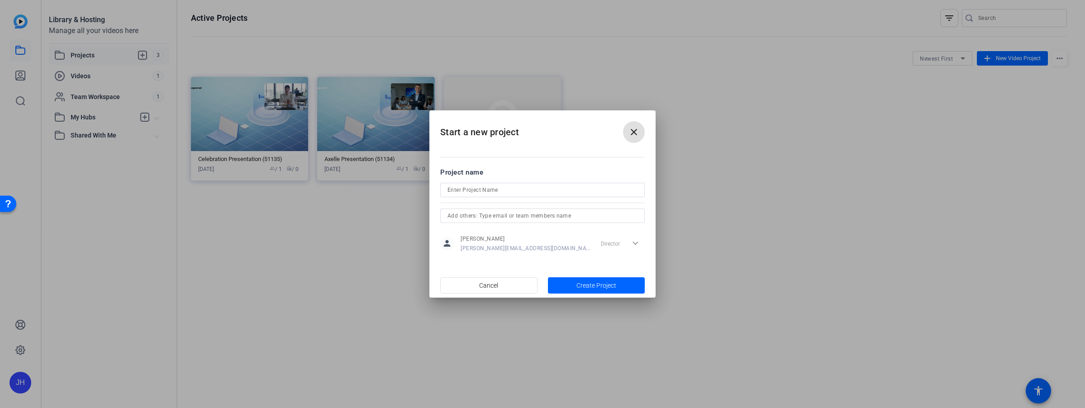
click at [635, 132] on mat-icon "close" at bounding box center [633, 132] width 11 height 11
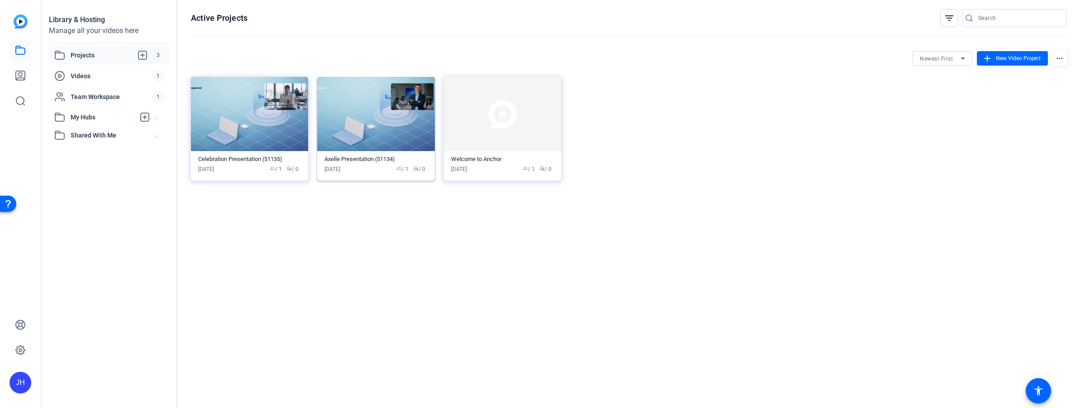
click at [377, 165] on div "[DATE] group / 1 radio / 0" at bounding box center [375, 169] width 103 height 8
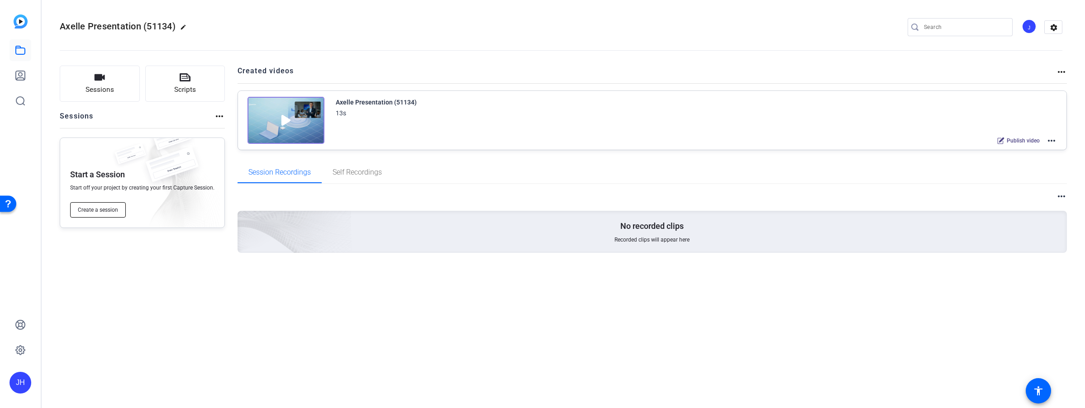
click at [108, 211] on span "Create a session" at bounding box center [98, 209] width 40 height 7
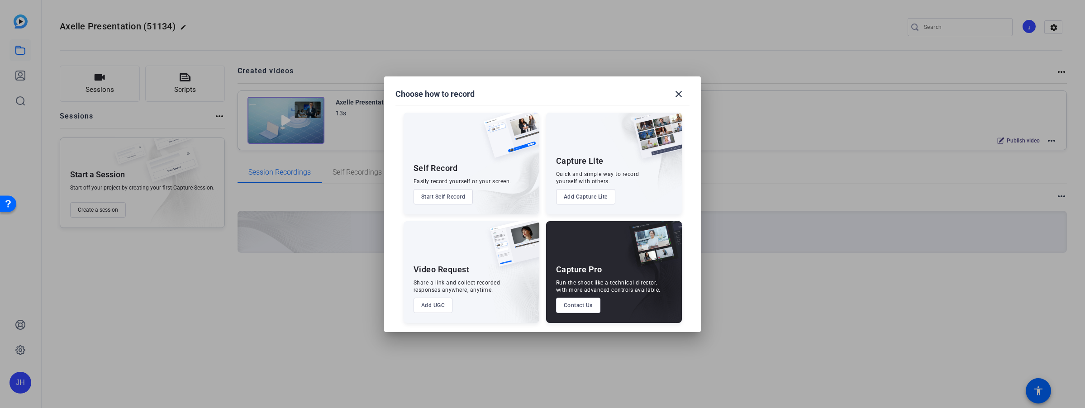
click at [588, 196] on button "Add Capture Lite" at bounding box center [585, 196] width 59 height 15
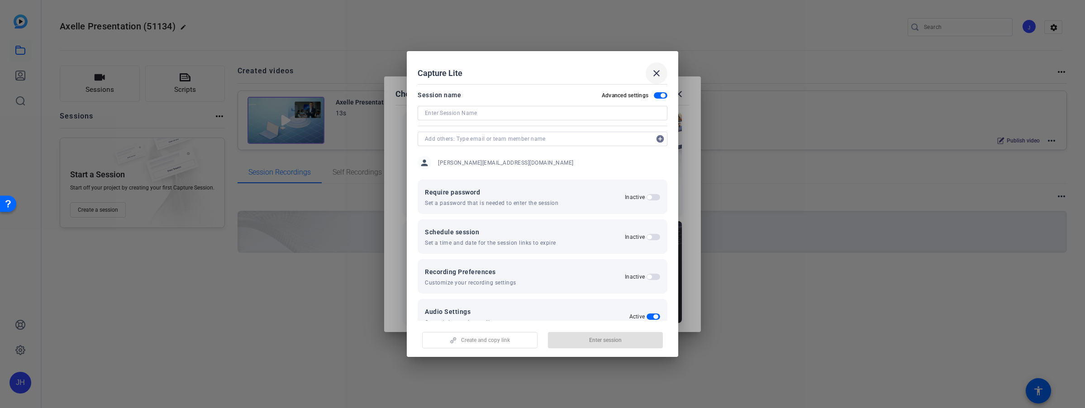
click at [656, 73] on mat-icon "close" at bounding box center [656, 73] width 11 height 11
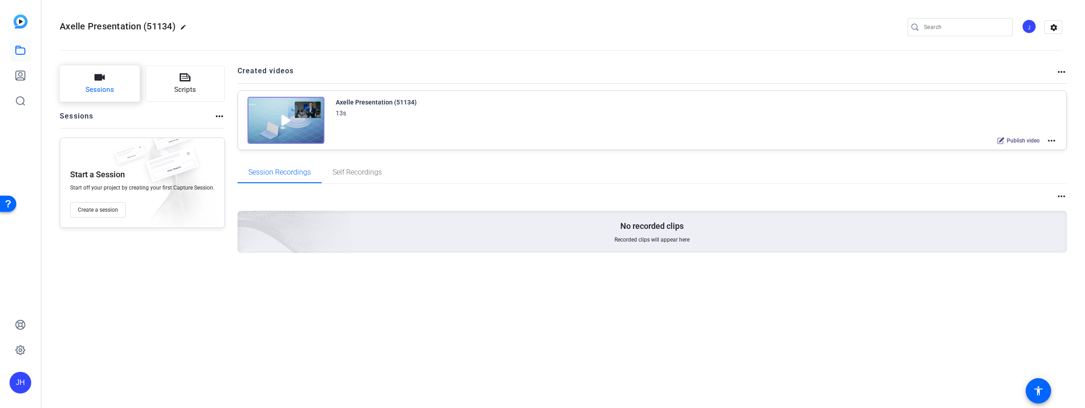
click at [101, 76] on icon "button" at bounding box center [100, 77] width 10 height 6
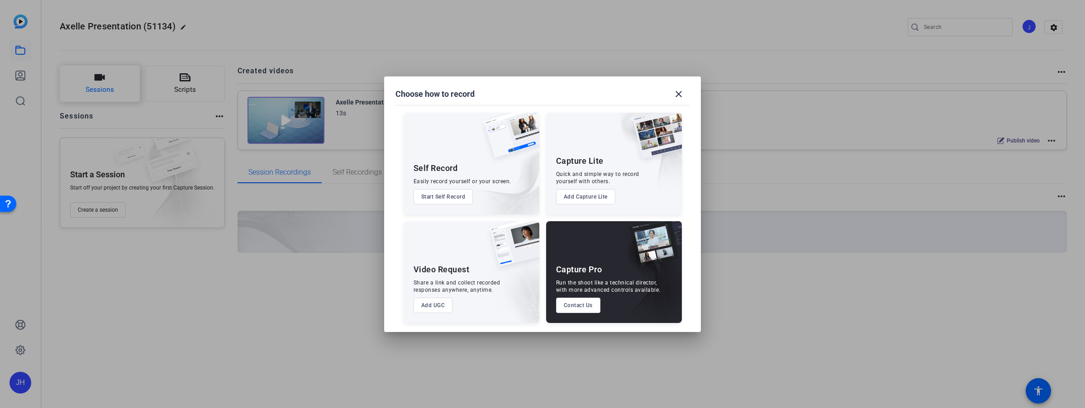
click at [101, 76] on div at bounding box center [542, 204] width 1085 height 408
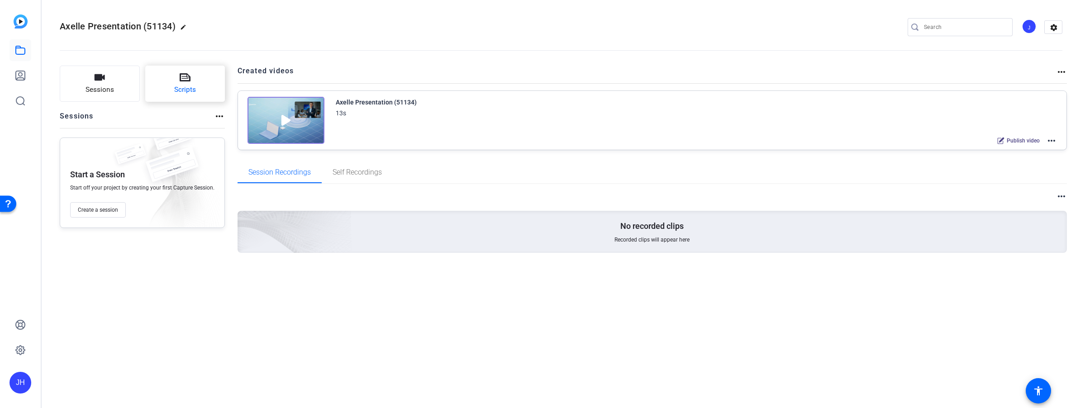
click at [181, 79] on icon at bounding box center [185, 77] width 11 height 8
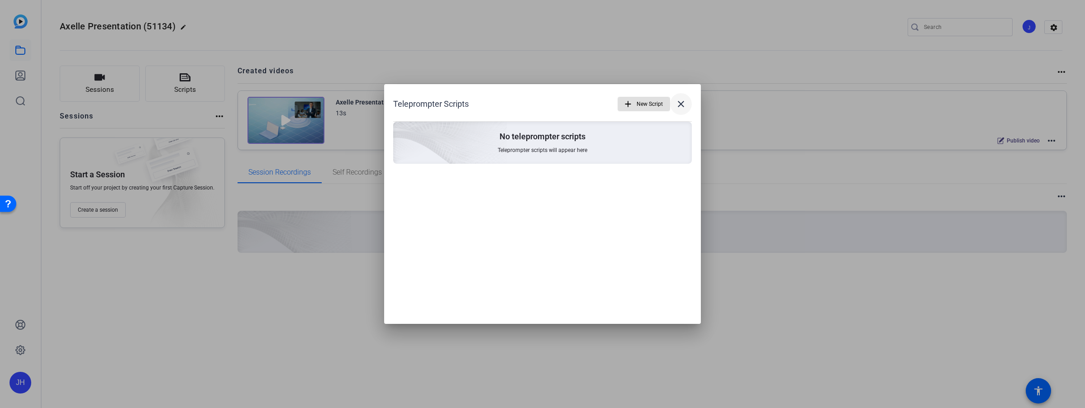
click at [682, 104] on mat-icon "close" at bounding box center [680, 104] width 11 height 11
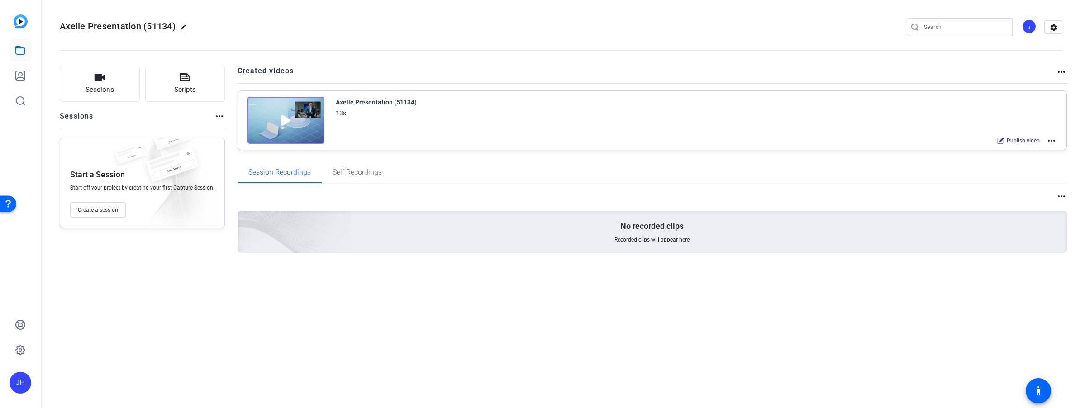
click at [113, 166] on img at bounding box center [130, 156] width 41 height 27
click at [627, 219] on div "No recorded clips Recorded clips will appear here" at bounding box center [653, 232] width 830 height 42
click at [466, 238] on div "No recorded clips Recorded clips will appear here" at bounding box center [653, 232] width 830 height 42
click at [17, 19] on img at bounding box center [21, 21] width 14 height 14
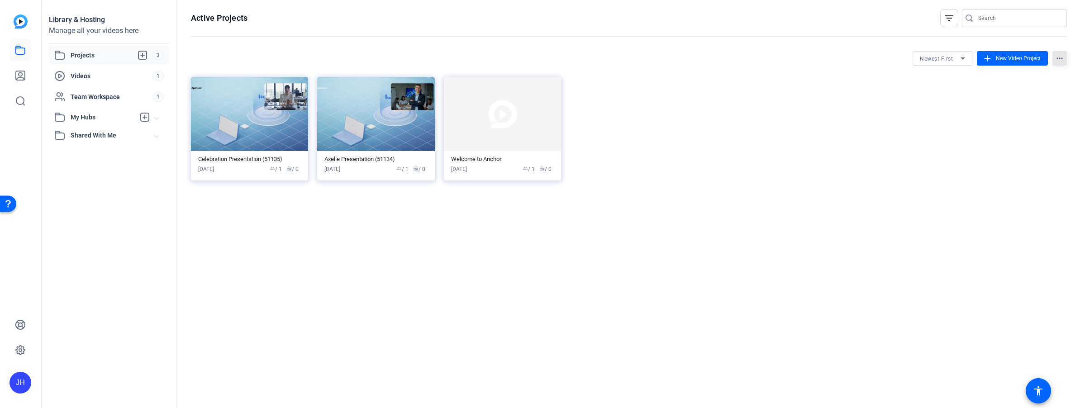
click at [1058, 56] on mat-icon "more_horiz" at bounding box center [1059, 58] width 14 height 14
click at [1058, 56] on div at bounding box center [542, 204] width 1085 height 408
click at [74, 76] on span "Videos" at bounding box center [112, 75] width 82 height 9
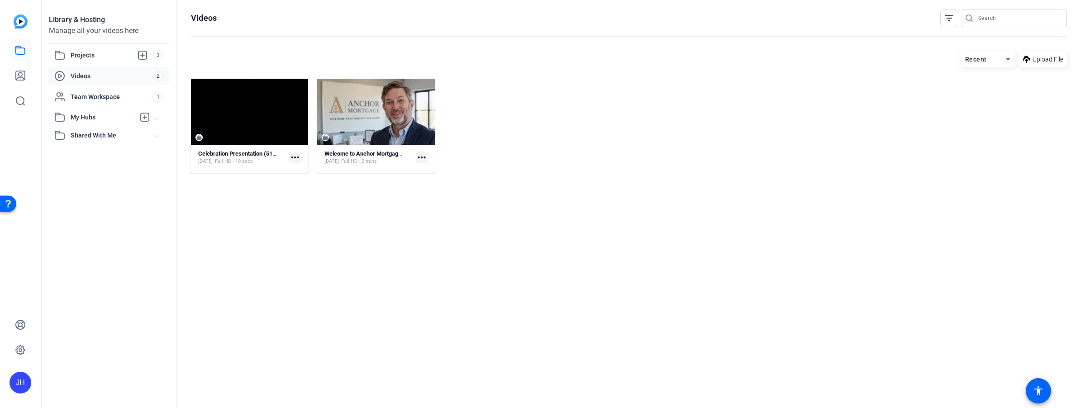
click at [423, 157] on mat-icon "more_horiz" at bounding box center [422, 158] width 12 height 12
click at [423, 157] on div at bounding box center [542, 204] width 1085 height 408
click at [244, 132] on div at bounding box center [249, 112] width 117 height 66
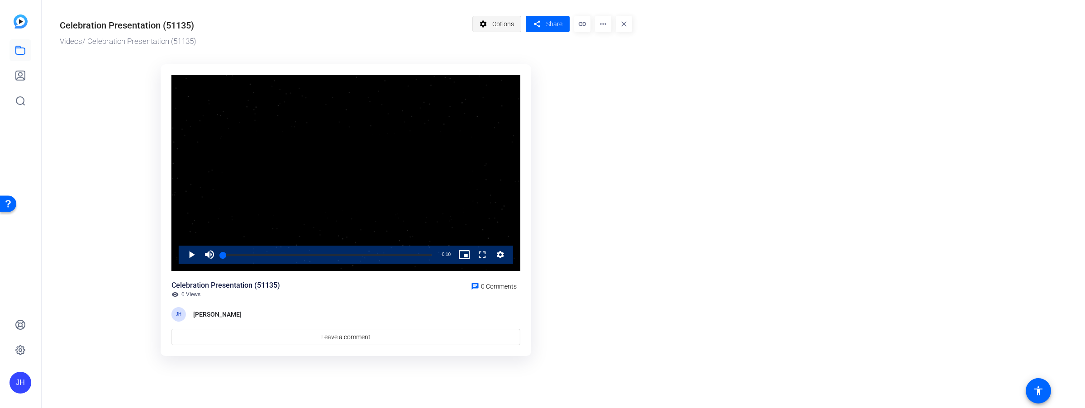
click at [506, 23] on span "Options" at bounding box center [503, 23] width 22 height 17
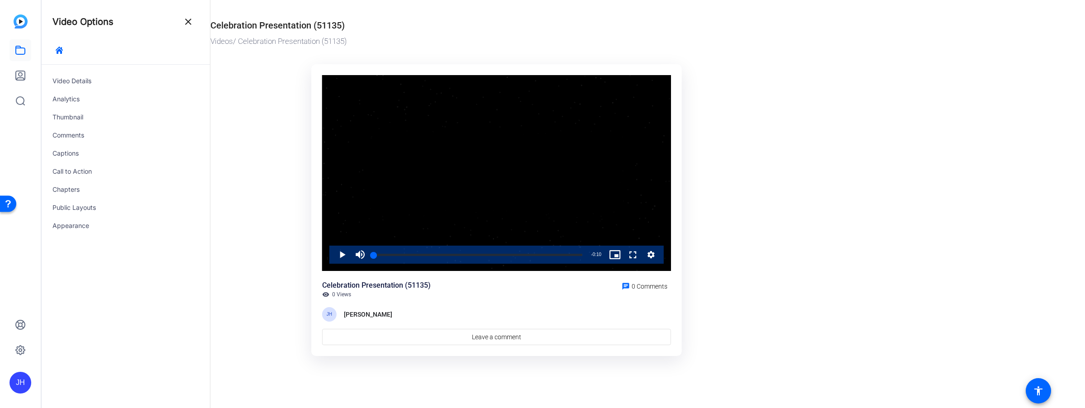
click at [453, 190] on div "Video Player" at bounding box center [496, 173] width 349 height 196
click at [67, 76] on div "Video Details" at bounding box center [126, 81] width 168 height 18
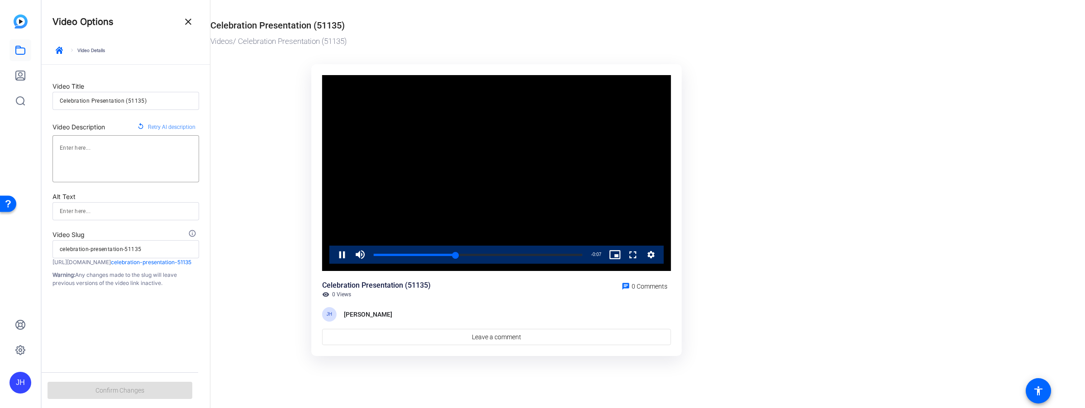
click at [652, 253] on icon "Video Player" at bounding box center [650, 254] width 7 height 7
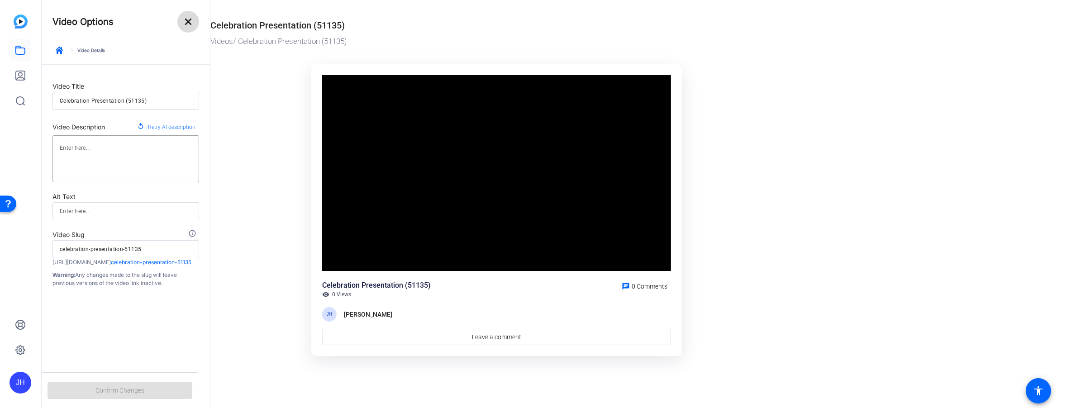
click at [189, 20] on mat-icon "close" at bounding box center [188, 21] width 11 height 11
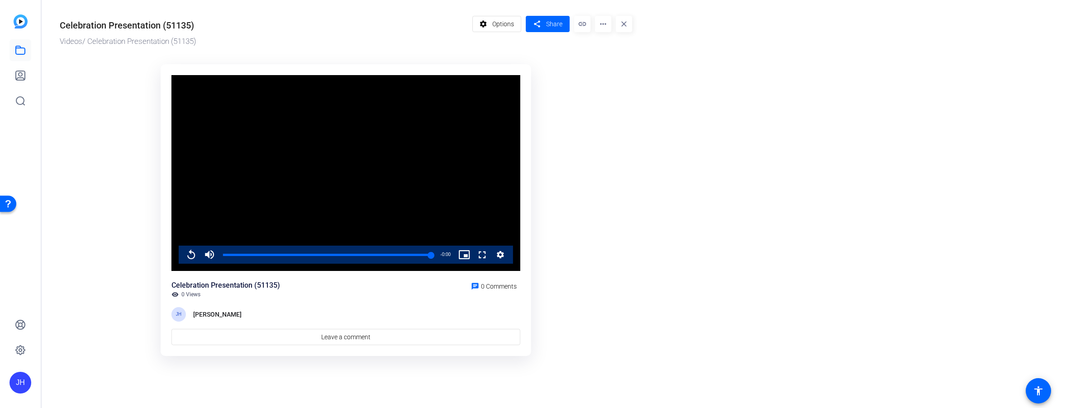
click at [626, 23] on mat-icon "close" at bounding box center [624, 24] width 16 height 16
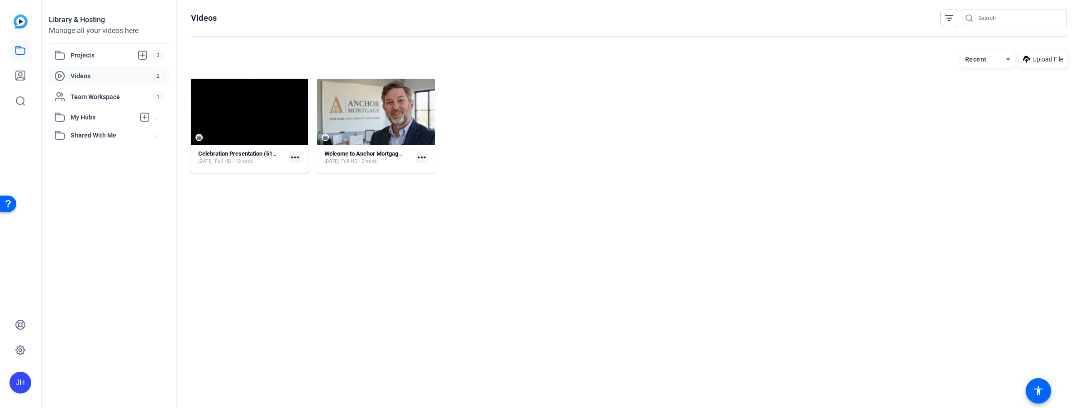
click at [295, 158] on mat-icon "more_horiz" at bounding box center [295, 158] width 12 height 12
click at [303, 218] on span "Manage Hubs" at bounding box center [315, 216] width 38 height 11
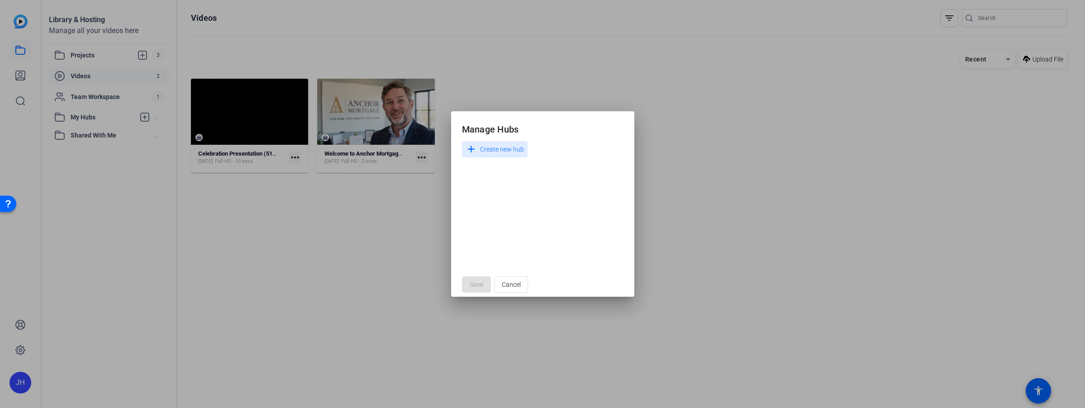
click at [498, 148] on span "Create new hub" at bounding box center [502, 149] width 44 height 11
click at [498, 148] on input at bounding box center [511, 148] width 85 height 11
type input "a"
type input "Anchor Mortgage"
click at [577, 150] on mat-icon "check" at bounding box center [576, 148] width 10 height 10
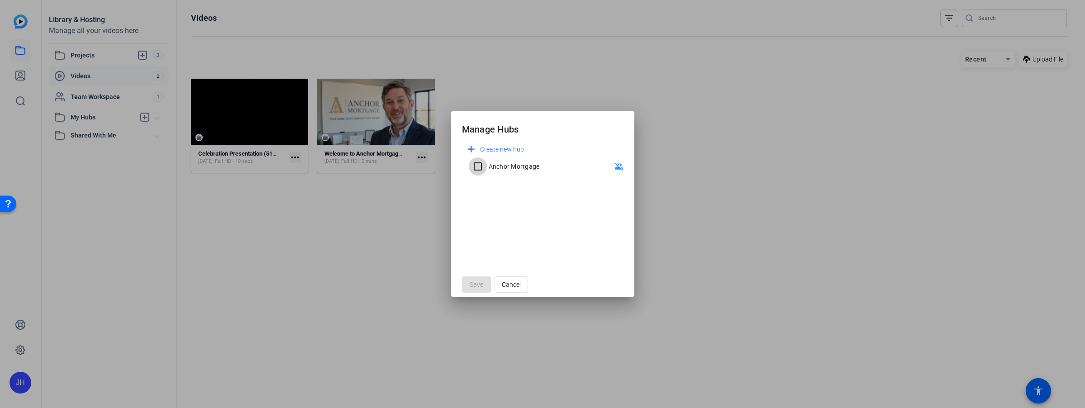
click at [477, 165] on input "Anchor Mortgage" at bounding box center [478, 166] width 18 height 18
checkbox input "true"
click at [480, 282] on span "Save" at bounding box center [477, 285] width 14 height 10
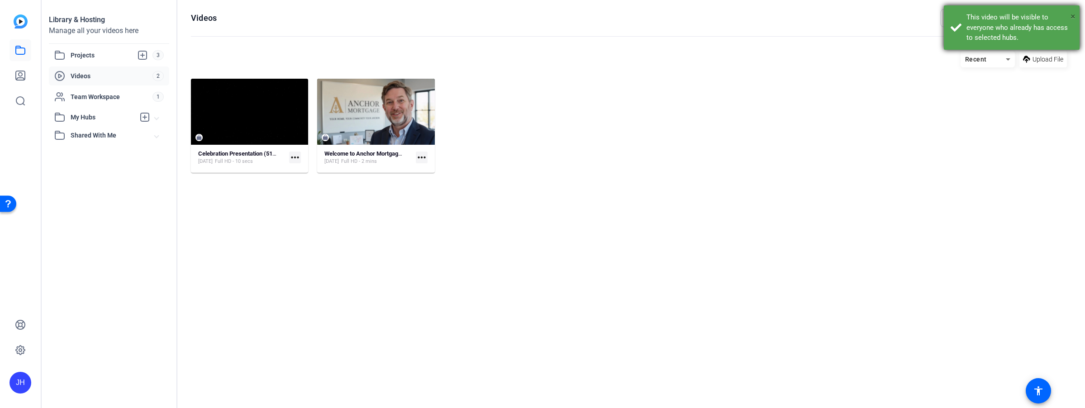
click at [1072, 12] on span "×" at bounding box center [1072, 16] width 5 height 11
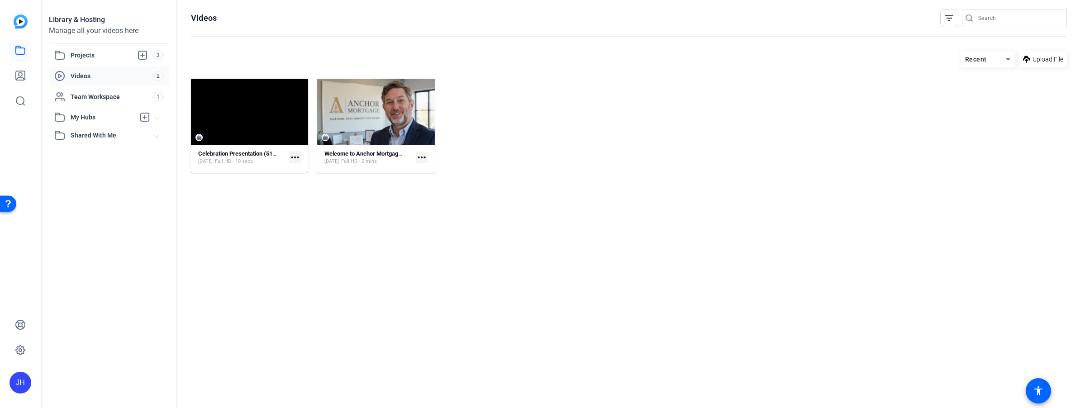
click at [88, 114] on span "My Hubs" at bounding box center [103, 118] width 64 height 10
click at [86, 136] on span "Anchor Mortgage" at bounding box center [85, 137] width 51 height 9
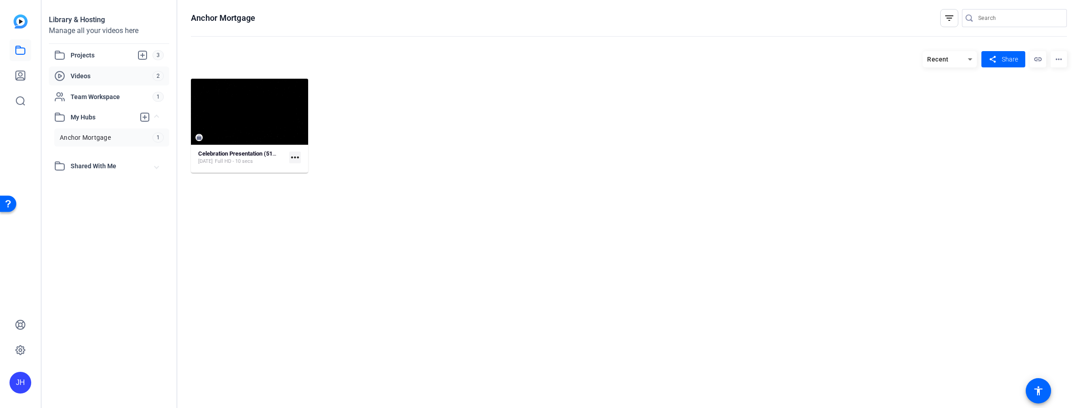
click at [82, 72] on span "Videos" at bounding box center [112, 75] width 82 height 9
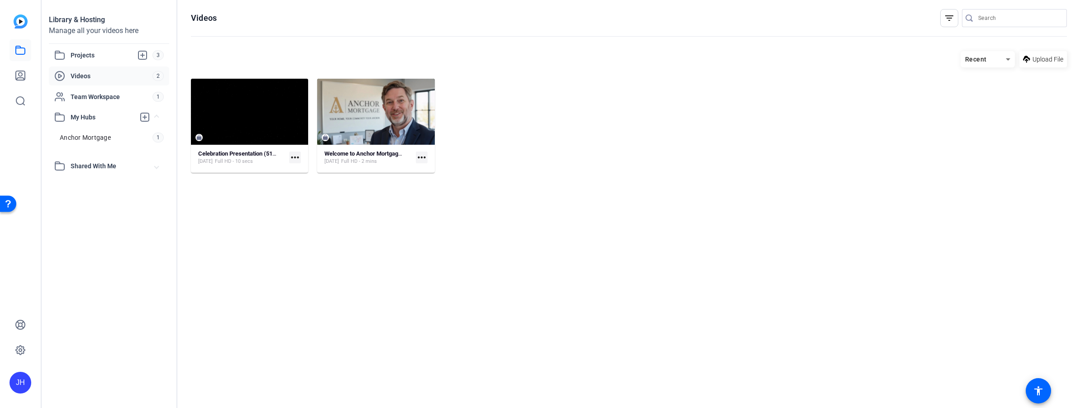
click at [83, 73] on span "Videos" at bounding box center [112, 75] width 82 height 9
click at [23, 71] on icon at bounding box center [20, 75] width 9 height 9
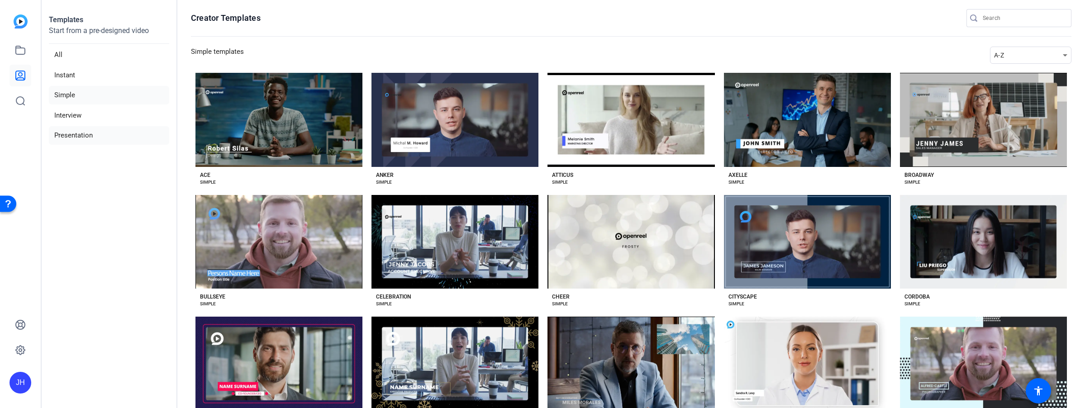
click at [71, 139] on li "Presentation" at bounding box center [109, 135] width 120 height 19
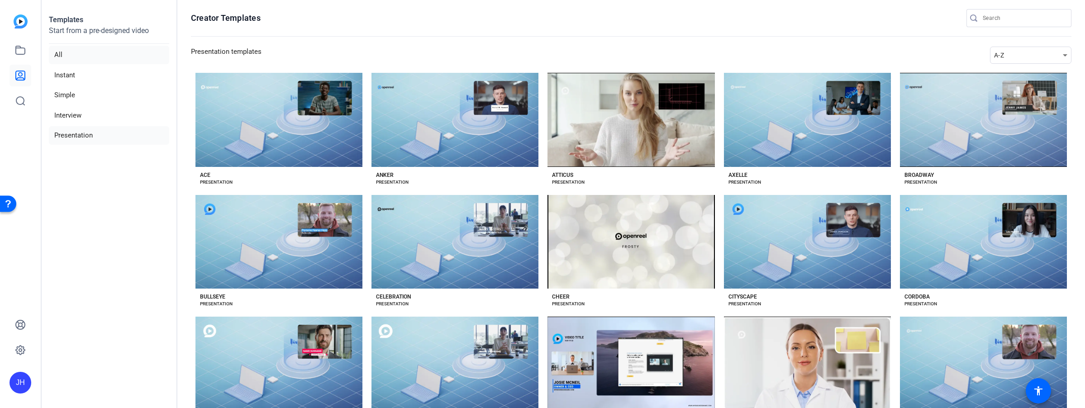
click at [63, 53] on li "All" at bounding box center [109, 55] width 120 height 19
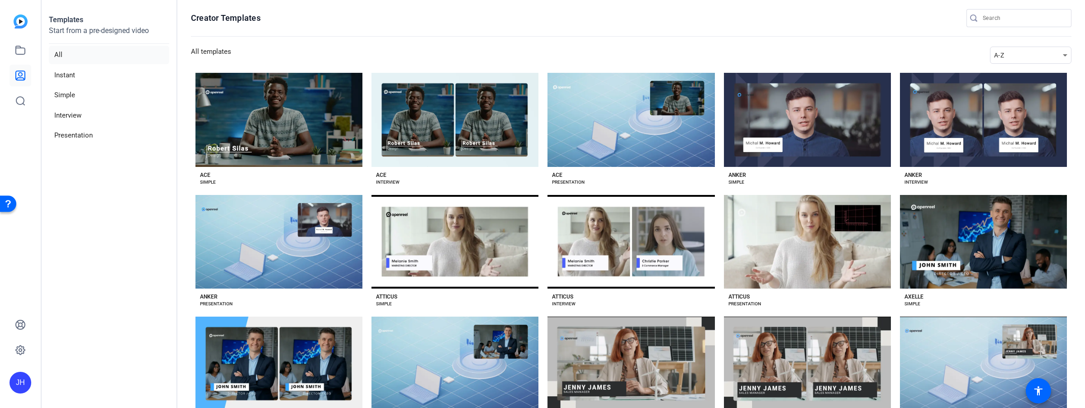
click at [63, 47] on li "All" at bounding box center [109, 55] width 120 height 19
click at [63, 79] on li "Instant" at bounding box center [109, 75] width 120 height 19
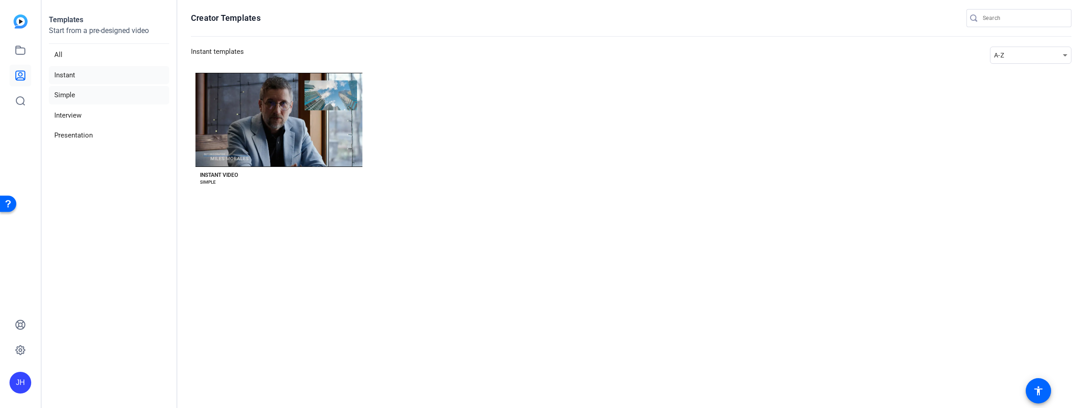
click at [66, 93] on li "Simple" at bounding box center [109, 95] width 120 height 19
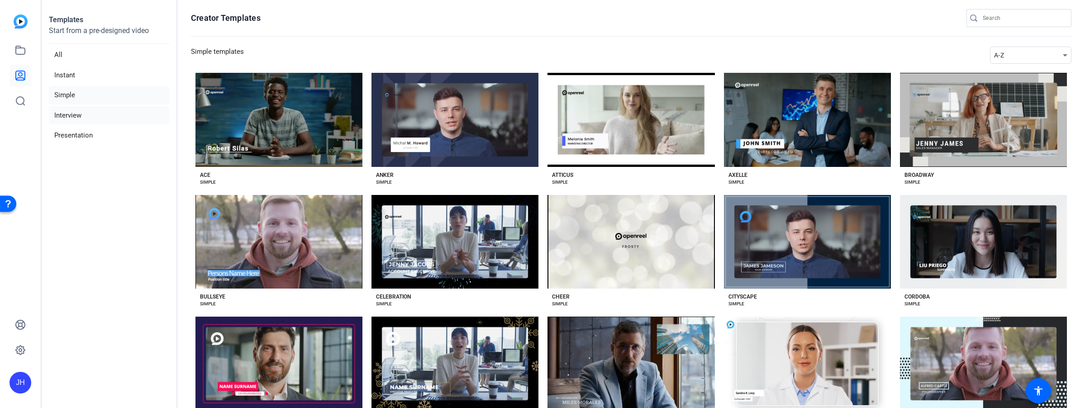
click at [65, 116] on li "Interview" at bounding box center [109, 115] width 120 height 19
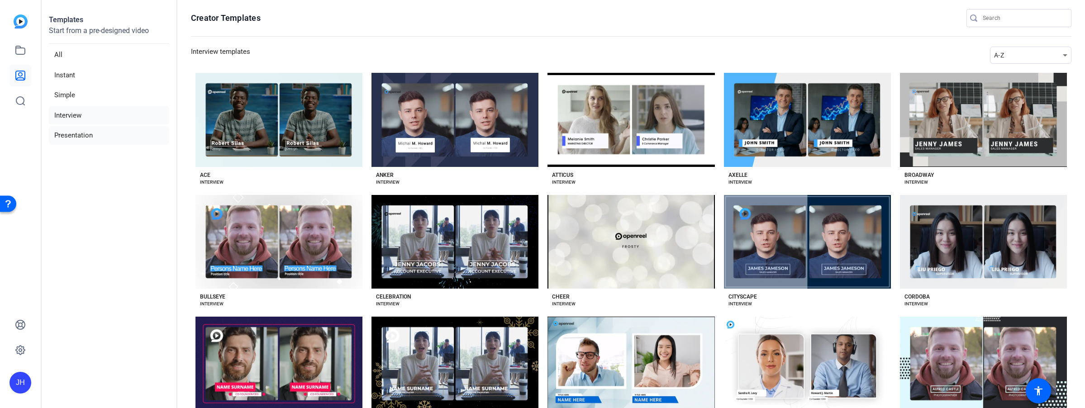
click at [71, 137] on li "Presentation" at bounding box center [109, 135] width 120 height 19
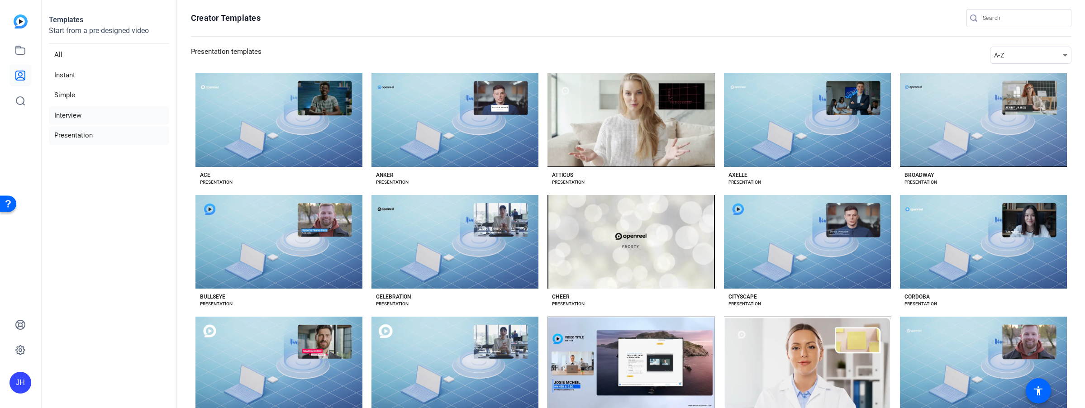
click at [64, 110] on li "Interview" at bounding box center [109, 115] width 120 height 19
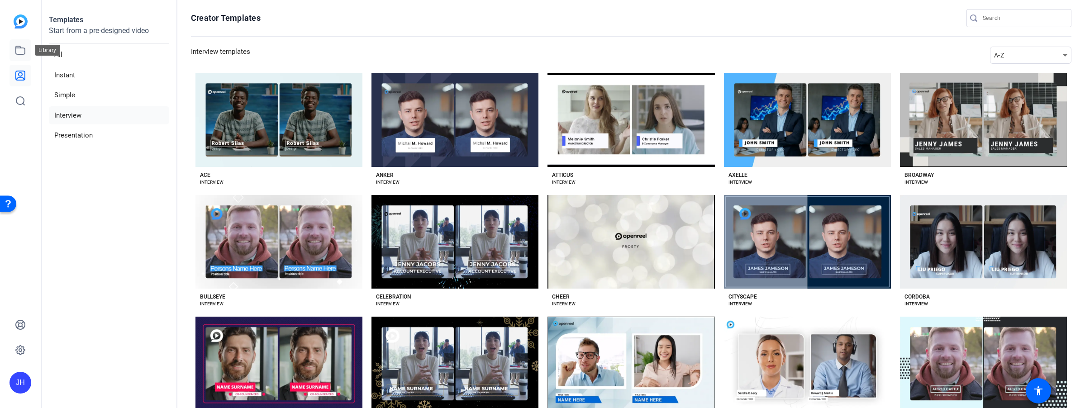
click at [20, 47] on icon at bounding box center [20, 50] width 9 height 8
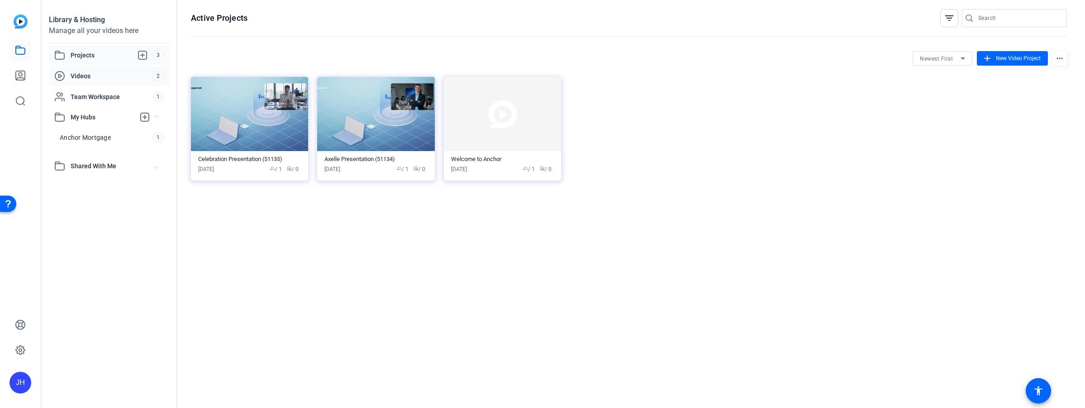
click at [74, 75] on span "Videos" at bounding box center [112, 75] width 82 height 9
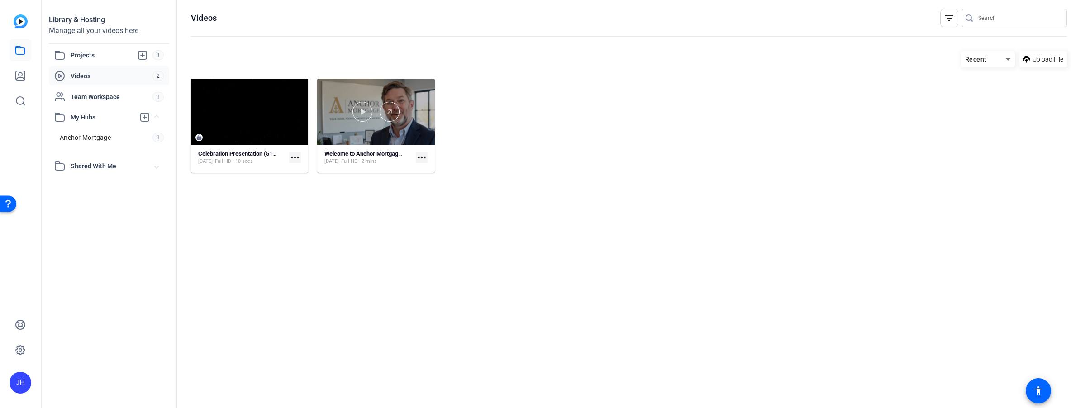
click at [410, 95] on div at bounding box center [375, 112] width 117 height 66
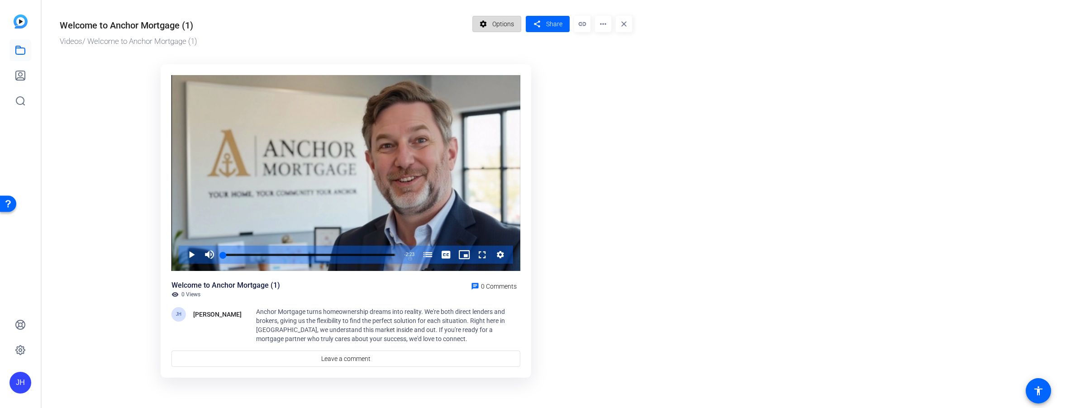
click at [493, 20] on span "Options" at bounding box center [503, 23] width 22 height 17
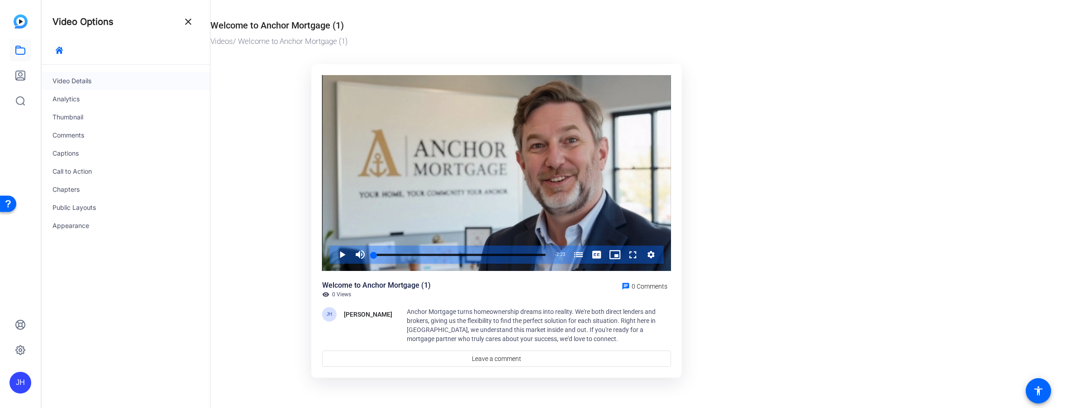
click at [65, 78] on div "Video Details" at bounding box center [126, 81] width 168 height 18
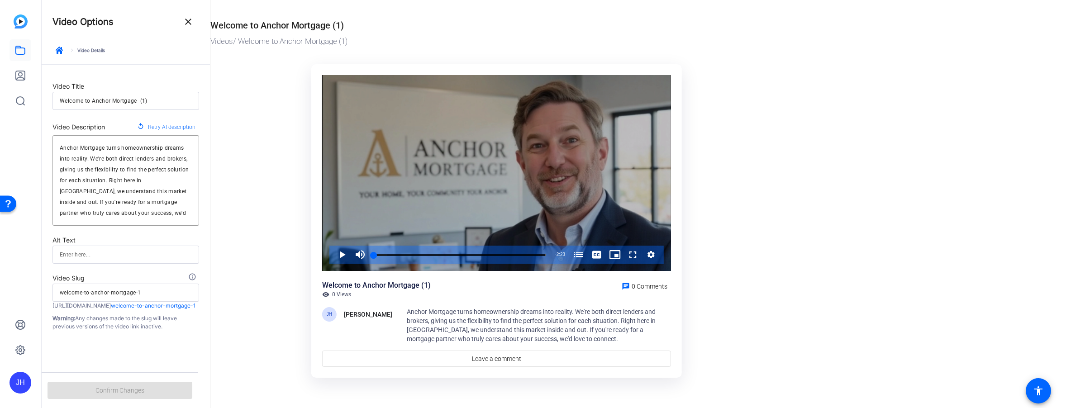
click at [411, 199] on div "Video Player" at bounding box center [496, 173] width 349 height 196
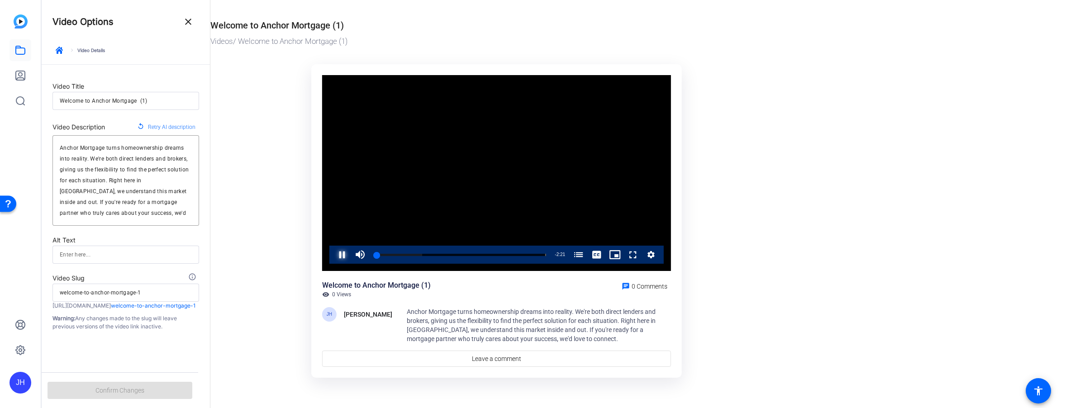
click at [333, 255] on span "Video Player" at bounding box center [333, 255] width 0 height 18
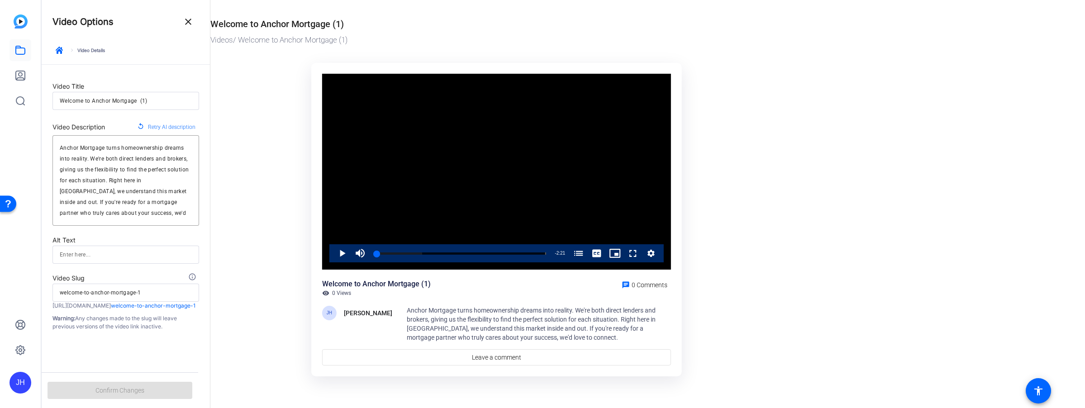
click at [651, 253] on icon "Video Player" at bounding box center [650, 253] width 9 height 11
click at [192, 22] on mat-icon "close" at bounding box center [188, 21] width 11 height 11
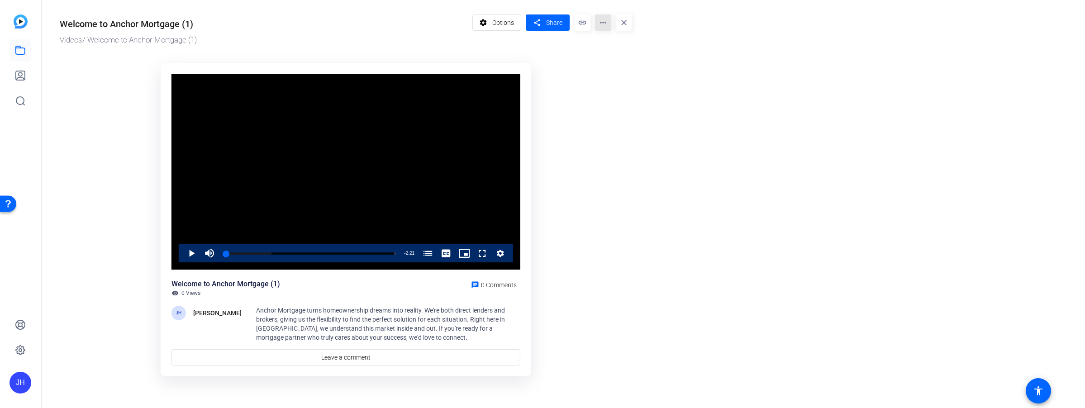
click at [599, 22] on mat-icon "more_horiz" at bounding box center [603, 22] width 16 height 16
click at [626, 20] on div at bounding box center [542, 204] width 1085 height 408
click at [622, 19] on mat-icon "close" at bounding box center [624, 22] width 16 height 16
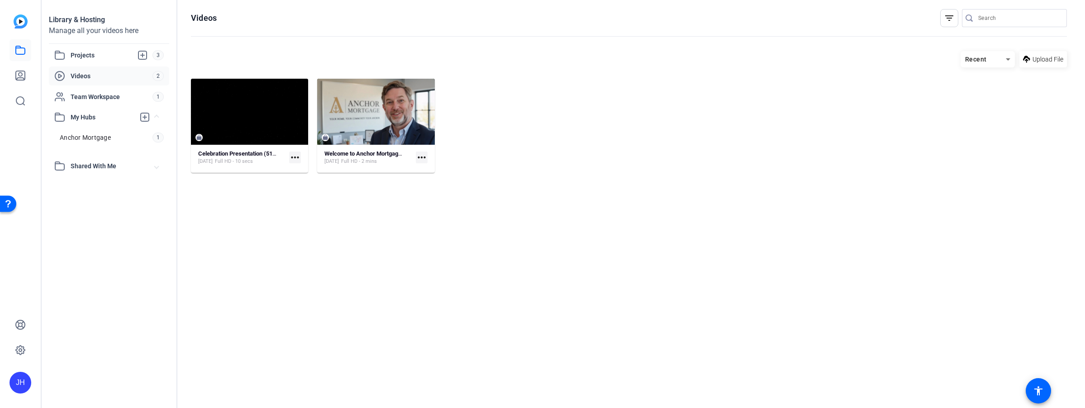
click at [420, 157] on mat-icon "more_horiz" at bounding box center [422, 158] width 12 height 12
click at [420, 157] on div at bounding box center [542, 204] width 1085 height 408
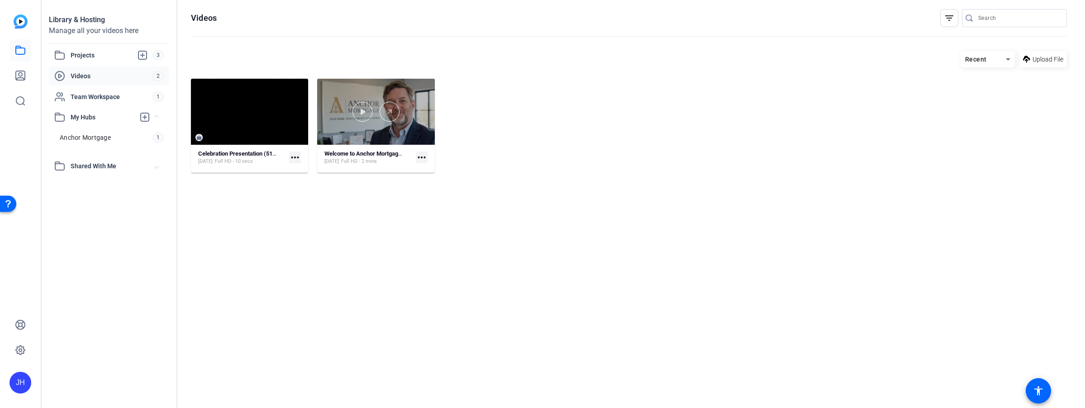
click at [341, 94] on div at bounding box center [375, 112] width 117 height 66
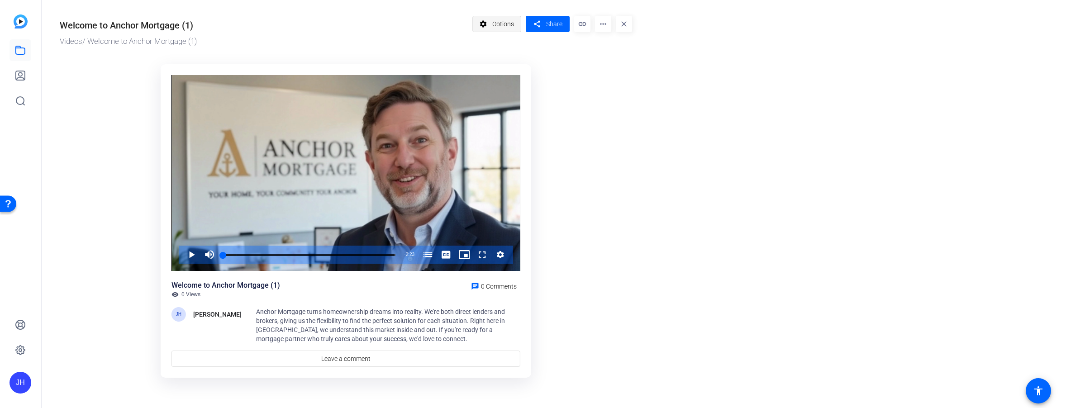
click at [499, 22] on span "Options" at bounding box center [503, 23] width 22 height 17
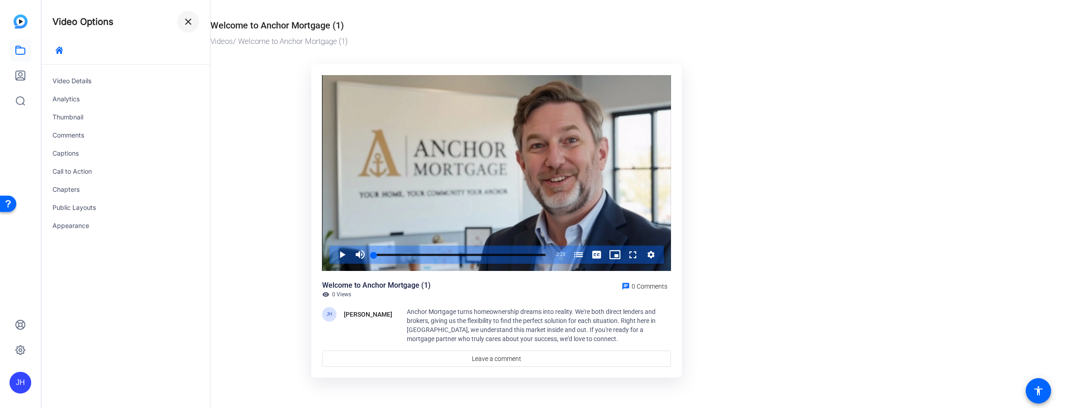
click at [194, 22] on span at bounding box center [188, 22] width 22 height 22
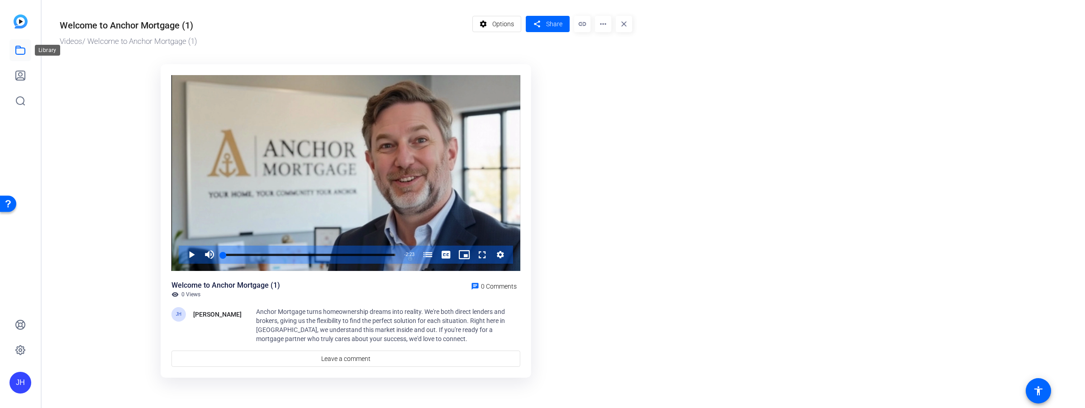
click at [22, 49] on icon at bounding box center [20, 50] width 11 height 11
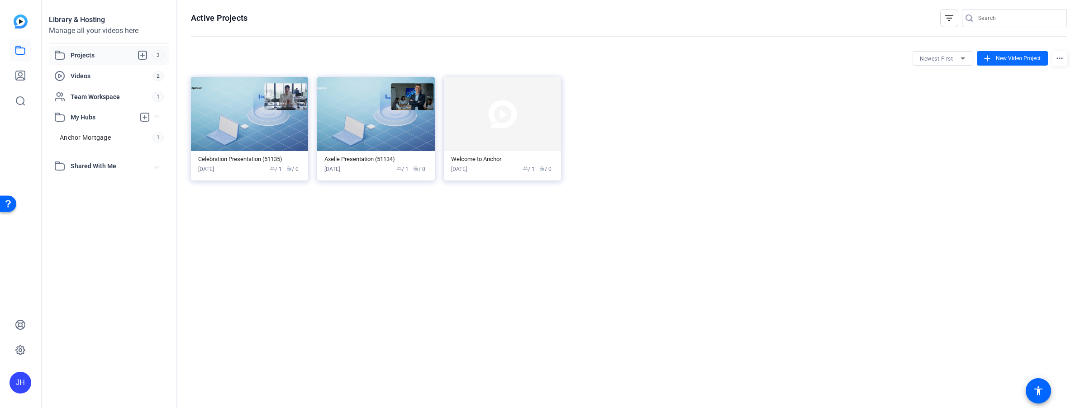
click at [1014, 58] on span "New Video Project" at bounding box center [1018, 58] width 45 height 8
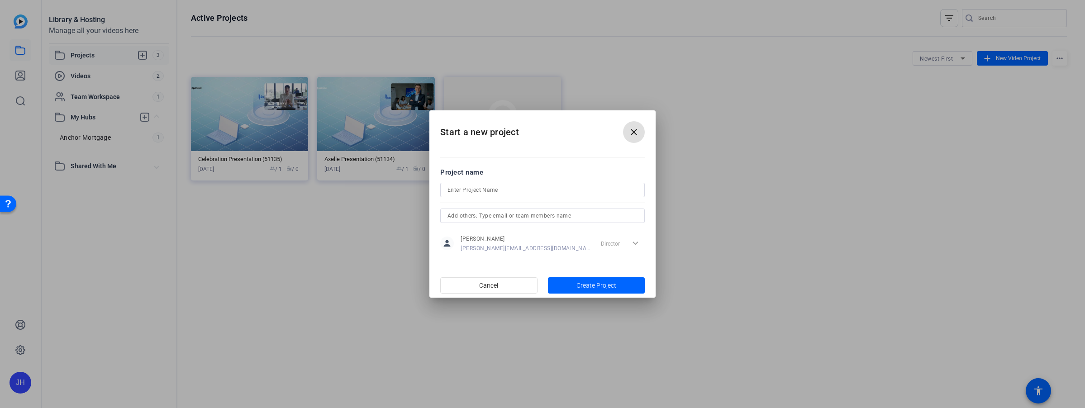
click at [487, 193] on input at bounding box center [542, 190] width 190 height 11
type input "[PERSON_NAME]'s Welcome"
click at [605, 287] on span "Create Project" at bounding box center [596, 286] width 40 height 10
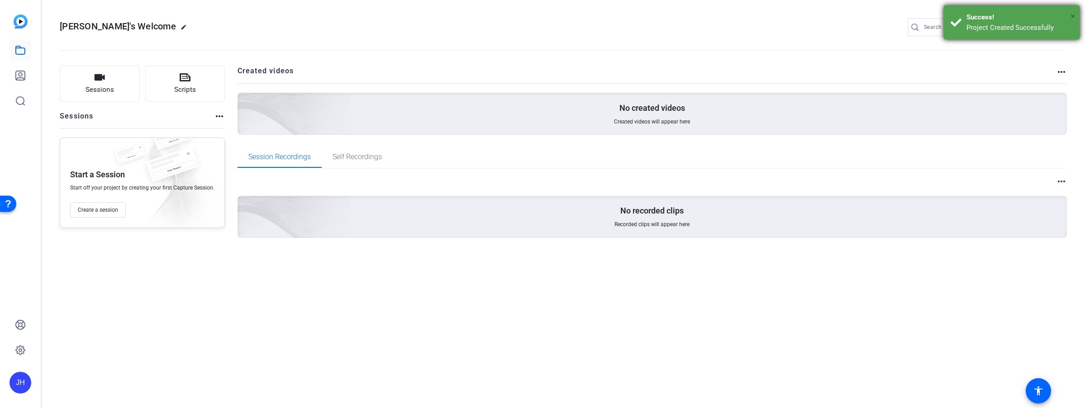
click at [1072, 19] on span "×" at bounding box center [1072, 16] width 5 height 11
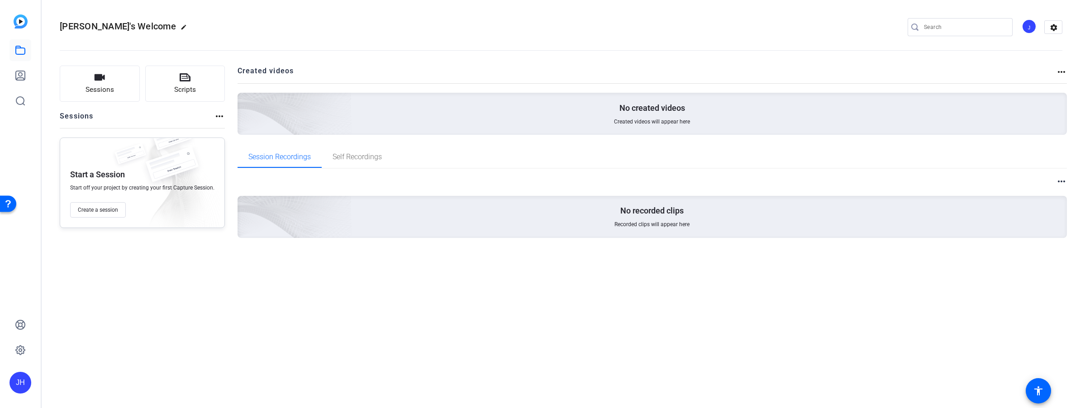
click at [763, 114] on div "No created videos Created videos will appear here" at bounding box center [653, 114] width 830 height 42
click at [1062, 70] on mat-icon "more_horiz" at bounding box center [1061, 72] width 11 height 11
click at [1062, 70] on div at bounding box center [542, 204] width 1085 height 408
click at [1056, 27] on mat-icon "settings" at bounding box center [1054, 28] width 18 height 14
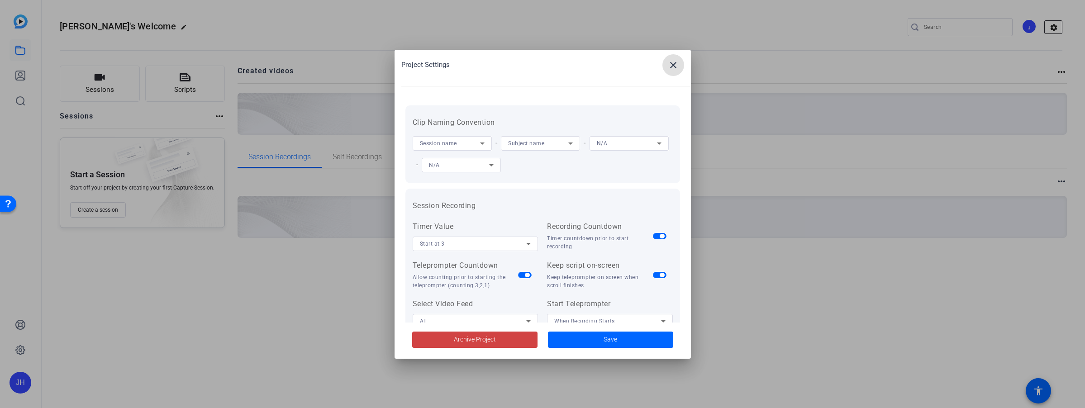
click at [1056, 27] on div at bounding box center [542, 204] width 1085 height 408
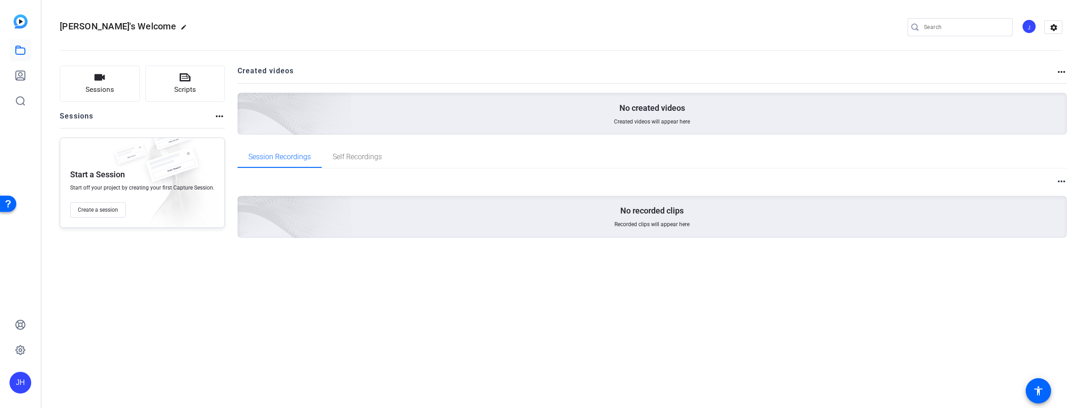
click at [830, 221] on div "No recorded clips Recorded clips will appear here" at bounding box center [653, 217] width 830 height 42
click at [102, 84] on button "Sessions" at bounding box center [100, 84] width 80 height 36
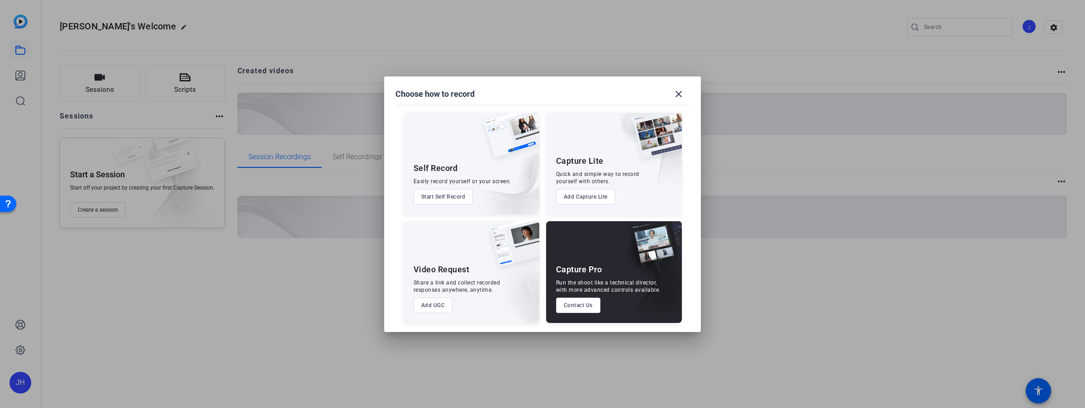
click at [613, 268] on div "Capture Pro Run the shoot like a technical director, with more advanced control…" at bounding box center [614, 272] width 136 height 102
click at [454, 266] on div "Video Request" at bounding box center [441, 269] width 56 height 11
click at [440, 302] on button "Add UGC" at bounding box center [432, 305] width 39 height 15
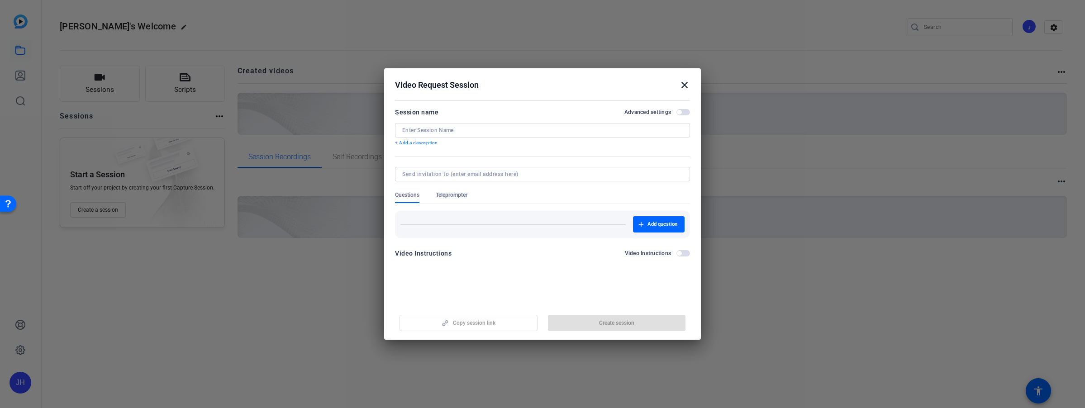
click at [686, 82] on mat-icon "close" at bounding box center [684, 85] width 11 height 11
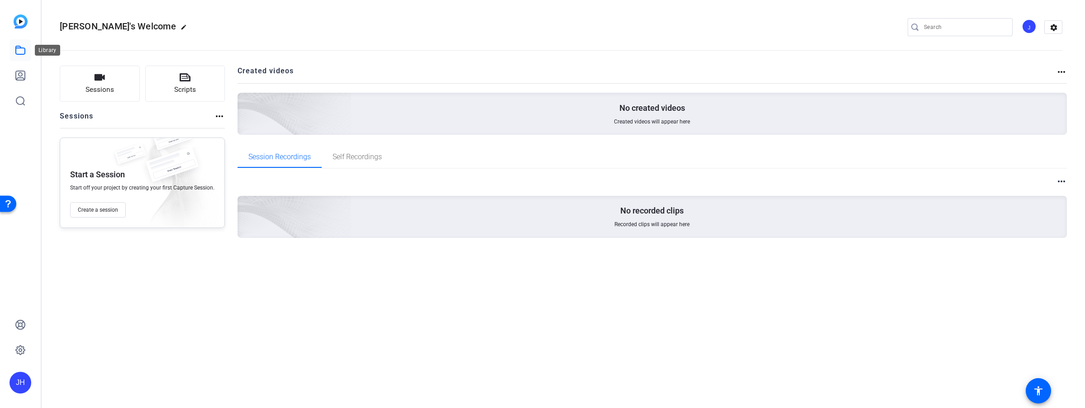
click at [19, 51] on icon at bounding box center [20, 50] width 11 height 11
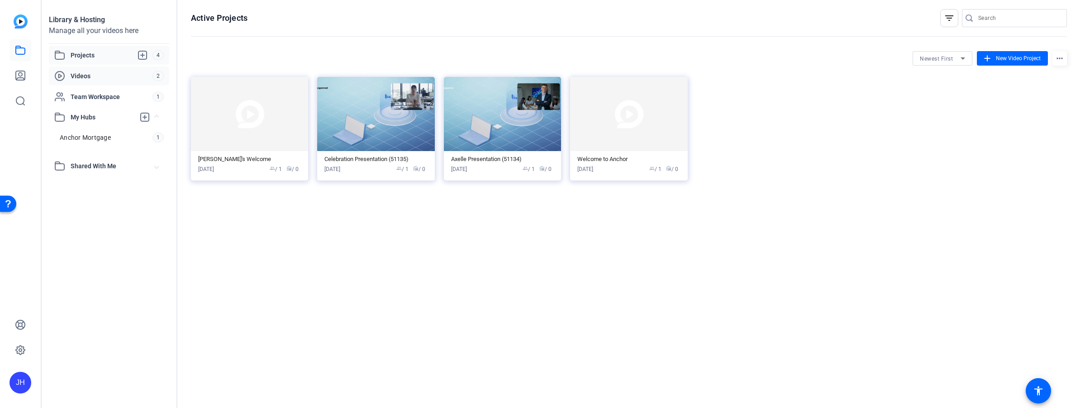
click at [87, 74] on span "Videos" at bounding box center [112, 75] width 82 height 9
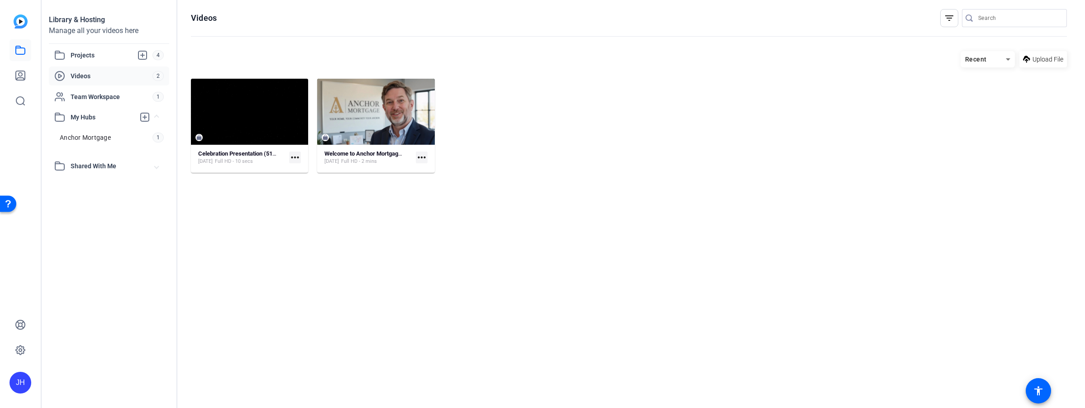
click at [423, 158] on mat-icon "more_horiz" at bounding box center [422, 158] width 12 height 12
click at [423, 157] on div at bounding box center [542, 204] width 1085 height 408
click at [81, 52] on span "Projects" at bounding box center [112, 55] width 82 height 11
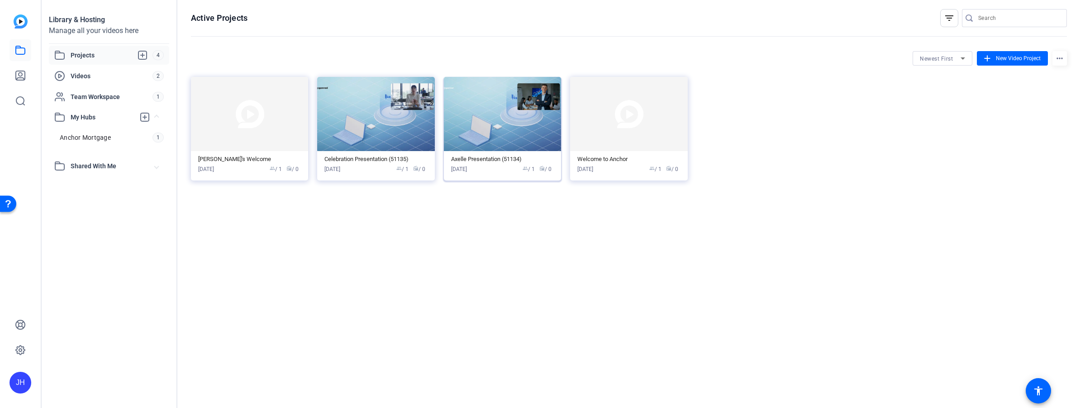
click at [543, 138] on img at bounding box center [502, 114] width 117 height 74
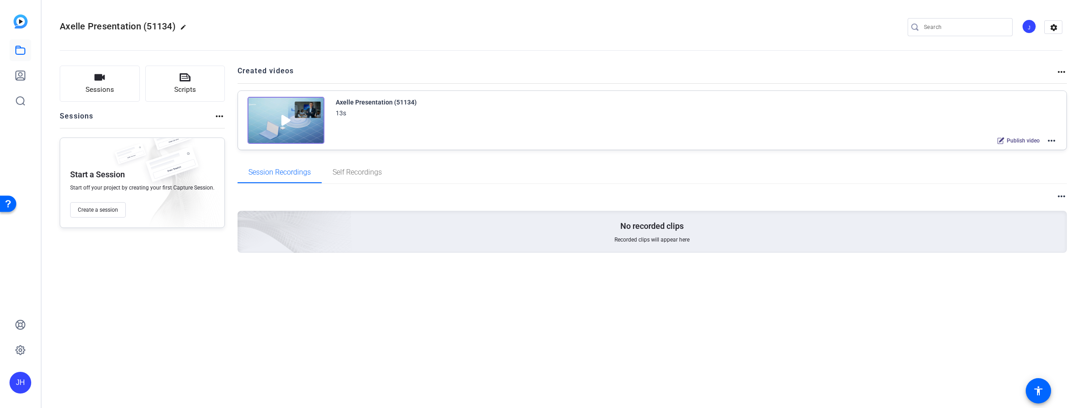
click at [1054, 140] on mat-icon "more_horiz" at bounding box center [1051, 140] width 11 height 11
click at [1054, 140] on div at bounding box center [542, 204] width 1085 height 408
click at [1054, 140] on mat-icon "more_horiz" at bounding box center [1051, 140] width 11 height 11
click at [1054, 140] on div at bounding box center [542, 204] width 1085 height 408
click at [26, 73] on link at bounding box center [21, 76] width 22 height 22
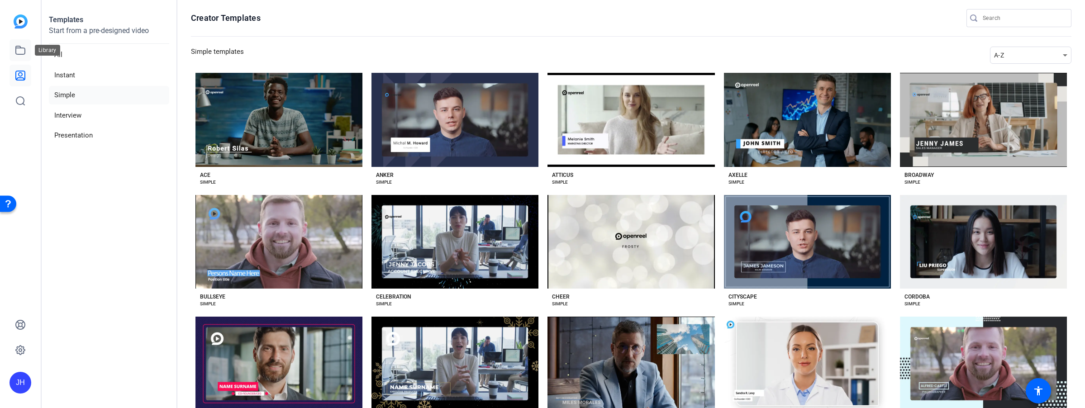
click at [20, 51] on icon at bounding box center [20, 50] width 11 height 11
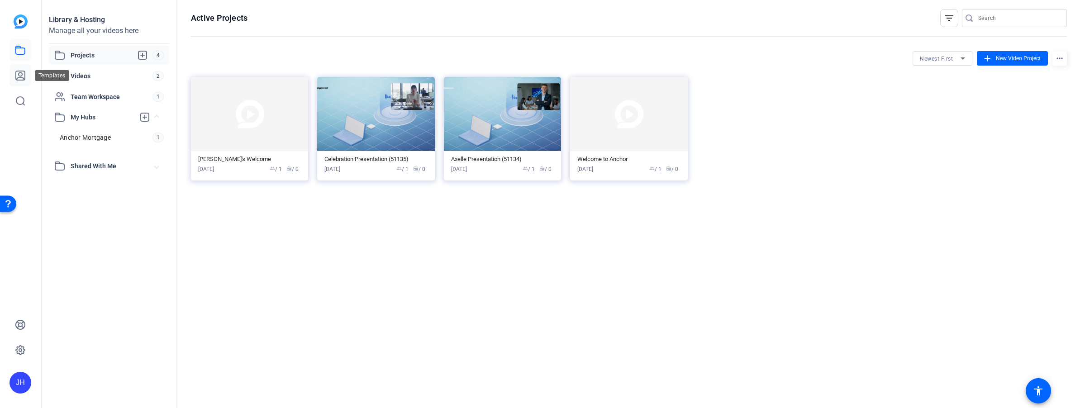
click at [19, 75] on icon at bounding box center [20, 75] width 9 height 9
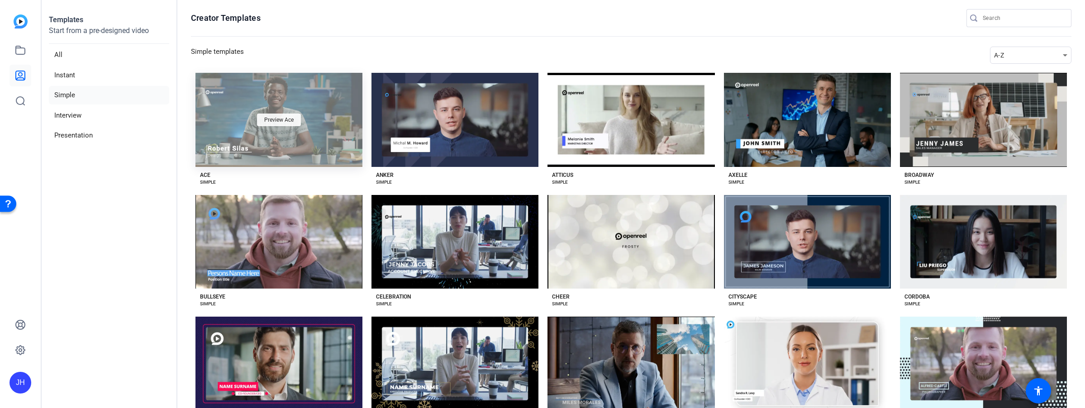
click at [276, 117] on span "Preview Ace" at bounding box center [278, 119] width 29 height 5
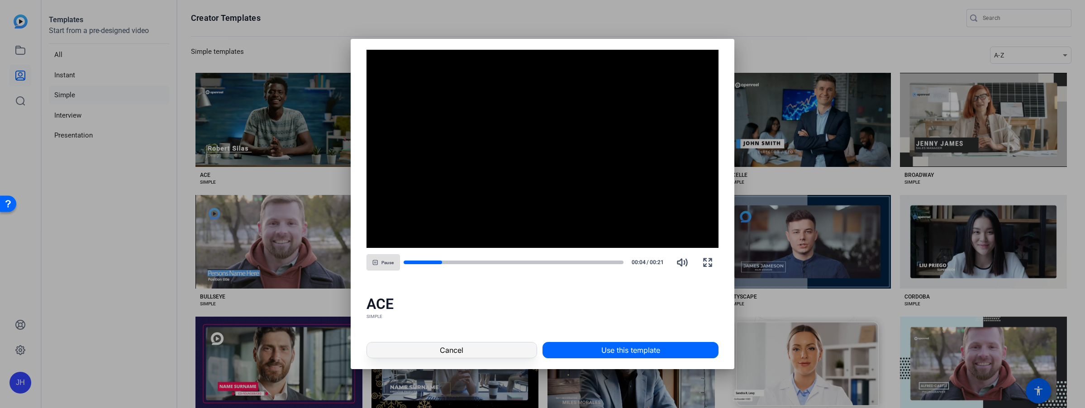
click at [451, 346] on span "Cancel" at bounding box center [452, 350] width 24 height 11
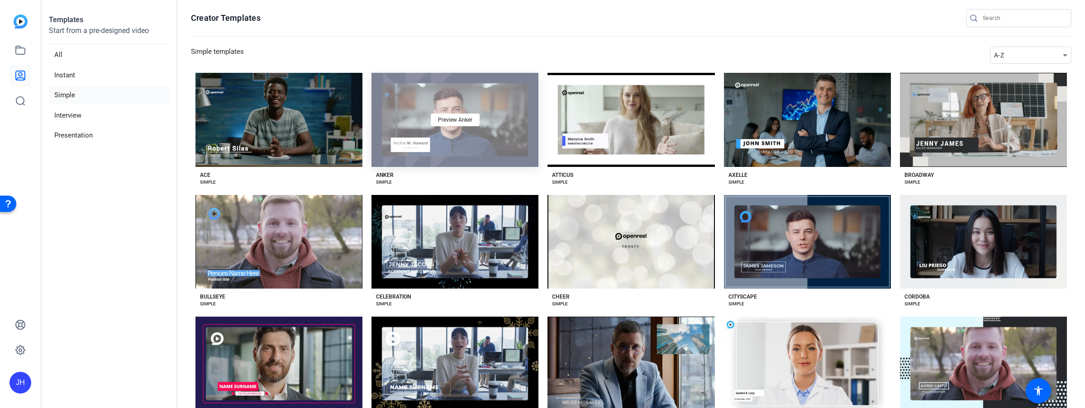
click at [511, 116] on div "Preview Anker" at bounding box center [454, 120] width 167 height 94
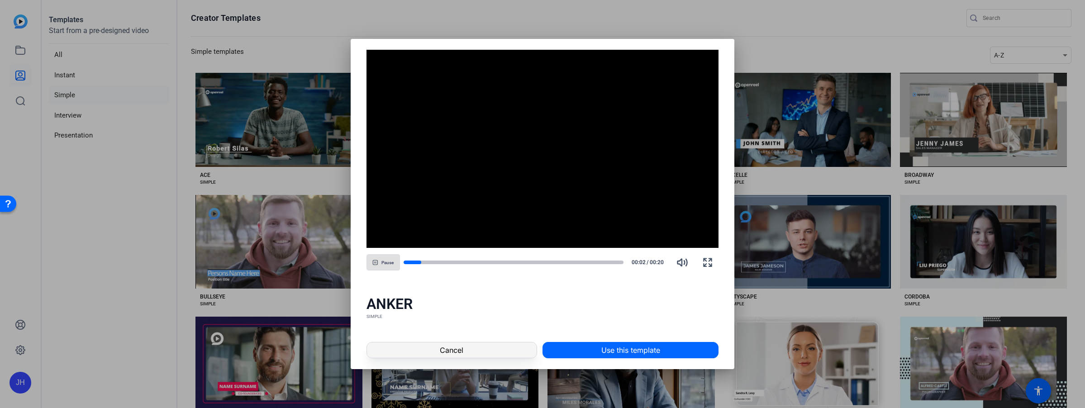
click at [461, 348] on span "Cancel" at bounding box center [452, 350] width 24 height 11
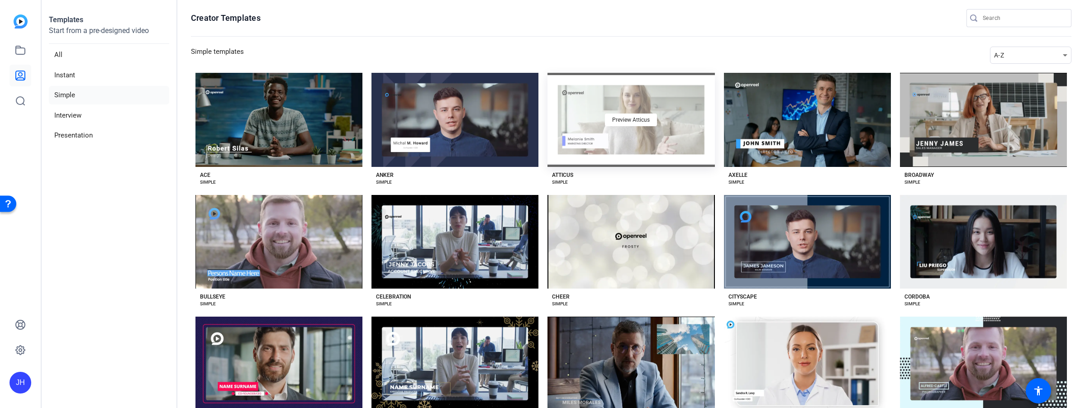
click at [658, 128] on div "Preview Atticus" at bounding box center [630, 120] width 167 height 94
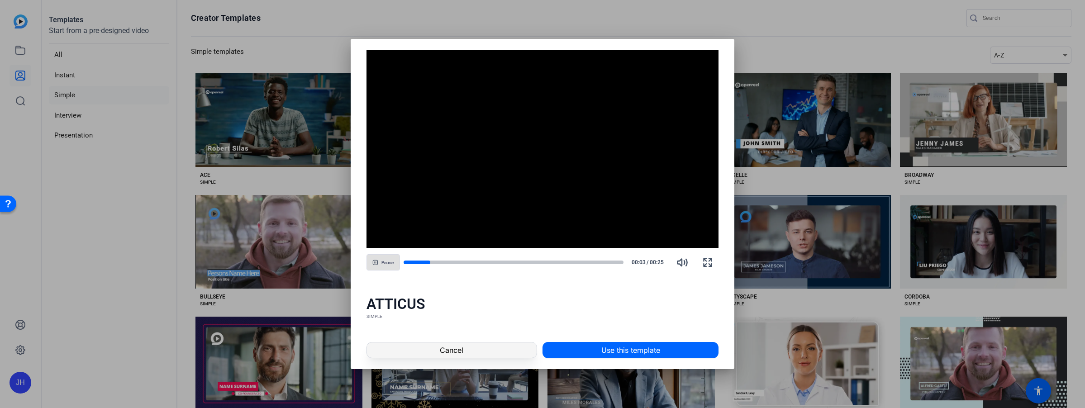
click at [487, 342] on span at bounding box center [452, 350] width 170 height 22
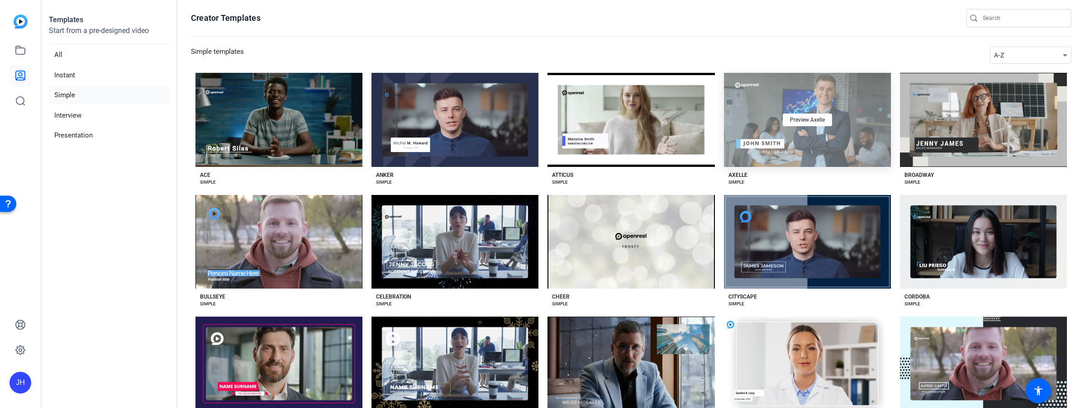
click at [856, 143] on div "Preview Axelle" at bounding box center [807, 120] width 167 height 94
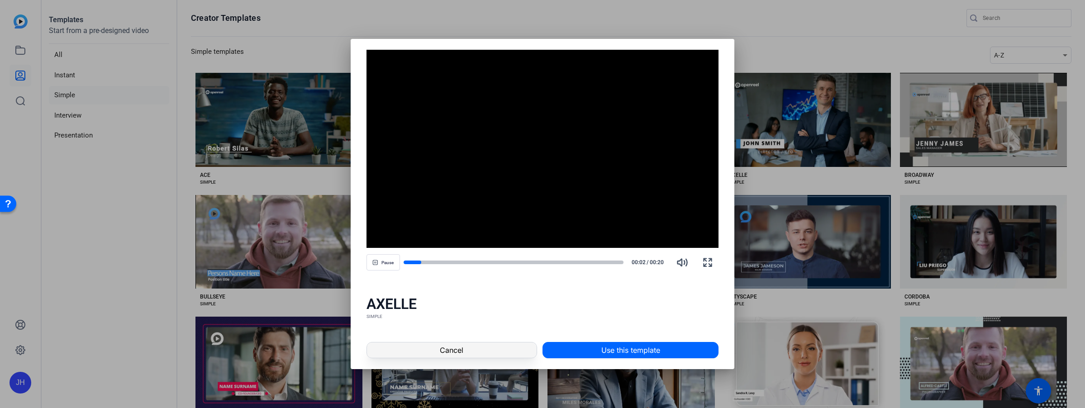
click at [492, 345] on span at bounding box center [452, 350] width 170 height 22
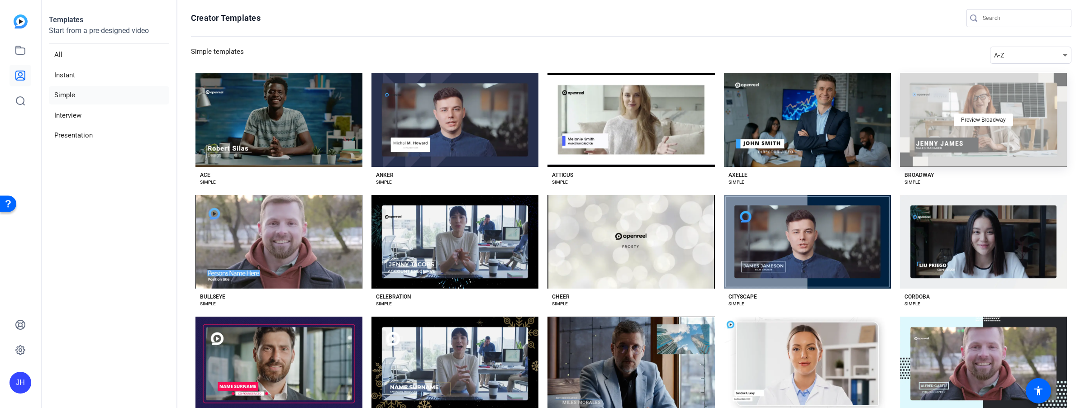
click at [1031, 133] on div "Preview Broadway" at bounding box center [983, 120] width 167 height 94
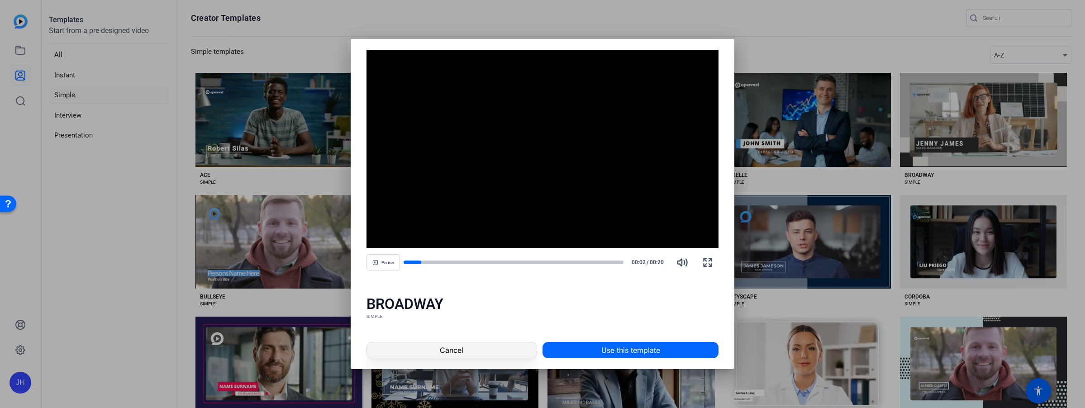
click at [456, 346] on span "Cancel" at bounding box center [452, 350] width 24 height 11
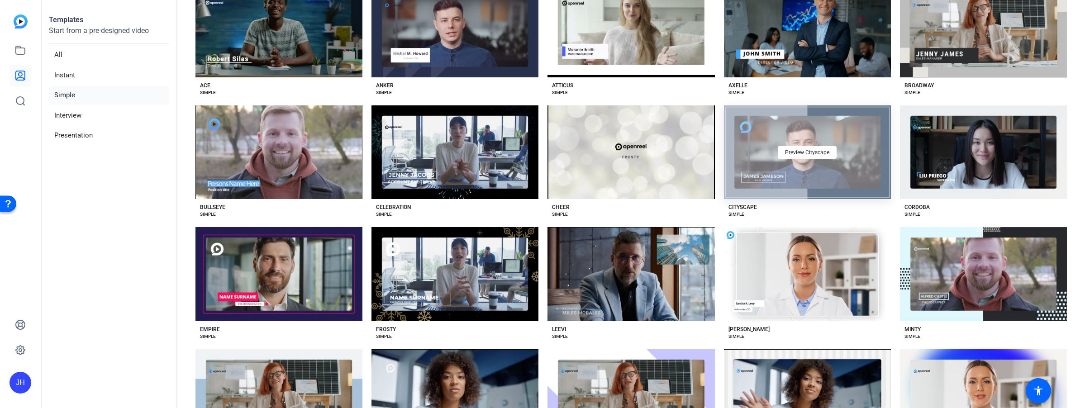
scroll to position [90, 0]
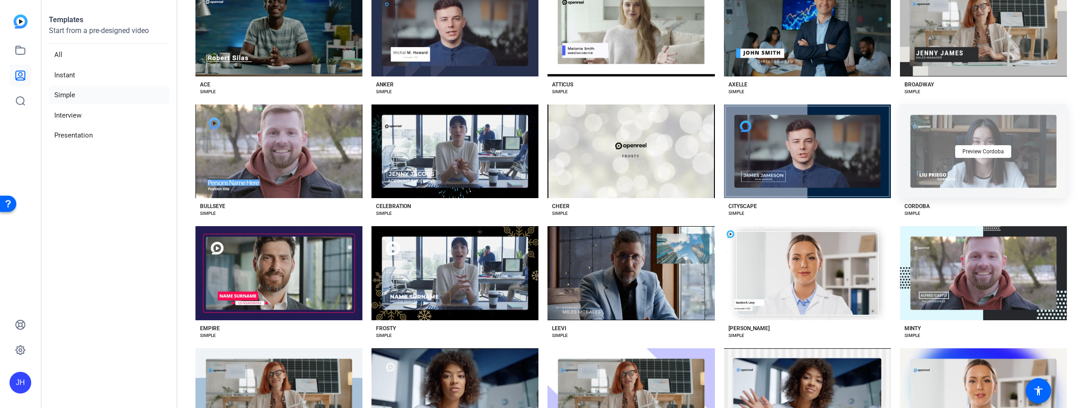
click at [1013, 170] on div "Preview Cordoba" at bounding box center [983, 152] width 167 height 94
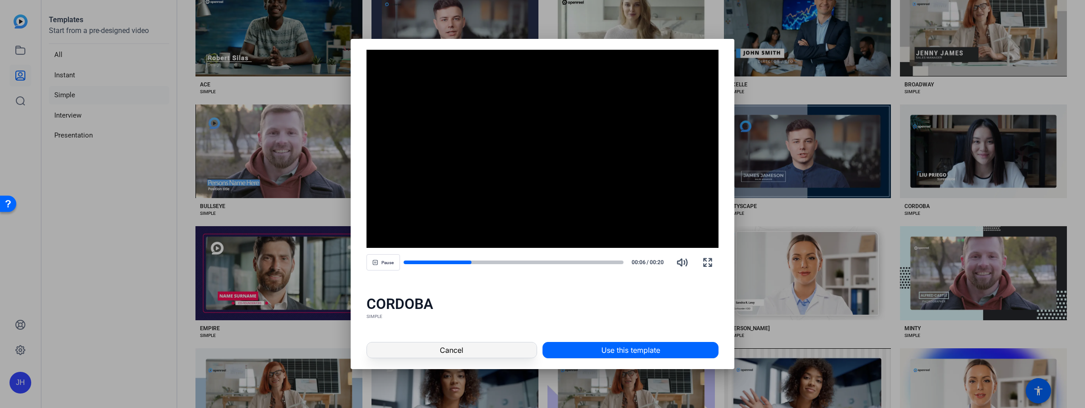
click at [482, 347] on span at bounding box center [452, 350] width 170 height 22
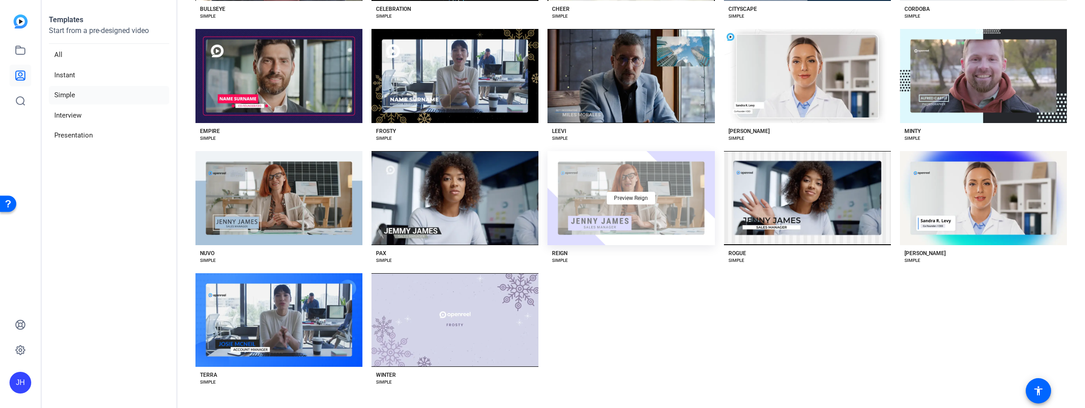
scroll to position [288, 0]
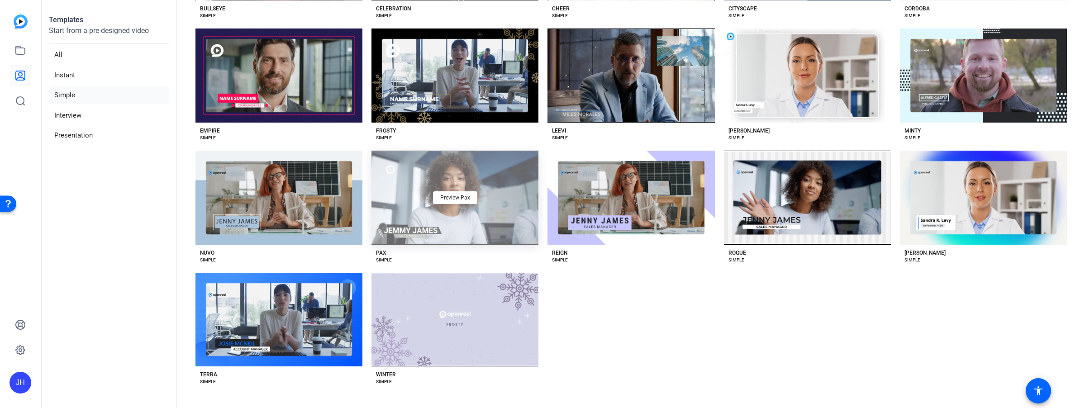
click at [513, 221] on div "Preview Pax" at bounding box center [454, 198] width 167 height 94
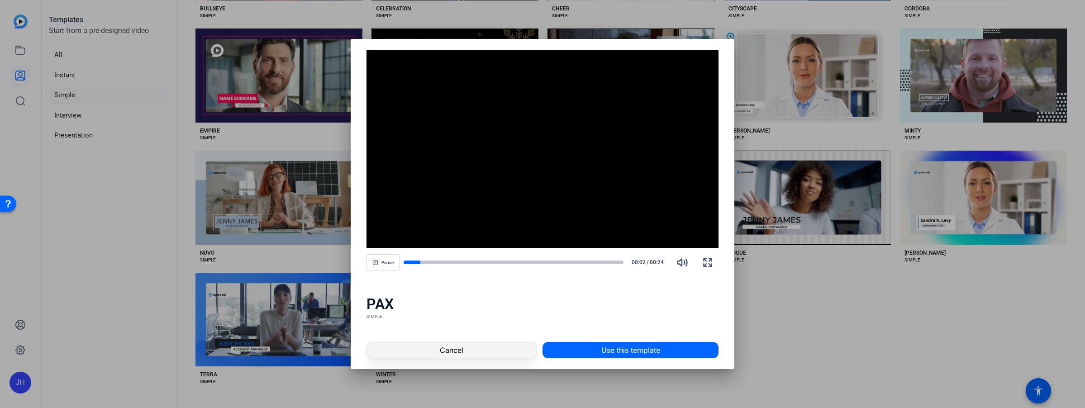
click at [497, 346] on span at bounding box center [452, 350] width 170 height 22
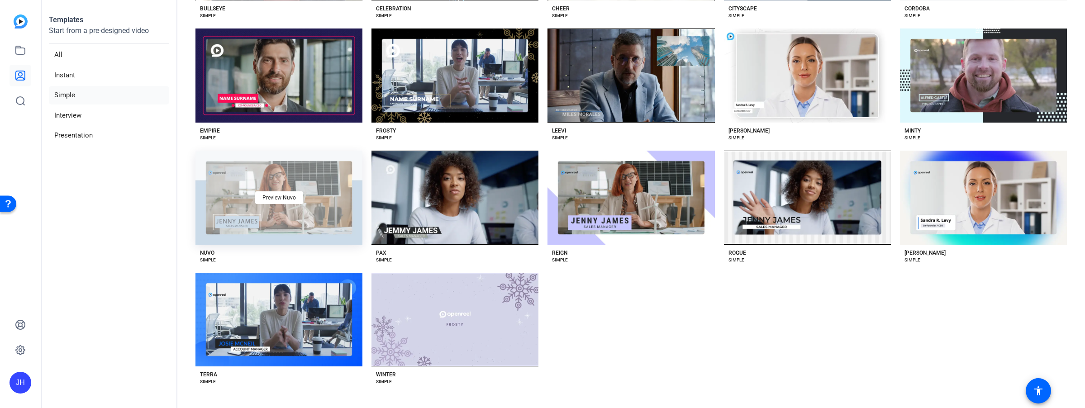
click at [313, 212] on div "Preview Nuvo" at bounding box center [278, 198] width 167 height 94
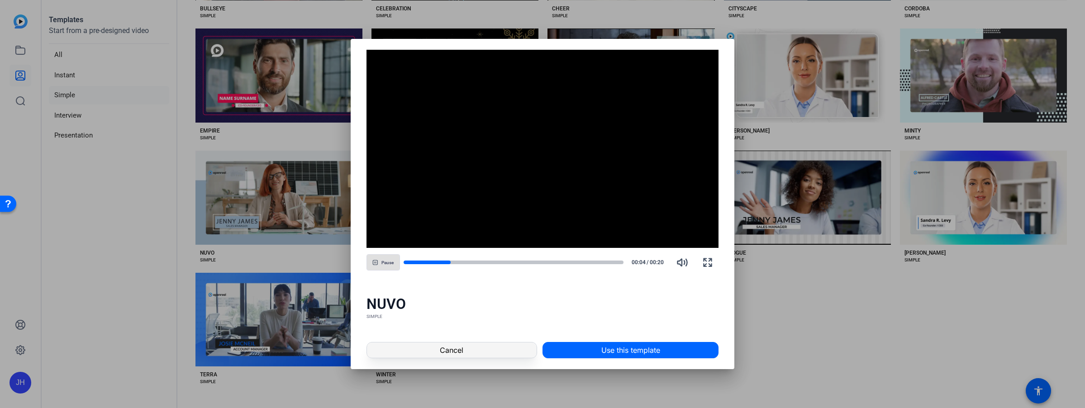
click at [467, 344] on span at bounding box center [452, 350] width 170 height 22
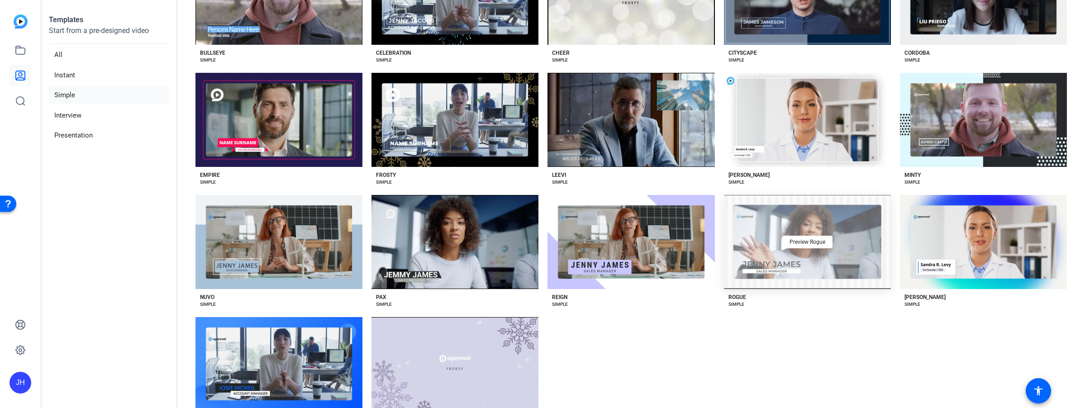
scroll to position [243, 0]
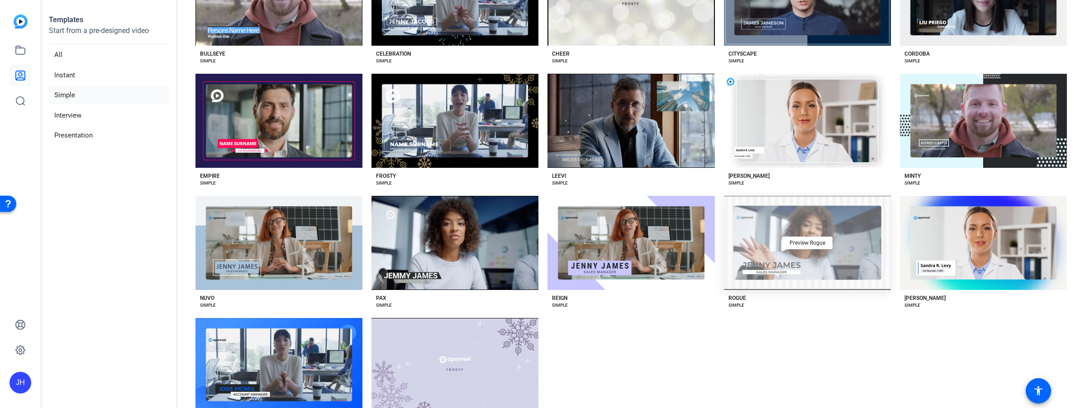
click at [850, 256] on div "Preview Rogue" at bounding box center [807, 243] width 167 height 94
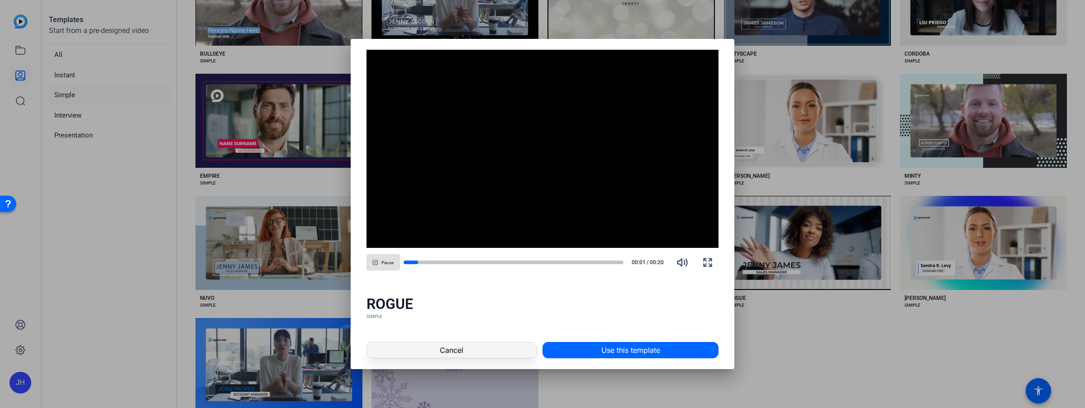
click at [454, 342] on span at bounding box center [452, 350] width 170 height 22
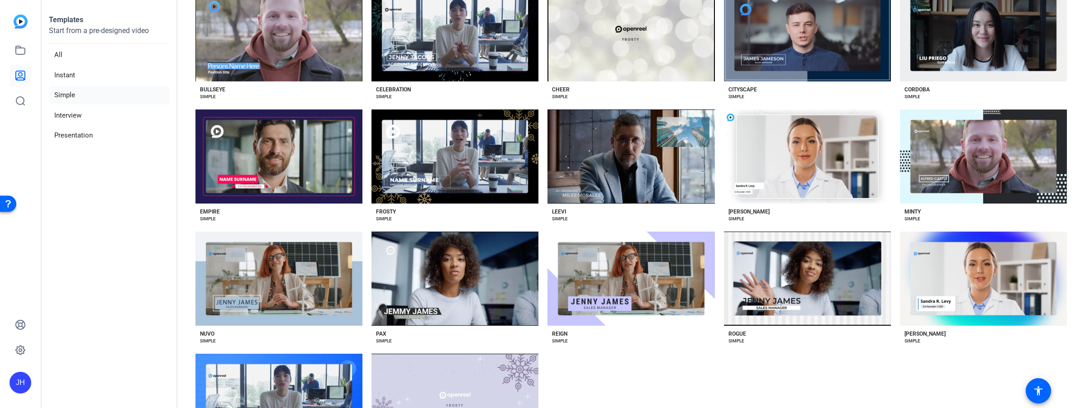
scroll to position [62, 0]
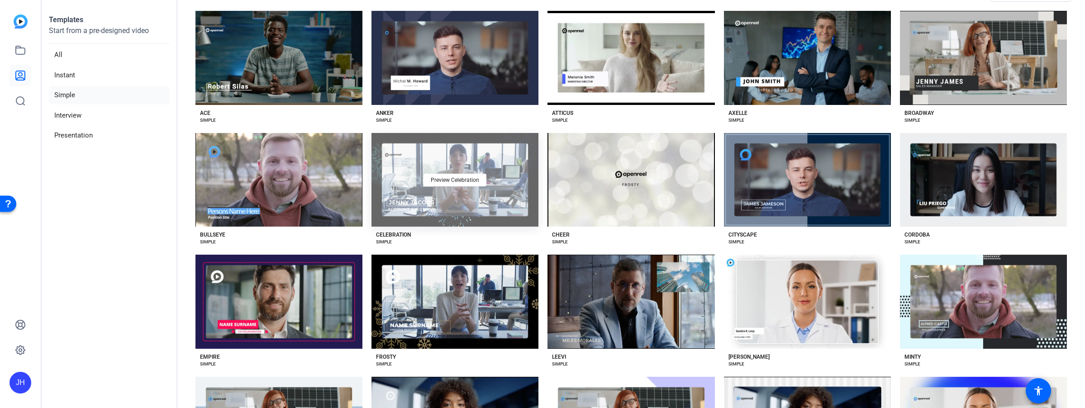
click at [487, 194] on div "Preview Celebration" at bounding box center [454, 180] width 167 height 94
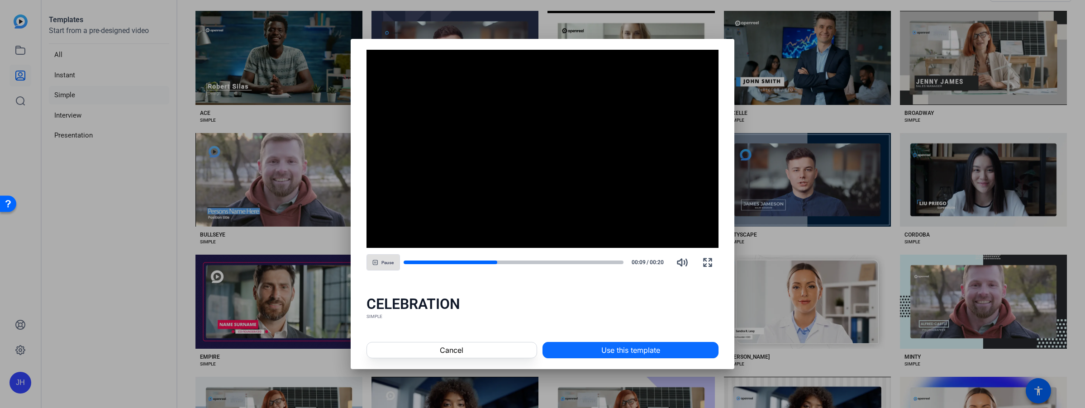
click at [653, 346] on span "Use this template" at bounding box center [630, 350] width 59 height 11
